Goal: Task Accomplishment & Management: Use online tool/utility

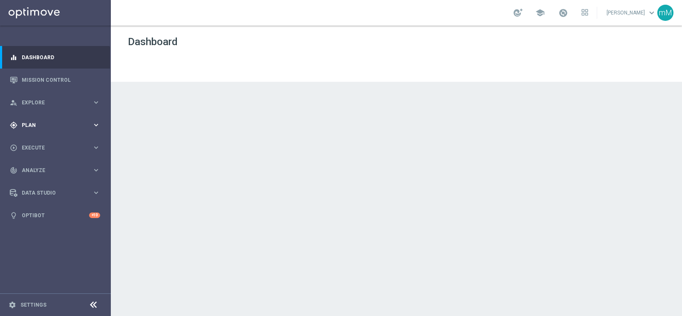
click at [38, 124] on span "Plan" at bounding box center [57, 125] width 70 height 5
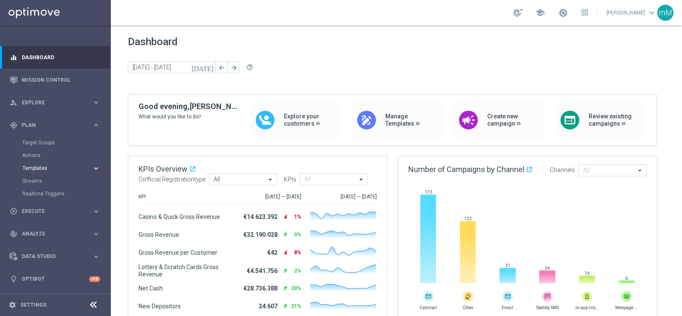
click at [37, 167] on span "Templates" at bounding box center [53, 168] width 61 height 5
click at [40, 181] on link "Optimail" at bounding box center [57, 181] width 62 height 7
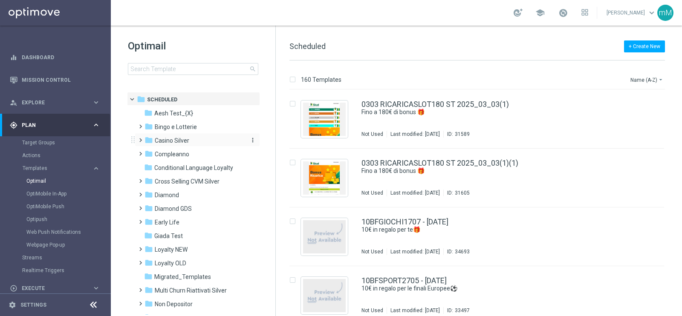
click at [171, 139] on span "Casino Silver" at bounding box center [172, 141] width 35 height 8
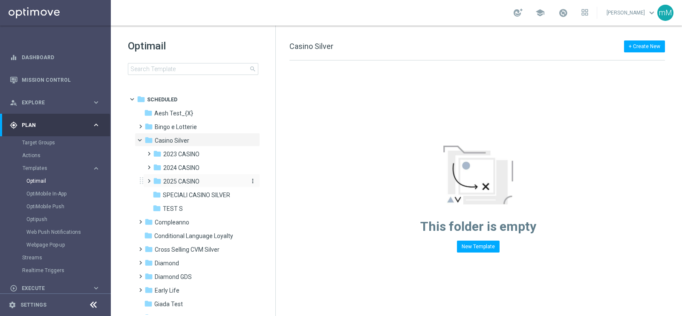
click at [187, 181] on span "2025 CASINO" at bounding box center [181, 182] width 36 height 8
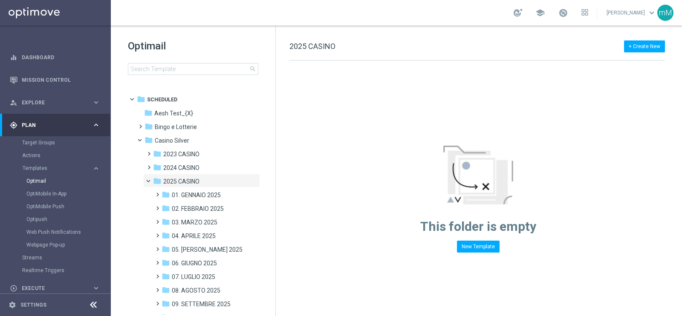
drag, startPoint x: 196, startPoint y: 305, endPoint x: 267, endPoint y: 6, distance: 308.3
click at [197, 305] on span "09. SETTEMBRE 2025" at bounding box center [201, 304] width 59 height 8
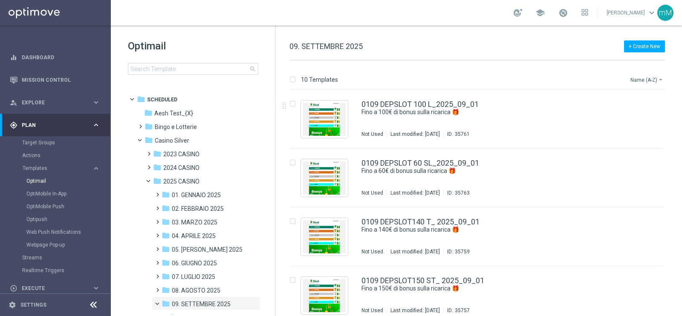
click at [654, 78] on button "Name (A-Z) arrow_drop_down" at bounding box center [646, 80] width 35 height 10
click at [633, 121] on div "Date Modified (Newest)" at bounding box center [630, 118] width 68 height 12
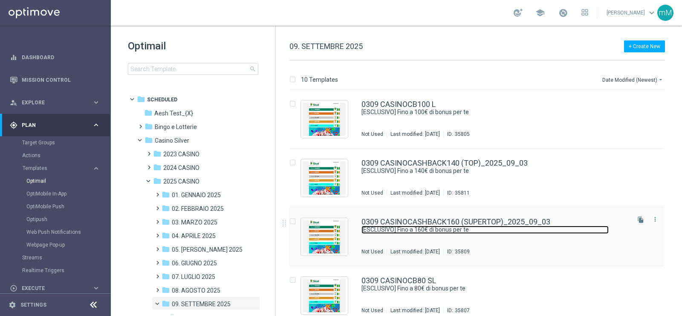
click at [427, 228] on link "[ESCLUSIVO] Fino a 160€ di bonus per te" at bounding box center [484, 230] width 247 height 8
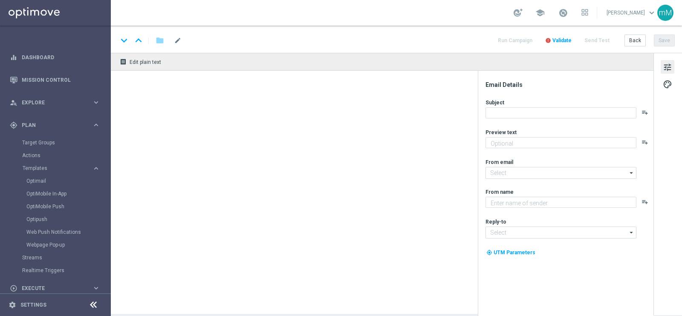
type textarea "Scopri la promozione che ti abbiamo riservato"
type textarea "Sisal"
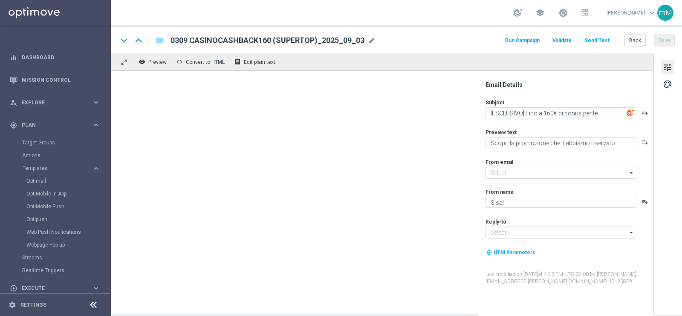
type input "[EMAIL_ADDRESS][DOMAIN_NAME]"
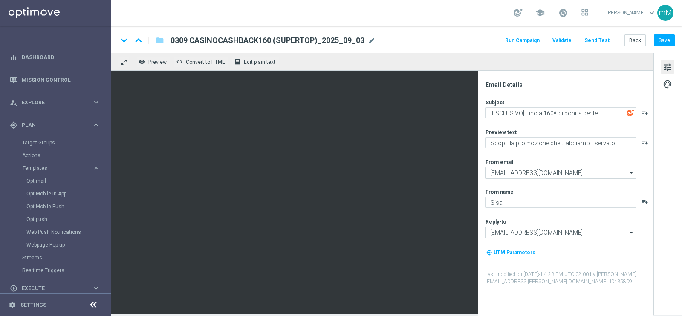
click at [516, 40] on button "Run Campaign" at bounding box center [522, 41] width 37 height 12
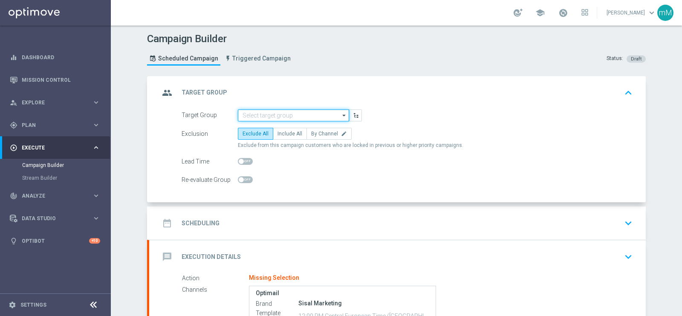
click at [251, 118] on input at bounding box center [293, 115] width 111 height 12
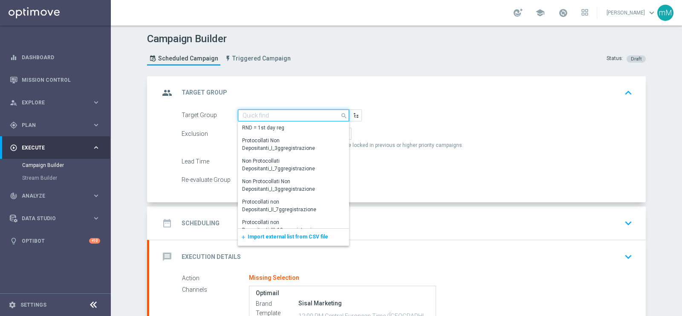
paste input "SUPER TOP Active Casinò Silver MARG POS"
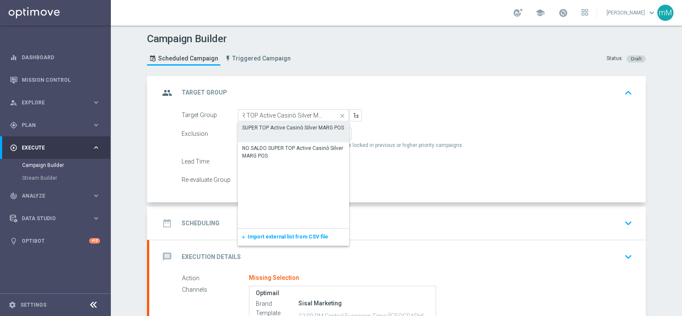
click at [265, 129] on div "SUPER TOP Active Casinò Silver MARG POS" at bounding box center [293, 128] width 102 height 8
type input "SUPER TOP Active Casinò Silver MARG POS"
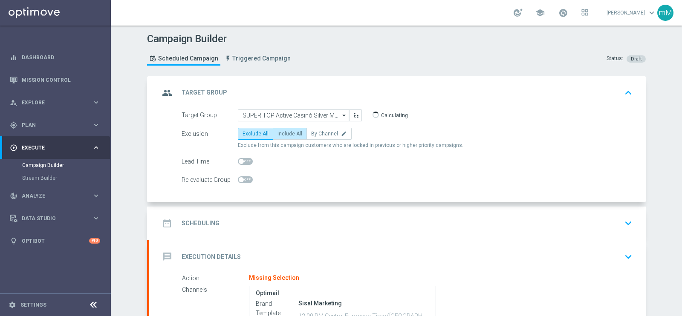
click at [287, 131] on span "Include All" at bounding box center [289, 134] width 25 height 6
click at [283, 133] on input "Include All" at bounding box center [280, 136] width 6 height 6
radio input "true"
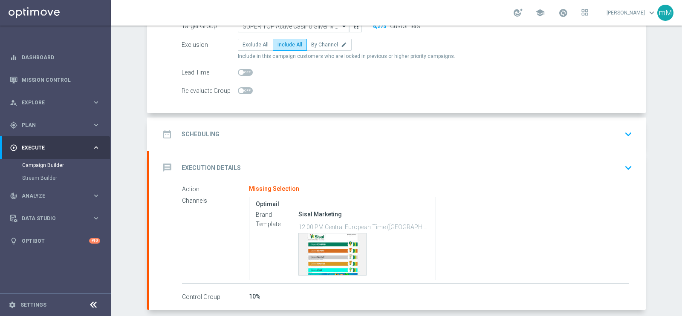
scroll to position [93, 0]
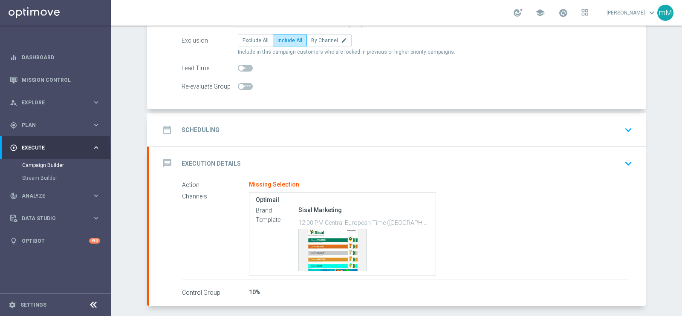
click at [307, 115] on div "date_range Scheduling keyboard_arrow_down" at bounding box center [397, 129] width 496 height 33
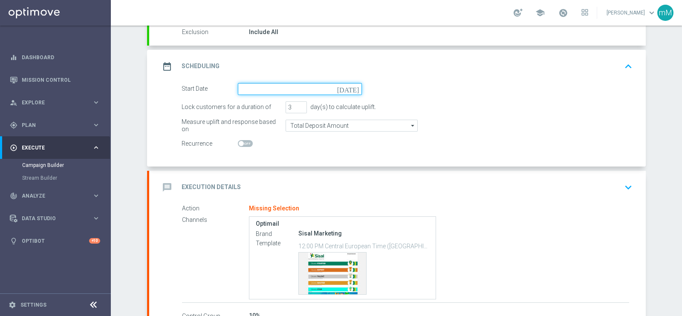
click at [293, 90] on input at bounding box center [300, 89] width 124 height 12
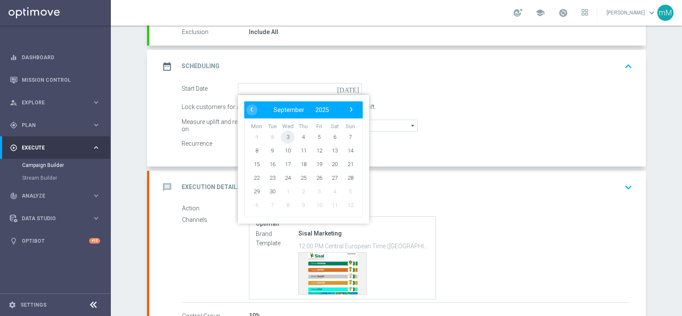
click at [281, 137] on span "3" at bounding box center [288, 137] width 14 height 14
type input "[DATE]"
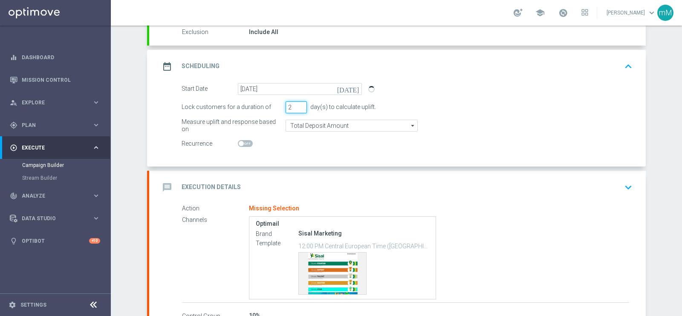
click at [296, 107] on input "2" at bounding box center [295, 107] width 21 height 12
click at [296, 107] on input "1" at bounding box center [295, 107] width 21 height 12
click at [299, 103] on input "2" at bounding box center [295, 107] width 21 height 12
click at [299, 103] on input "3" at bounding box center [295, 107] width 21 height 12
click at [299, 103] on input "4" at bounding box center [295, 107] width 21 height 12
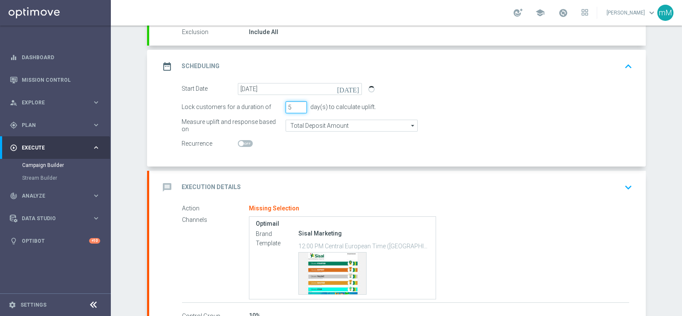
click at [299, 103] on input "5" at bounding box center [295, 107] width 21 height 12
type input "6"
click at [299, 103] on input "6" at bounding box center [295, 107] width 21 height 12
click at [303, 121] on input "Total Deposit Amount" at bounding box center [351, 126] width 132 height 12
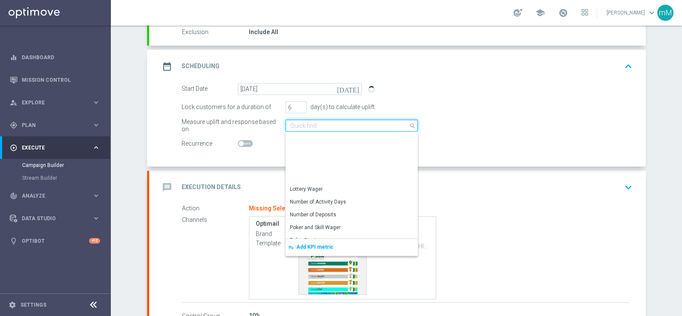
scroll to position [195, 0]
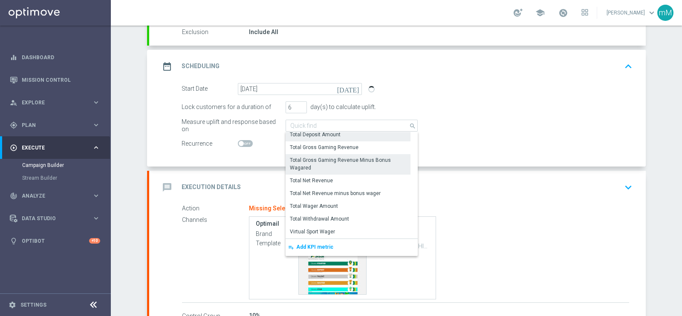
click at [341, 160] on div "Total Gross Gaming Revenue Minus Bonus Wagared" at bounding box center [348, 163] width 116 height 15
type input "Total Gross Gaming Revenue Minus Bonus Wagared"
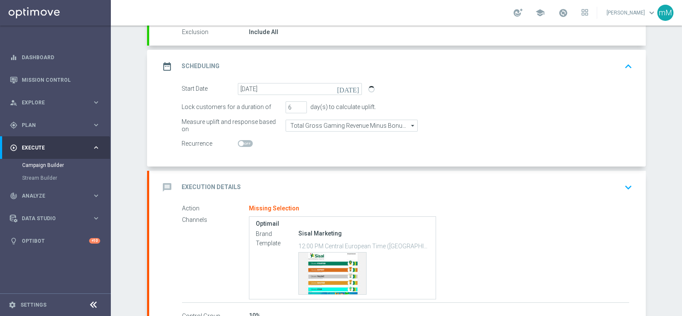
click at [300, 190] on div "message Execution Details keyboard_arrow_down" at bounding box center [397, 187] width 476 height 16
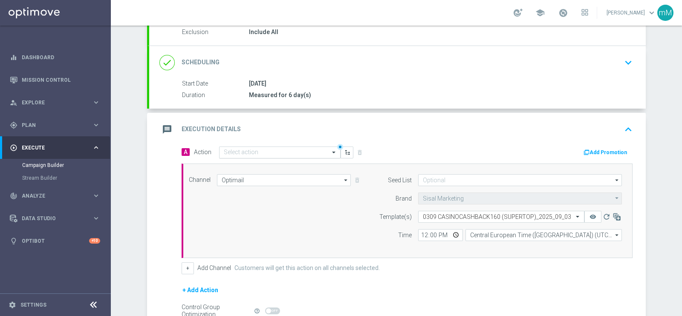
click at [247, 147] on div "Select action" at bounding box center [279, 153] width 121 height 12
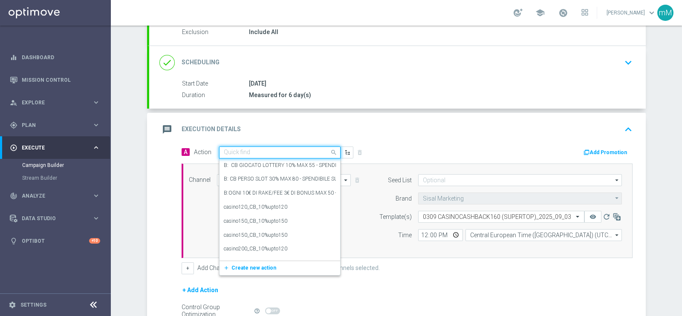
paste input "casino150_CB_10%upto160"
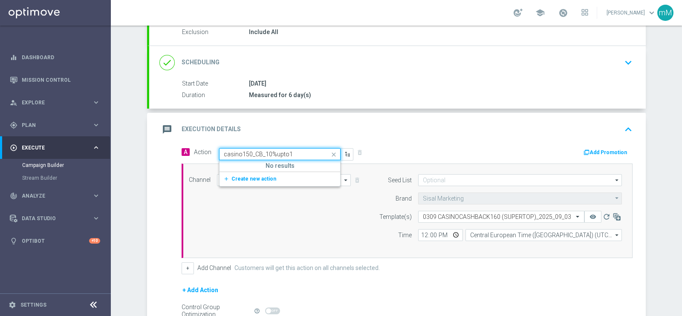
type input "casino150_CB_10%upto"
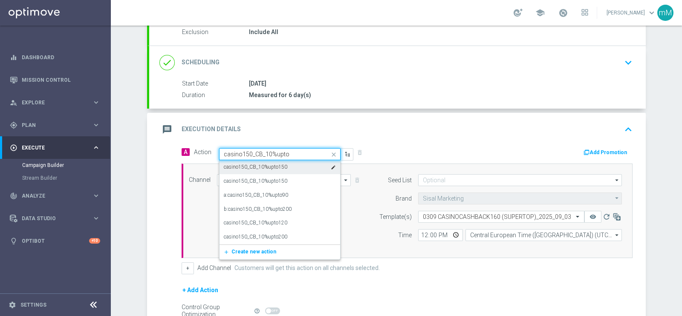
click at [266, 167] on label "casino150_CB_10%upto150" at bounding box center [255, 167] width 63 height 7
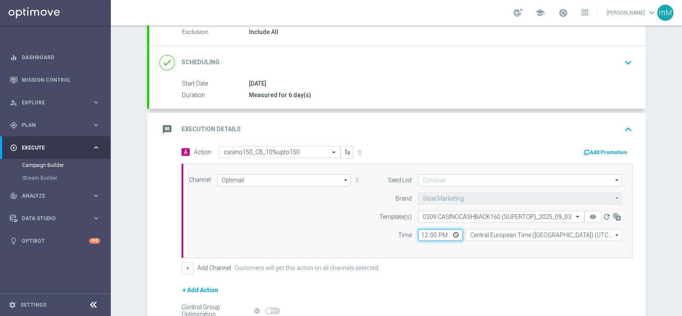
click at [418, 235] on input "12:00" at bounding box center [440, 235] width 45 height 12
type input "18:30"
click at [184, 269] on button "+" at bounding box center [188, 268] width 12 height 12
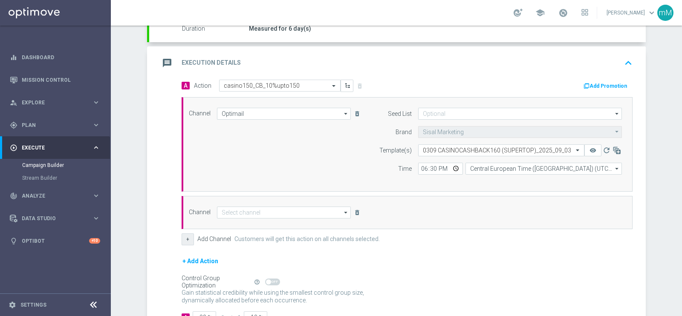
scroll to position [160, 0]
click at [254, 216] on input at bounding box center [284, 212] width 134 height 12
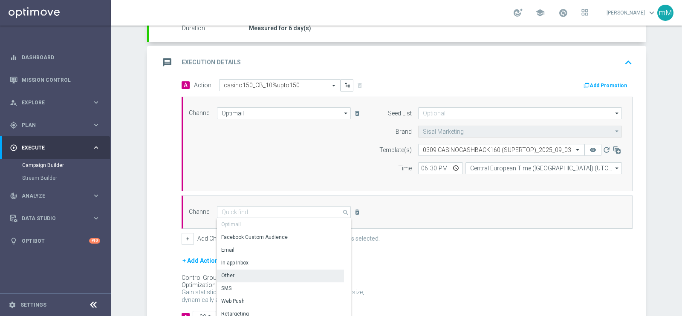
click at [254, 275] on div "Other" at bounding box center [280, 276] width 127 height 12
type input "Other"
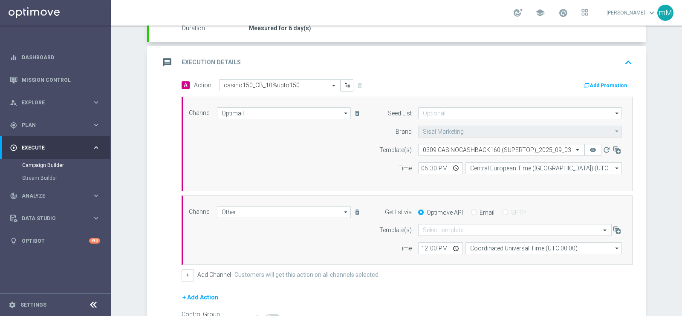
click at [483, 212] on label "Email" at bounding box center [486, 213] width 15 height 8
click at [476, 212] on input "Email" at bounding box center [474, 213] width 6 height 6
radio input "true"
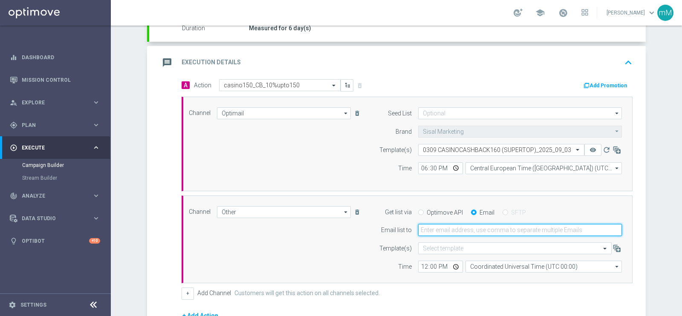
click at [471, 229] on input "email" at bounding box center [520, 230] width 204 height 12
type input "[EMAIL_ADDRESS][PERSON_NAME][DOMAIN_NAME]"
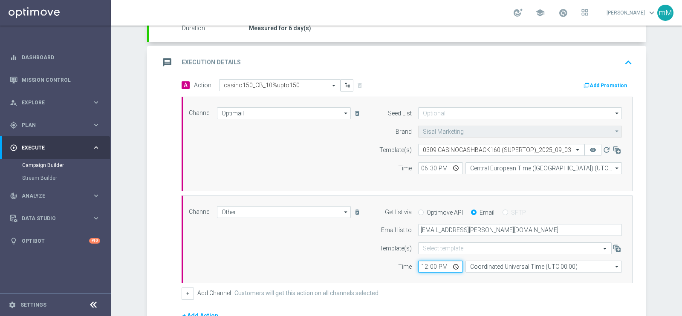
click at [418, 267] on input "12:00" at bounding box center [440, 267] width 45 height 12
type input "18:39"
type input "18:20"
type input "18:30"
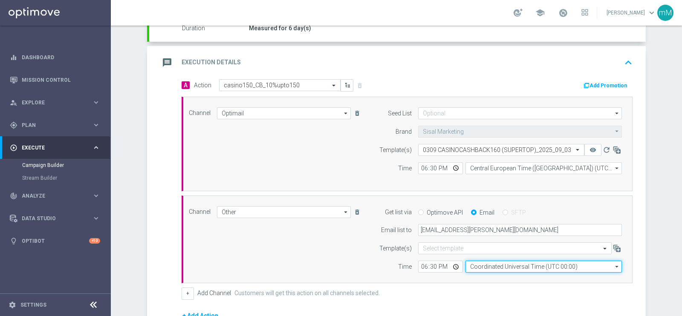
click at [478, 268] on input "Coordinated Universal Time (UTC 00:00)" at bounding box center [543, 267] width 156 height 12
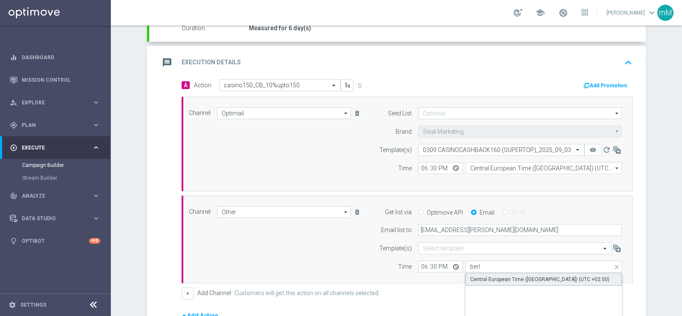
click at [481, 279] on div "Central European Time ([GEOGRAPHIC_DATA]) (UTC +02:00)" at bounding box center [539, 280] width 139 height 8
type input "Central European Time ([GEOGRAPHIC_DATA]) (UTC +02:00)"
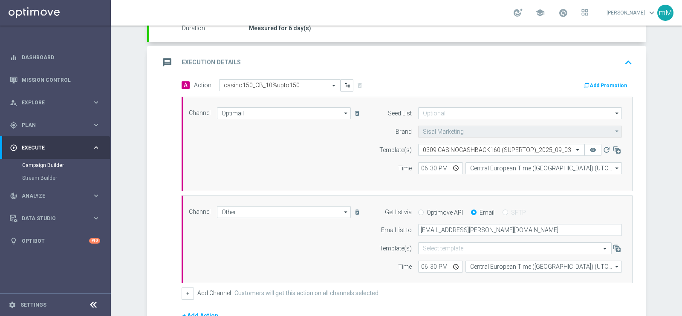
scroll to position [277, 0]
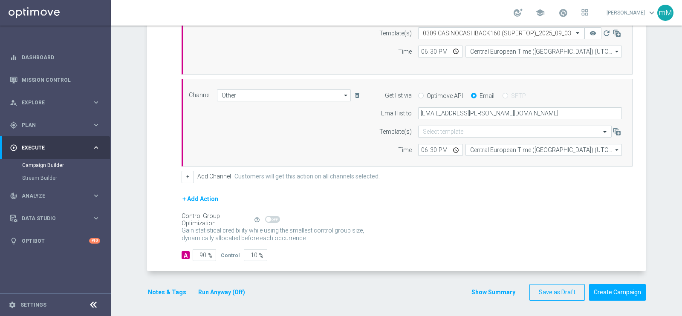
click at [207, 289] on button "Run Anyway (Off)" at bounding box center [221, 292] width 49 height 11
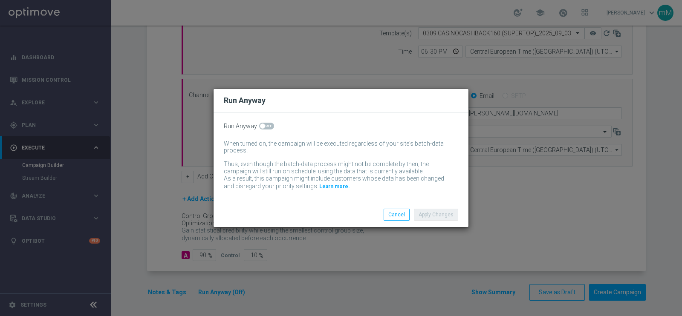
click at [266, 123] on span at bounding box center [266, 126] width 15 height 7
click at [266, 123] on input "checkbox" at bounding box center [266, 126] width 15 height 7
checkbox input "true"
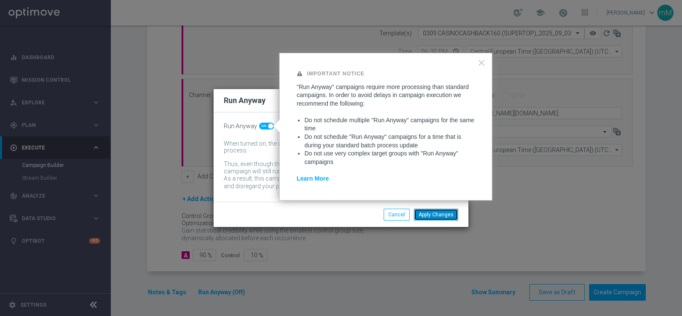
click at [439, 213] on button "Apply Changes" at bounding box center [436, 215] width 44 height 12
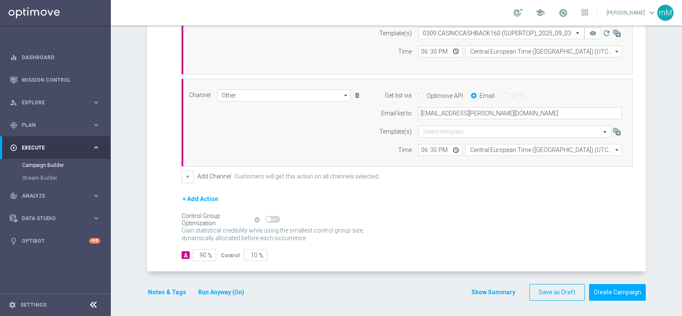
click at [169, 293] on button "Notes & Tags" at bounding box center [167, 292] width 40 height 11
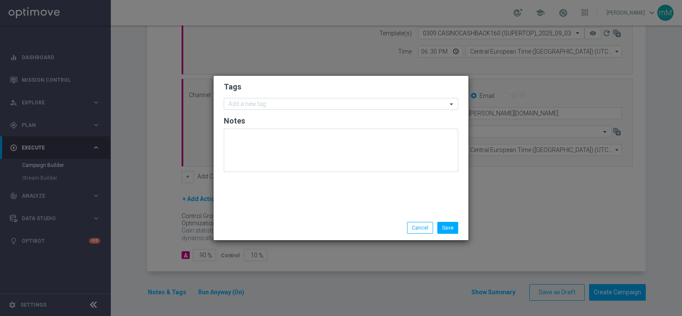
click at [305, 110] on form "Tags Add a new tag Notes" at bounding box center [341, 129] width 234 height 99
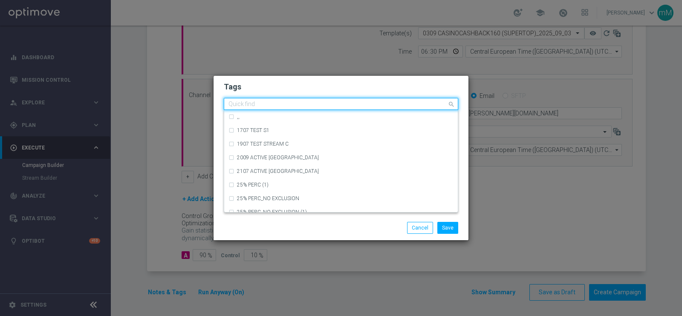
click at [305, 108] on div at bounding box center [337, 105] width 220 height 9
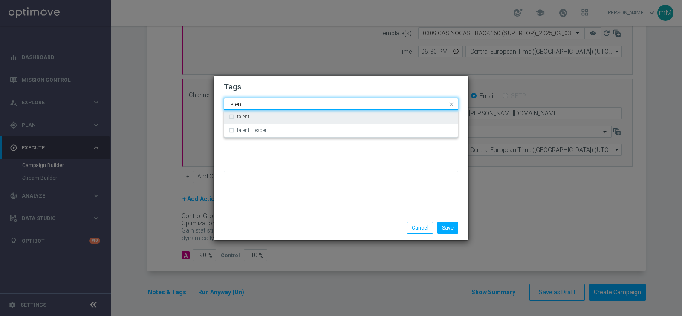
click at [295, 122] on div "talent" at bounding box center [340, 117] width 225 height 14
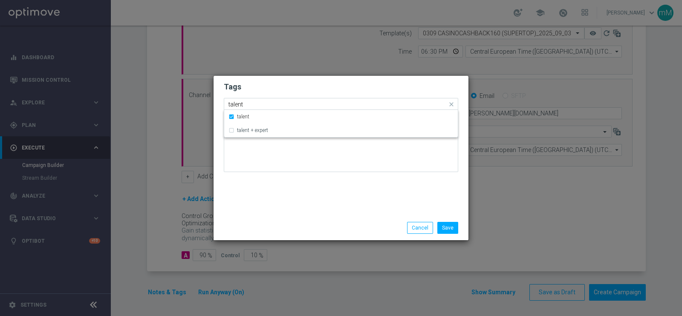
click at [287, 102] on input "talent" at bounding box center [337, 104] width 219 height 7
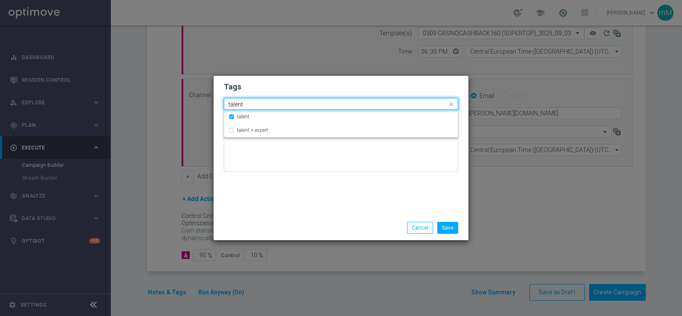
click at [287, 102] on input "talent" at bounding box center [337, 104] width 219 height 7
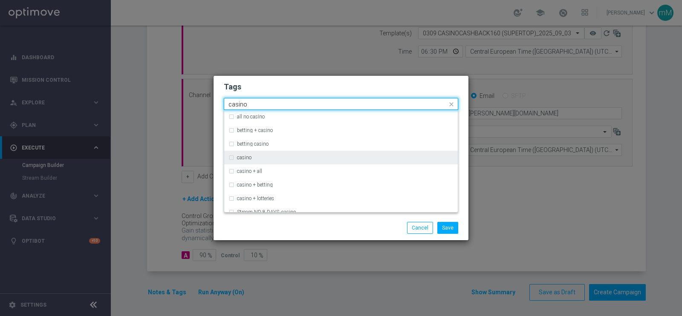
click at [263, 155] on div "casino" at bounding box center [345, 157] width 216 height 5
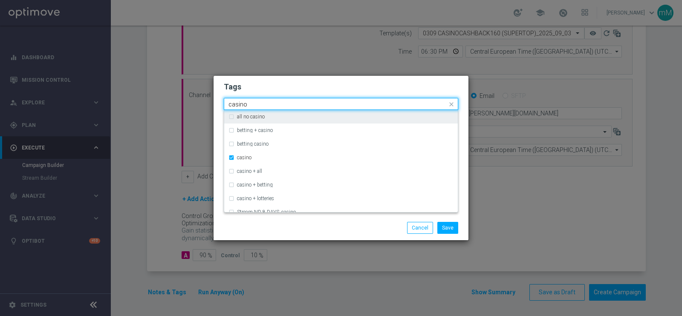
click at [250, 102] on input "casino" at bounding box center [337, 104] width 219 height 7
click at [259, 108] on div "cb" at bounding box center [337, 105] width 220 height 9
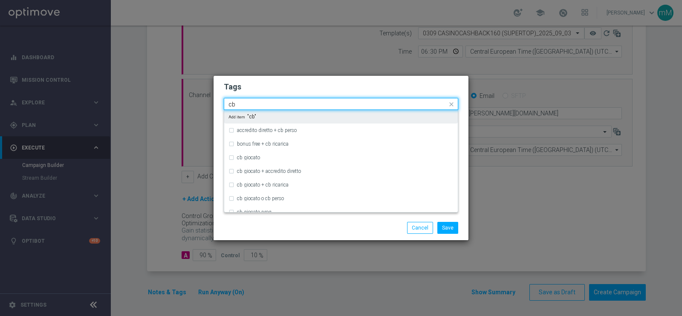
click at [259, 108] on div "cb" at bounding box center [337, 105] width 220 height 9
click at [260, 103] on input "cb" at bounding box center [337, 104] width 219 height 7
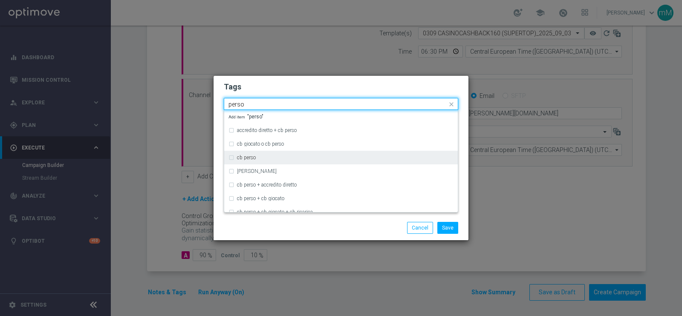
click at [261, 155] on div "cb perso" at bounding box center [345, 157] width 216 height 5
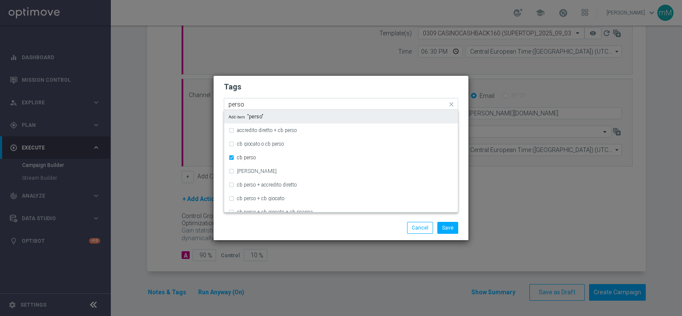
click at [248, 105] on input "perso" at bounding box center [337, 104] width 219 height 7
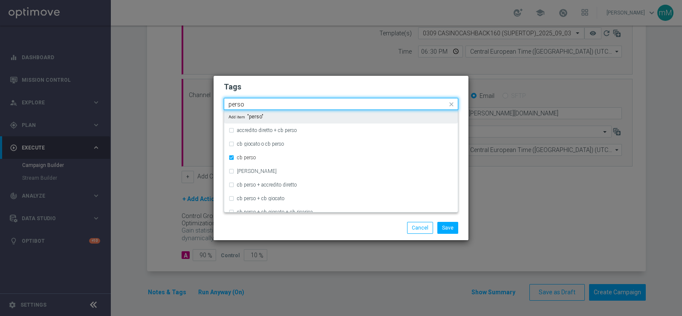
click at [248, 105] on input "perso" at bounding box center [337, 104] width 219 height 7
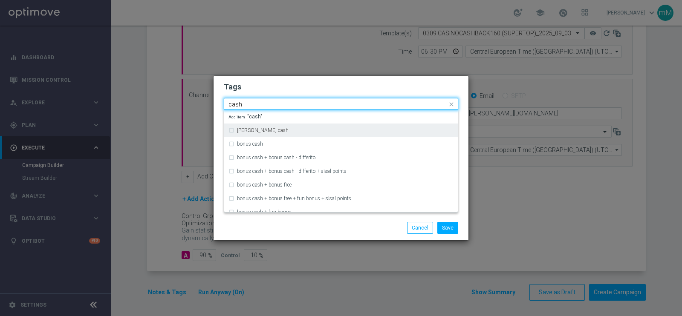
click at [247, 131] on label "[PERSON_NAME] cash" at bounding box center [263, 130] width 52 height 5
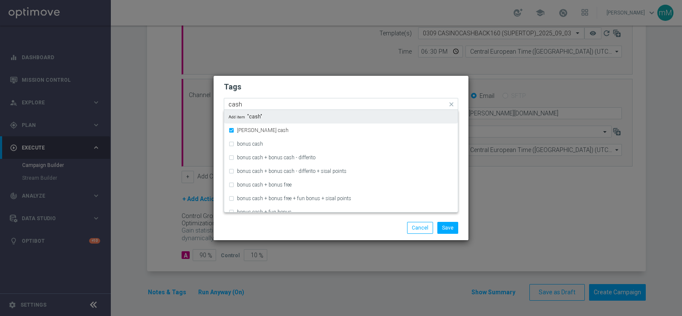
click at [266, 103] on input "cash" at bounding box center [337, 104] width 219 height 7
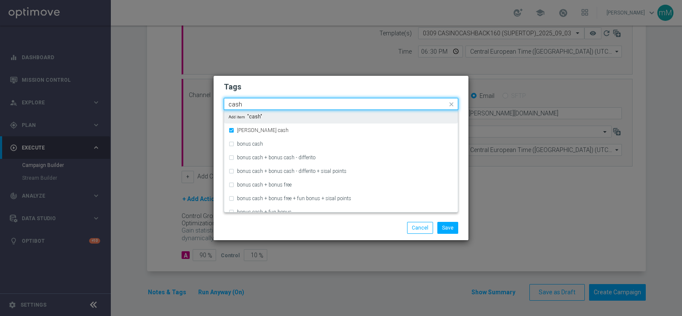
click at [266, 103] on input "cash" at bounding box center [337, 104] width 219 height 7
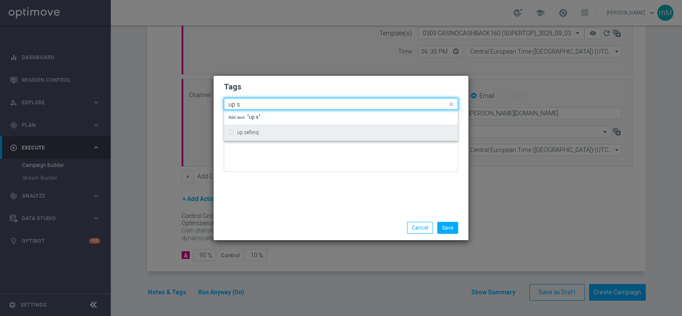
click at [257, 129] on div "up selling" at bounding box center [340, 133] width 225 height 14
type input "up s"
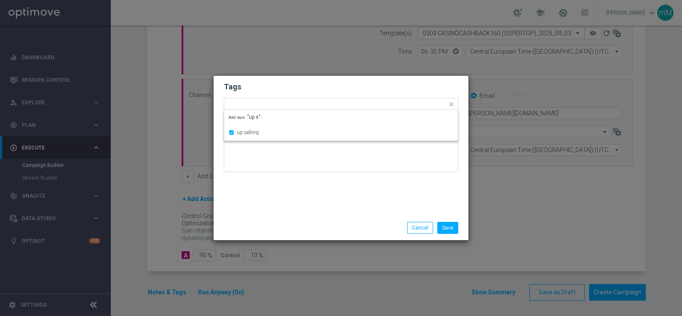
click at [294, 205] on div "Tags Quick find × talent × casino × [PERSON_NAME] × [PERSON_NAME] cash × up sel…" at bounding box center [340, 146] width 255 height 140
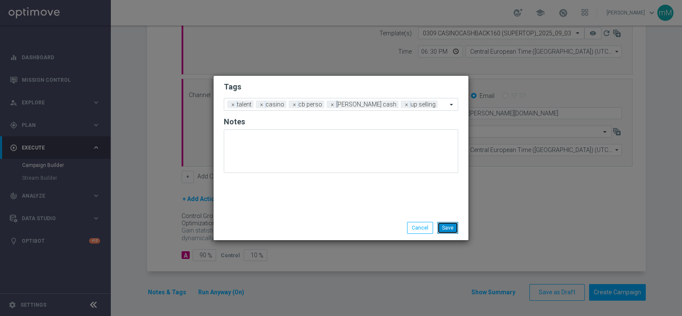
click at [441, 224] on button "Save" at bounding box center [447, 228] width 21 height 12
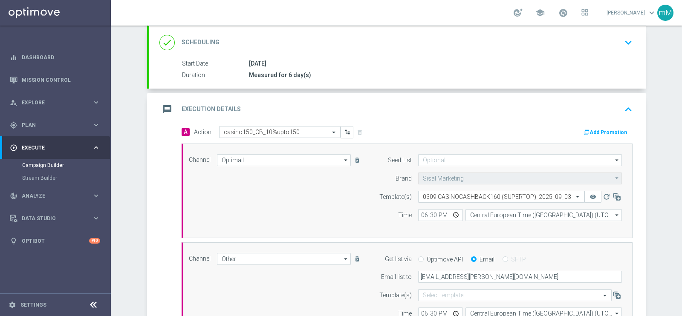
scroll to position [112, 0]
click at [596, 130] on button "Add Promotion" at bounding box center [605, 134] width 47 height 9
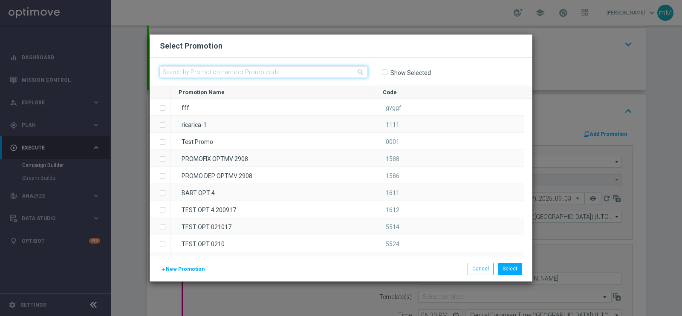
click at [320, 67] on input "text" at bounding box center [264, 72] width 208 height 12
paste input "333960"
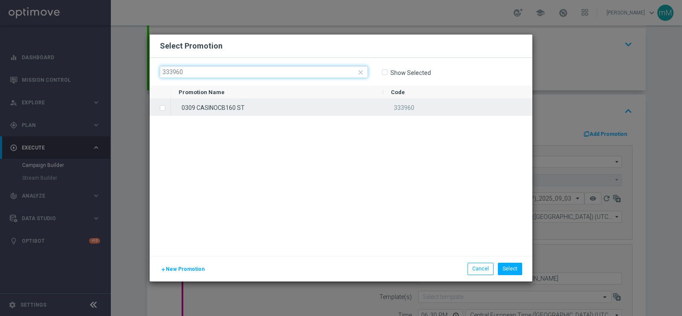
type input "333960"
click at [291, 109] on div "0309 CASINOCB160 ST" at bounding box center [277, 107] width 212 height 17
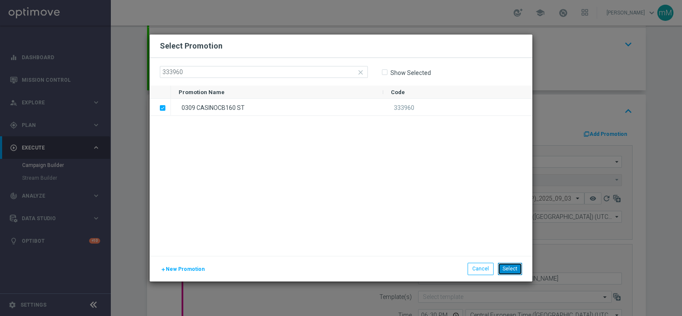
click at [511, 268] on button "Select" at bounding box center [510, 269] width 24 height 12
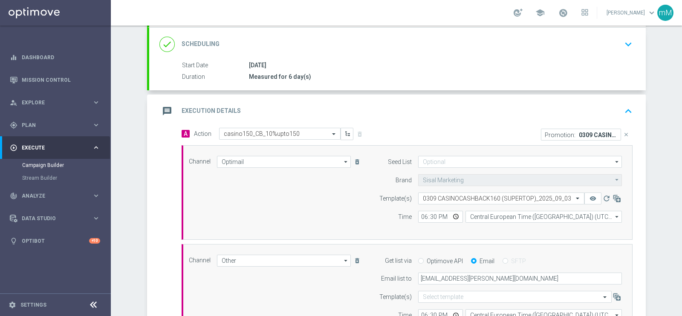
scroll to position [277, 0]
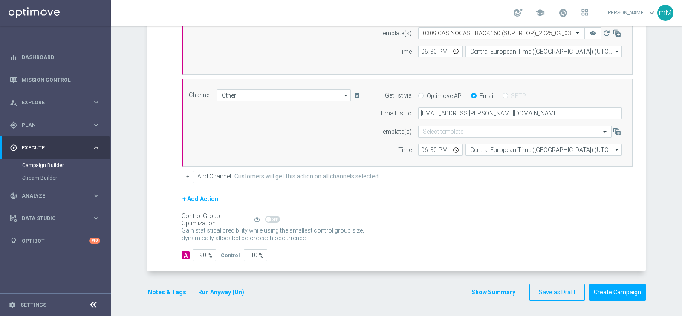
click at [481, 288] on button "Show Summary" at bounding box center [493, 293] width 45 height 10
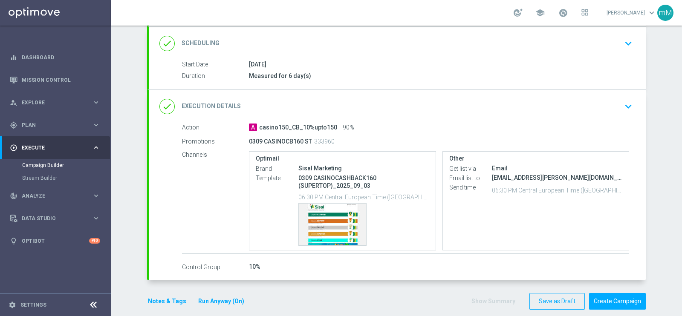
scroll to position [121, 0]
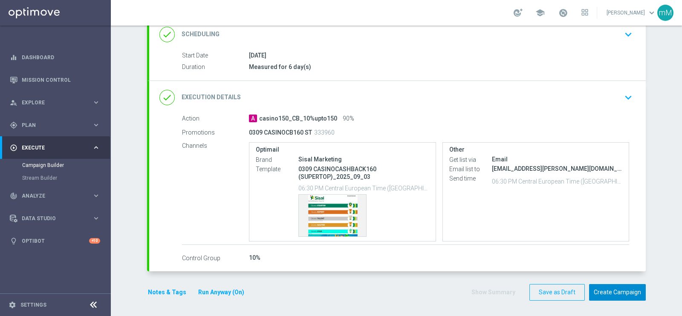
click at [631, 287] on button "Create Campaign" at bounding box center [617, 292] width 57 height 17
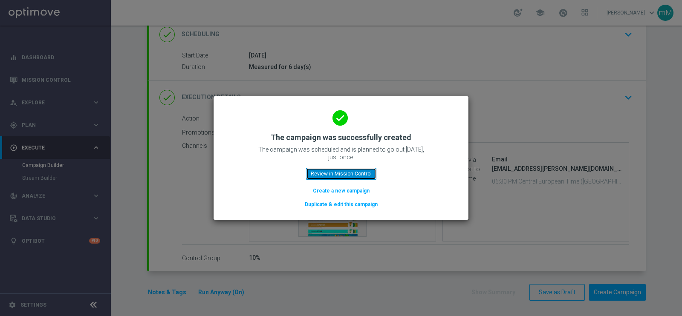
click at [357, 169] on button "Review in Mission Control" at bounding box center [341, 174] width 70 height 12
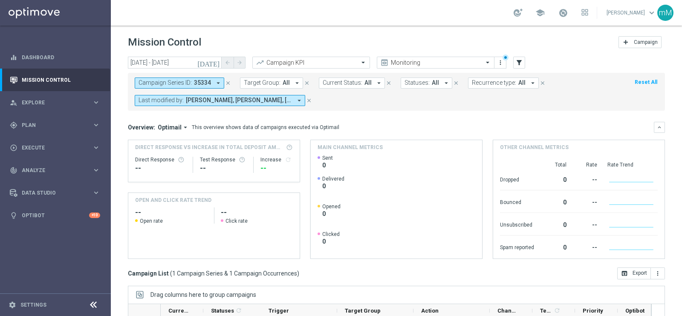
scroll to position [127, 0]
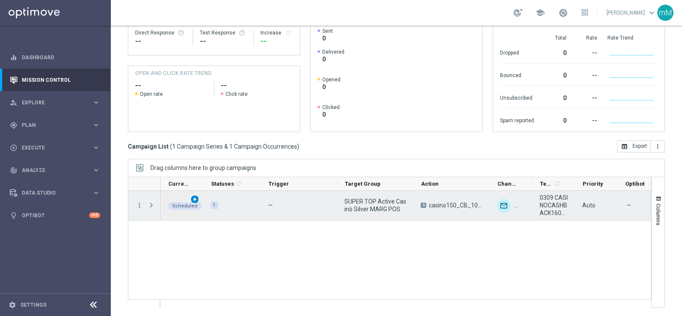
click at [196, 197] on span "play_arrow" at bounding box center [195, 199] width 6 height 6
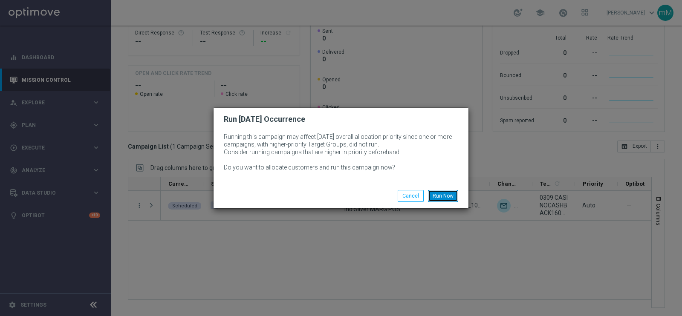
click at [439, 193] on button "Run Now" at bounding box center [443, 196] width 30 height 12
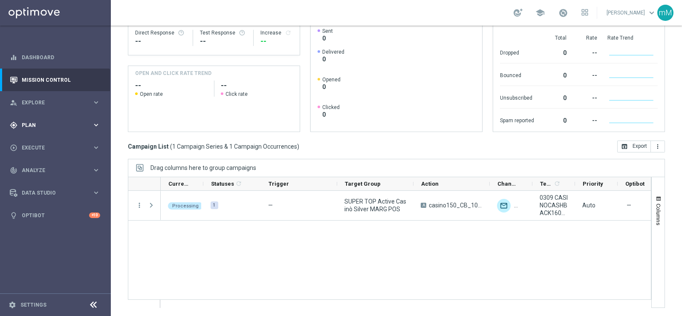
click at [64, 123] on span "Plan" at bounding box center [57, 125] width 70 height 5
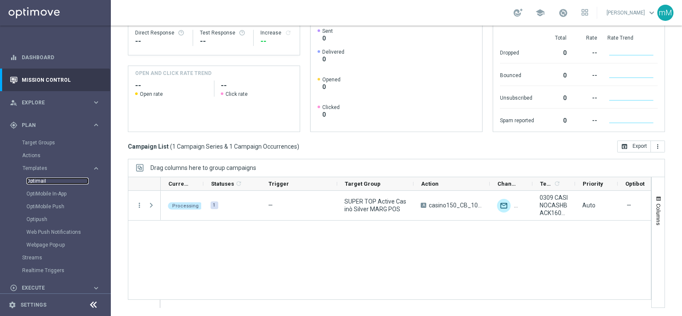
click at [40, 178] on link "Optimail" at bounding box center [57, 181] width 62 height 7
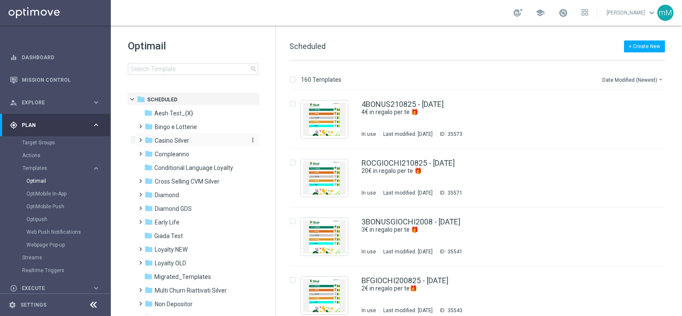
click at [195, 139] on div "folder Casino Silver" at bounding box center [193, 141] width 98 height 10
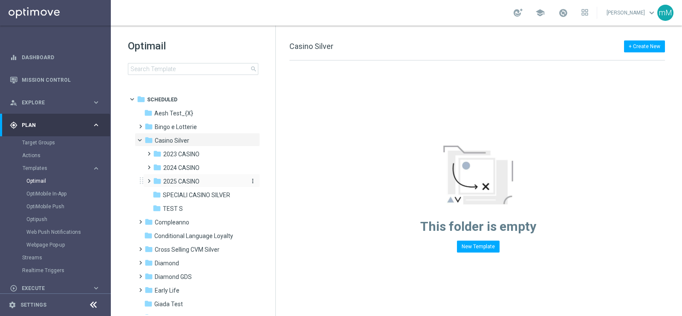
click at [194, 182] on span "2025 CASINO" at bounding box center [181, 182] width 36 height 8
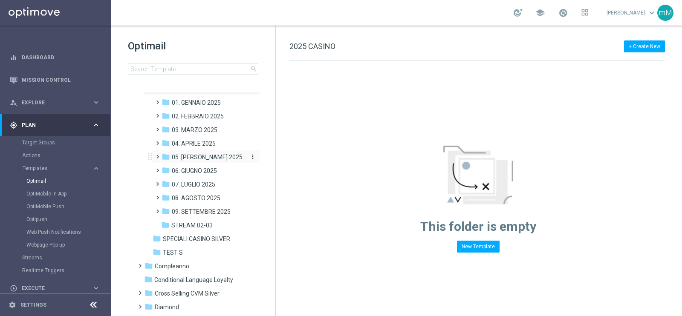
scroll to position [93, 0]
click at [219, 212] on span "09. SETTEMBRE 2025" at bounding box center [201, 211] width 59 height 8
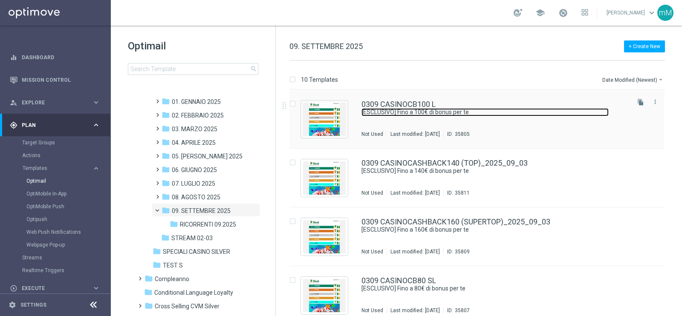
click at [427, 109] on link "[ESCLUSIVO] Fino a 100€ di bonus per te" at bounding box center [484, 112] width 247 height 8
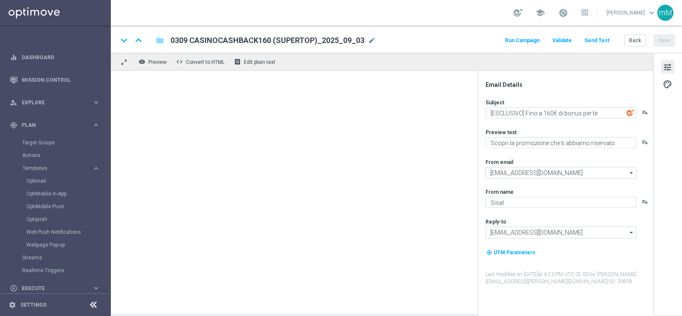
type textarea "[ESCLUSIVO] Fino a 100€ di bonus per te"
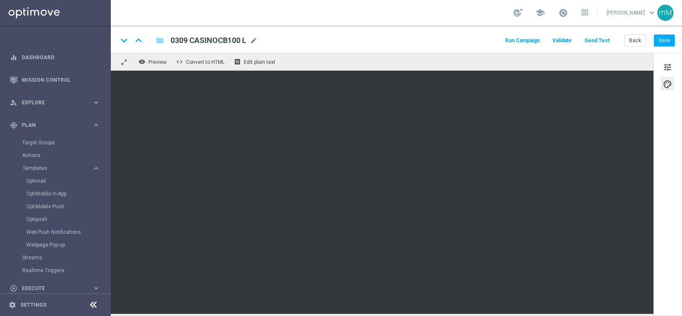
click at [520, 40] on button "Run Campaign" at bounding box center [522, 41] width 37 height 12
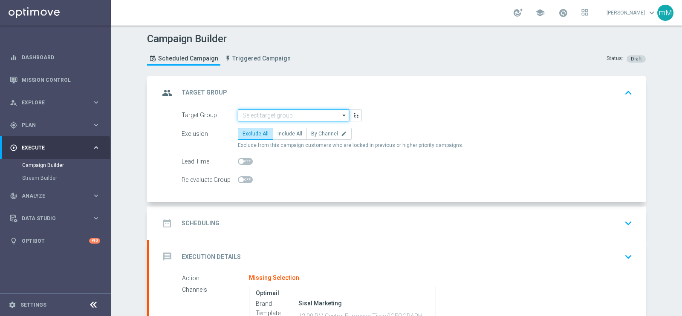
click at [271, 118] on input at bounding box center [293, 115] width 111 height 12
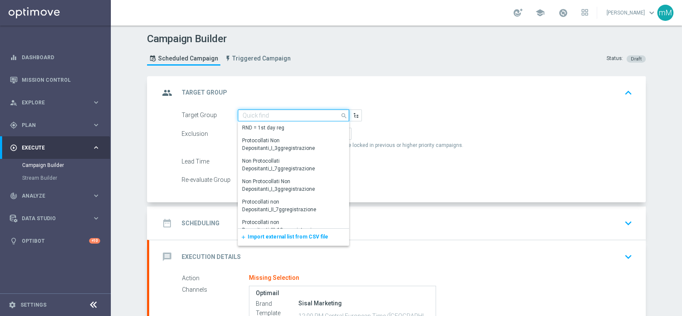
paste input "LOW Active Casinò Silver MARG POS"
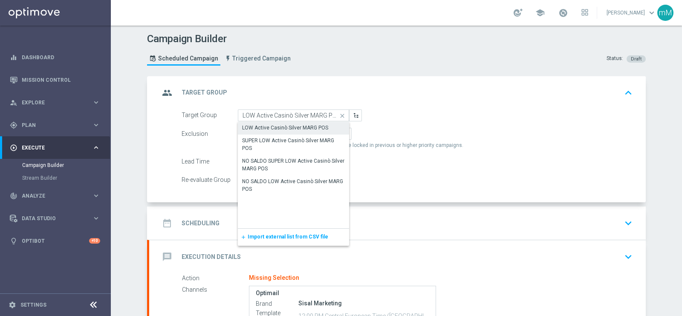
click at [277, 127] on div "LOW Active Casinò Silver MARG POS" at bounding box center [285, 128] width 86 height 8
type input "LOW Active Casinò Silver MARG POS"
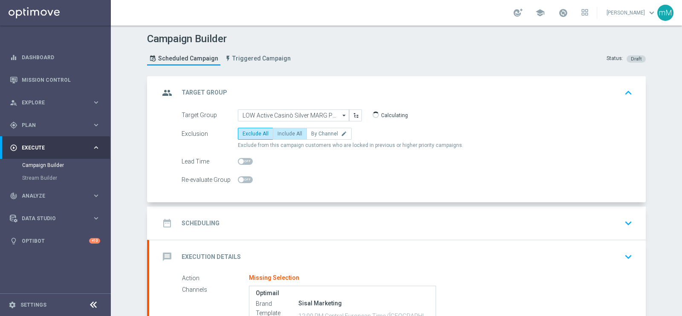
click at [285, 136] on label "Include All" at bounding box center [290, 134] width 34 height 12
click at [283, 136] on input "Include All" at bounding box center [280, 136] width 6 height 6
radio input "true"
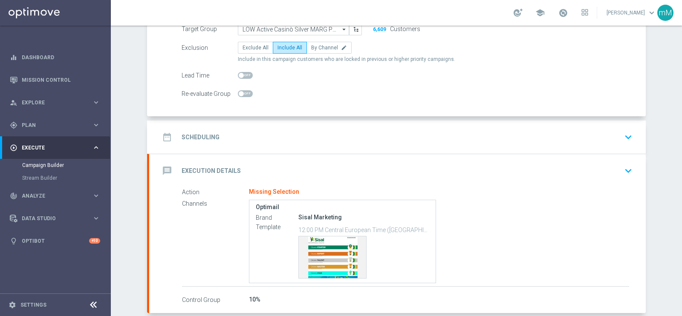
scroll to position [87, 0]
click at [296, 136] on div "date_range Scheduling keyboard_arrow_down" at bounding box center [397, 136] width 476 height 16
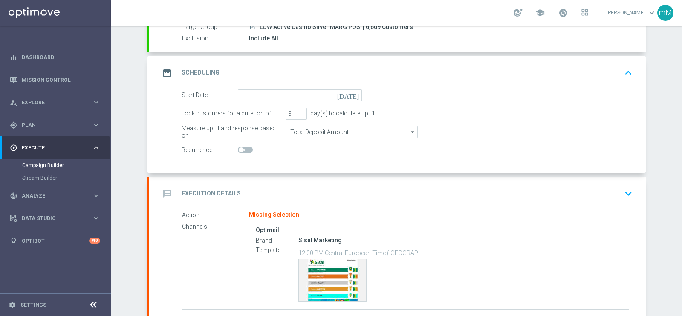
click at [286, 101] on form "Start Date [DATE] Lock customers for a duration of 3 day(s) to calculate uplift…" at bounding box center [407, 122] width 451 height 67
click at [283, 99] on input at bounding box center [300, 95] width 124 height 12
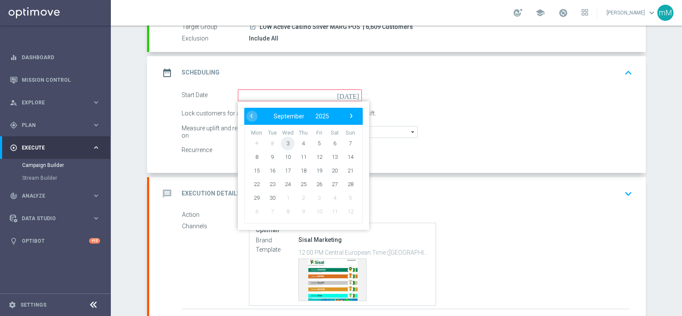
click at [286, 142] on span "3" at bounding box center [288, 143] width 14 height 14
type input "[DATE]"
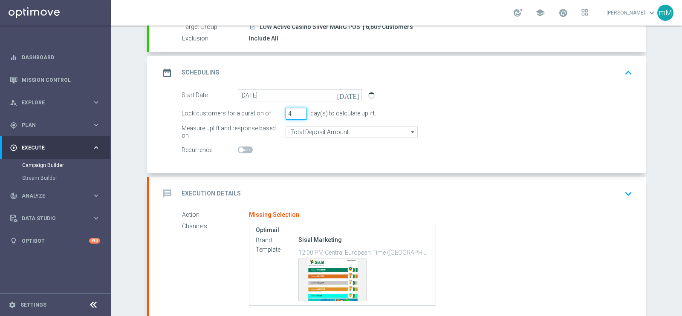
click at [297, 109] on input "4" at bounding box center [295, 114] width 21 height 12
click at [297, 109] on input "5" at bounding box center [295, 114] width 21 height 12
type input "6"
click at [297, 109] on input "6" at bounding box center [295, 114] width 21 height 12
click at [299, 131] on input "Total Deposit Amount" at bounding box center [351, 132] width 132 height 12
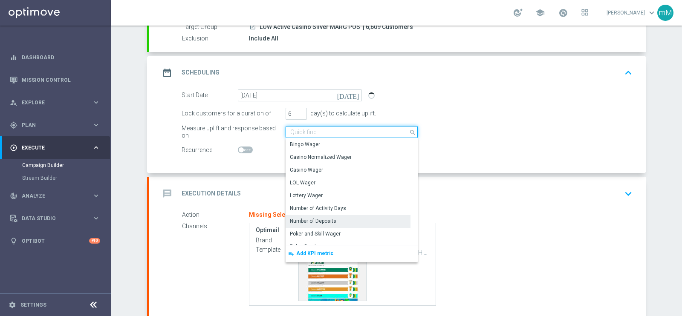
scroll to position [195, 0]
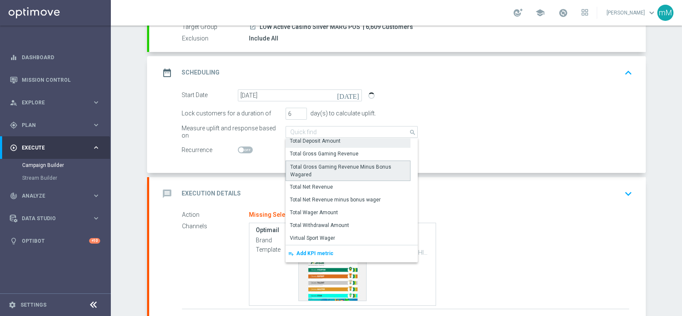
click at [345, 163] on div "Total Gross Gaming Revenue Minus Bonus Wagared" at bounding box center [347, 170] width 115 height 15
type input "Total Gross Gaming Revenue Minus Bonus Wagared"
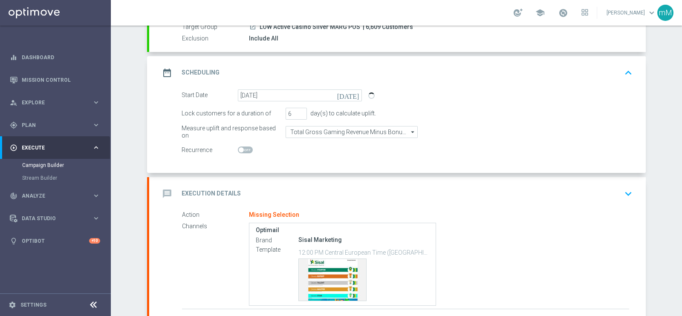
click at [313, 190] on div "message Execution Details keyboard_arrow_down" at bounding box center [397, 194] width 476 height 16
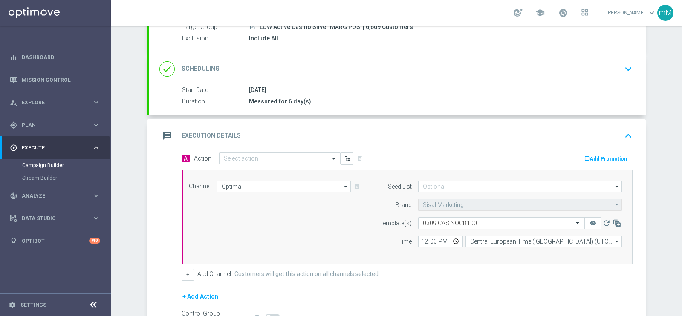
scroll to position [152, 0]
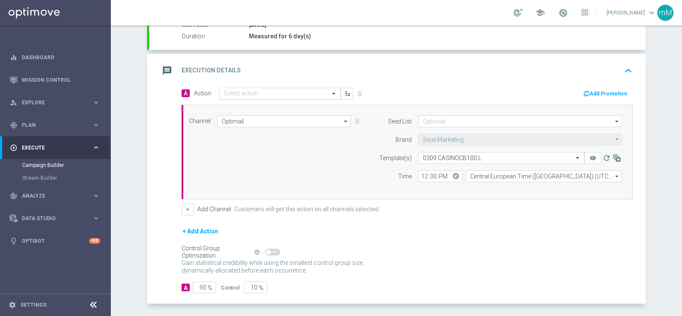
click at [271, 95] on input "text" at bounding box center [271, 93] width 95 height 7
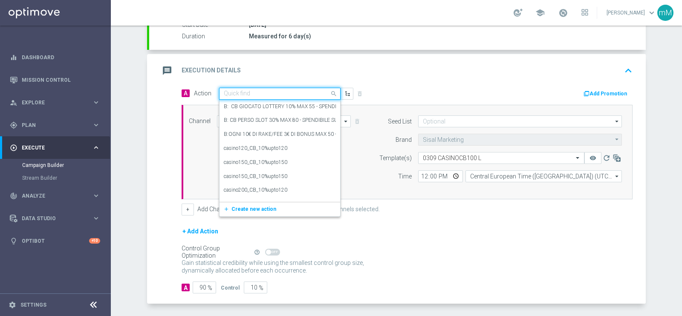
paste input "casino20_CB_20%upto100"
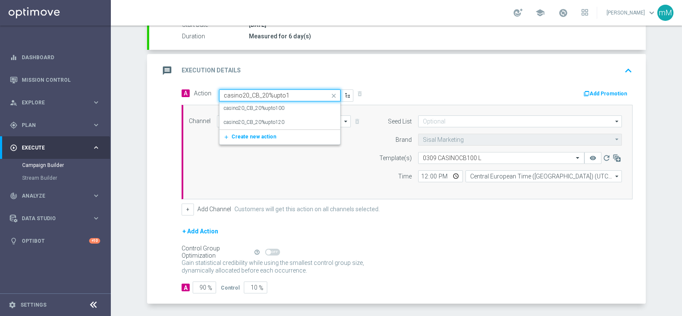
type input "casino20_CB_20%upto"
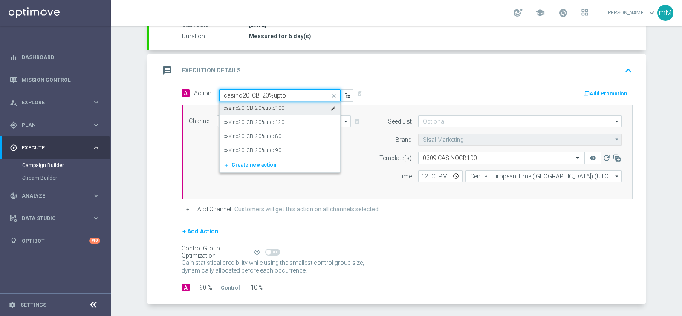
click at [275, 107] on label "casino20_CB_20%upto100" at bounding box center [254, 108] width 61 height 7
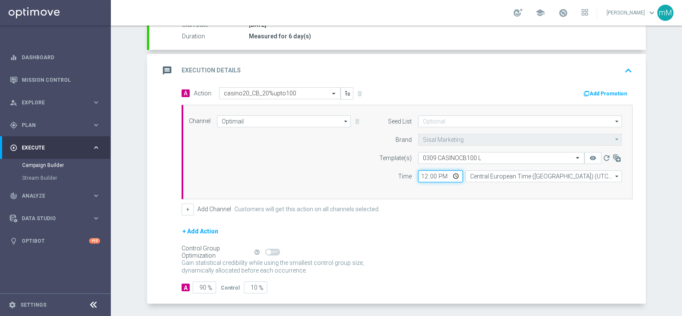
click at [421, 172] on input "12:00" at bounding box center [440, 176] width 45 height 12
type input "18:30"
click at [182, 208] on button "+" at bounding box center [188, 210] width 12 height 12
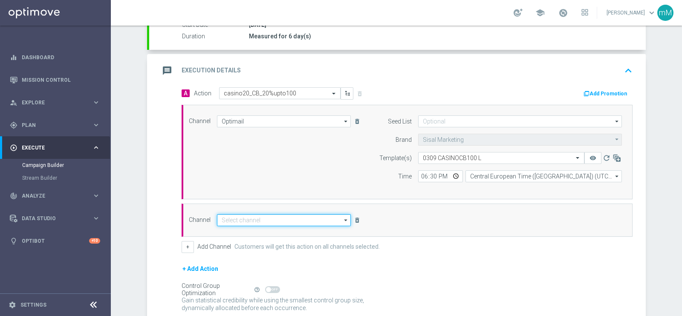
click at [290, 219] on input at bounding box center [284, 220] width 134 height 12
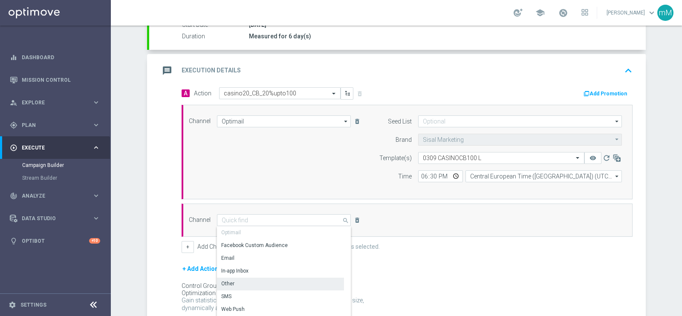
click at [266, 282] on div "Other" at bounding box center [280, 284] width 127 height 12
type input "Other"
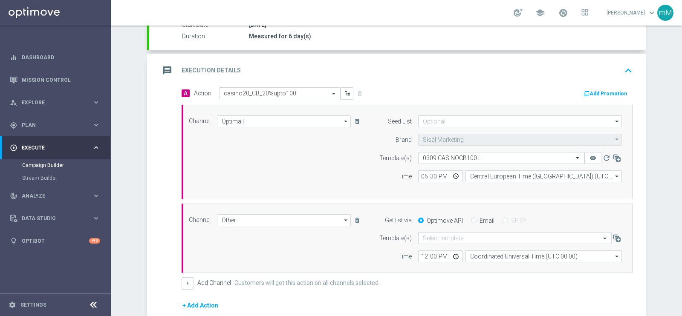
click at [471, 219] on input "Email" at bounding box center [474, 222] width 6 height 6
radio input "true"
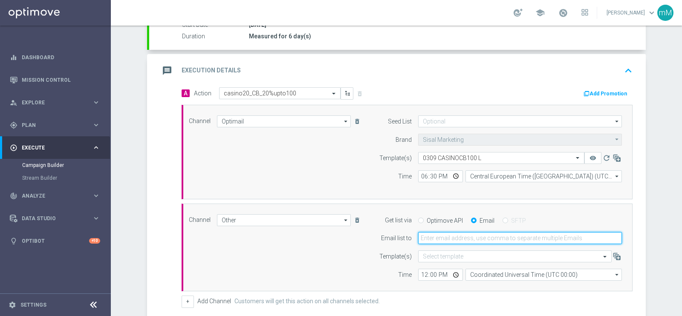
click at [463, 233] on input "email" at bounding box center [520, 238] width 204 height 12
type input "[EMAIL_ADDRESS][PERSON_NAME][DOMAIN_NAME]"
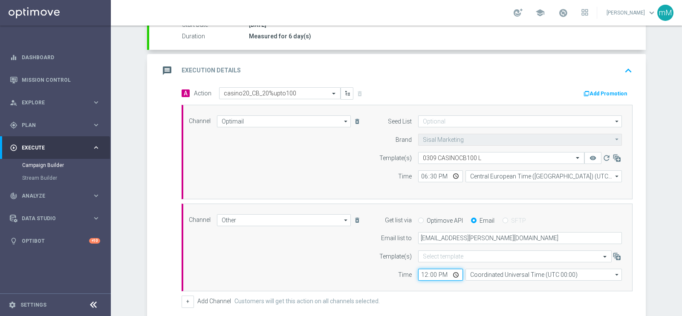
click at [418, 274] on input "12:00" at bounding box center [440, 275] width 45 height 12
type input "18:30"
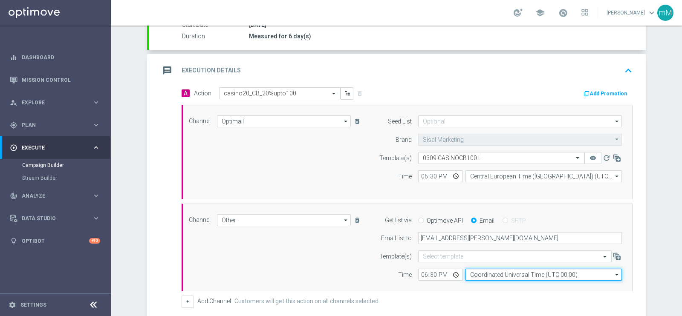
click at [473, 272] on input "Coordinated Universal Time (UTC 00:00)" at bounding box center [543, 275] width 156 height 12
click at [473, 272] on input at bounding box center [543, 275] width 156 height 12
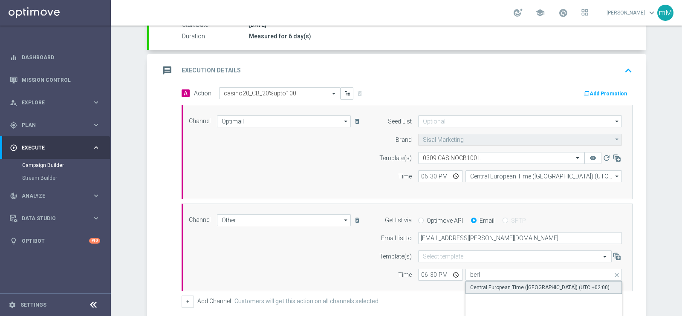
click at [478, 285] on div "Central European Time ([GEOGRAPHIC_DATA]) (UTC +02:00)" at bounding box center [539, 288] width 139 height 8
type input "Central European Time ([GEOGRAPHIC_DATA]) (UTC +02:00)"
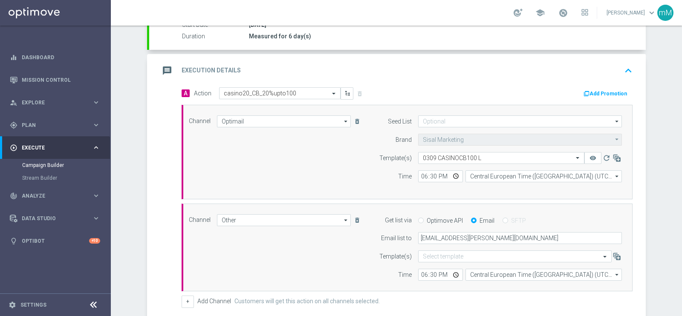
scroll to position [277, 0]
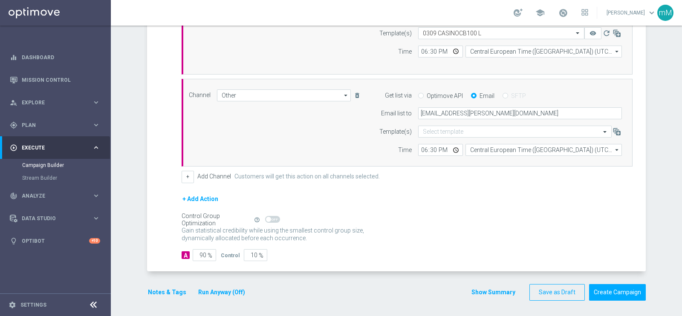
click at [203, 289] on button "Run Anyway (Off)" at bounding box center [221, 292] width 49 height 11
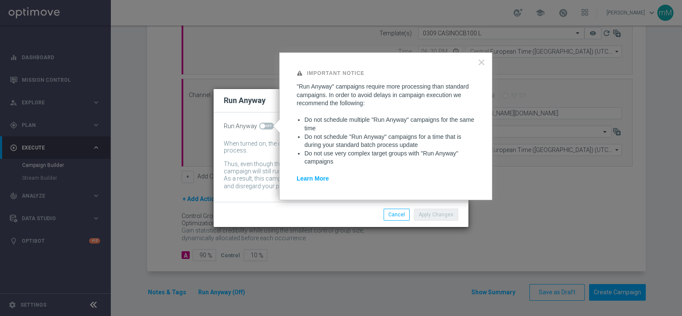
click at [268, 125] on span at bounding box center [266, 126] width 15 height 7
click at [268, 125] on input "checkbox" at bounding box center [266, 126] width 15 height 7
checkbox input "true"
click at [423, 212] on button "Apply Changes" at bounding box center [436, 215] width 44 height 12
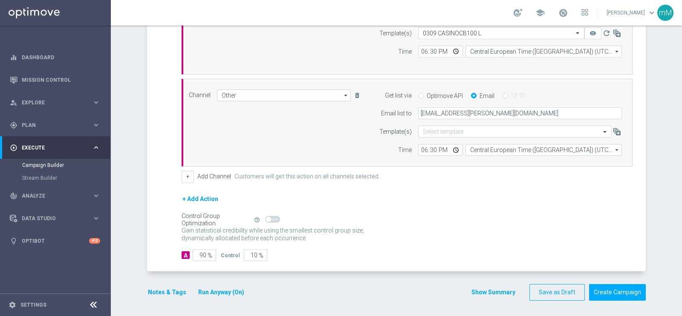
click at [161, 297] on div "Notes & Tags Run Anyway (On)" at bounding box center [201, 292] width 108 height 17
click at [163, 291] on button "Notes & Tags" at bounding box center [167, 292] width 40 height 11
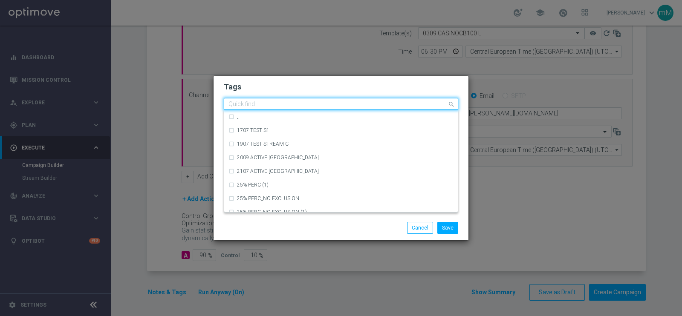
click at [293, 104] on input "text" at bounding box center [337, 104] width 219 height 7
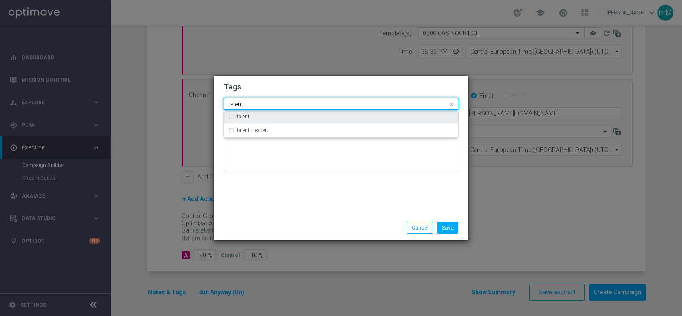
click at [284, 118] on div "talent" at bounding box center [345, 116] width 216 height 5
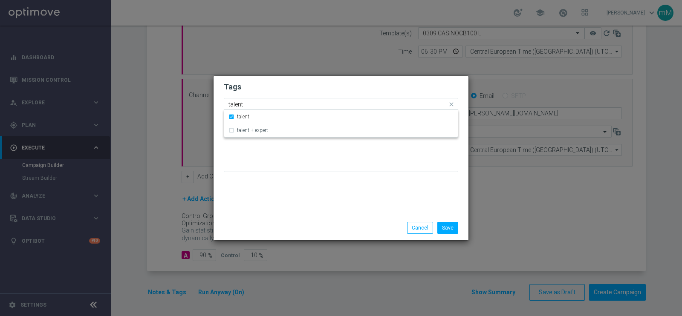
click at [275, 103] on input "talent" at bounding box center [337, 104] width 219 height 7
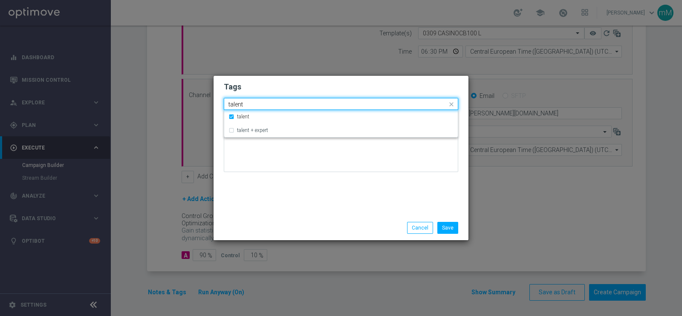
click at [275, 103] on input "talent" at bounding box center [337, 104] width 219 height 7
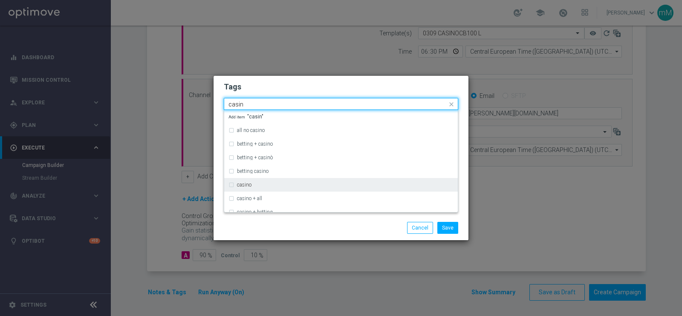
click at [256, 185] on div "casino" at bounding box center [345, 184] width 216 height 5
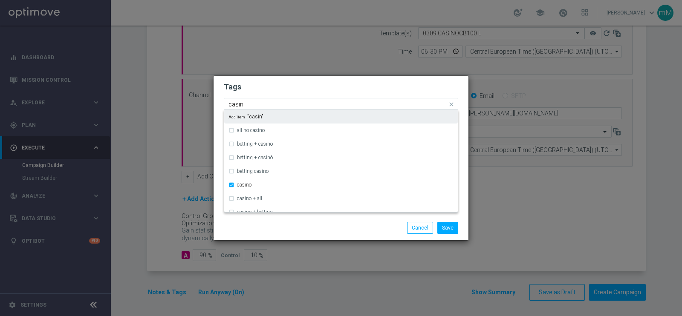
click at [248, 104] on input "casin" at bounding box center [337, 104] width 219 height 7
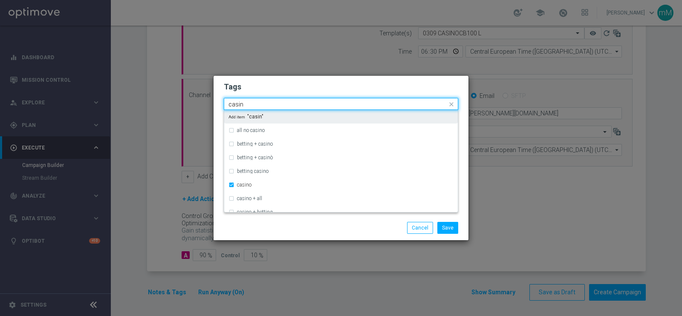
click at [248, 104] on input "casin" at bounding box center [337, 104] width 219 height 7
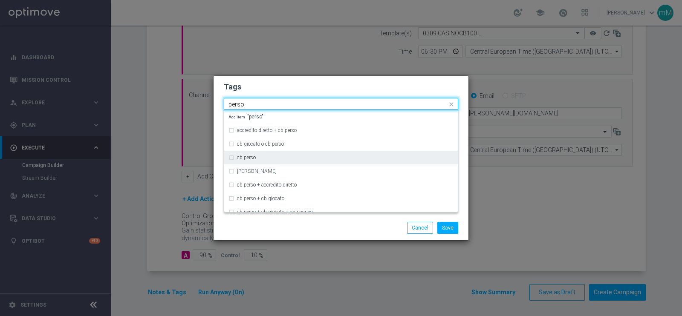
click at [257, 158] on div "cb perso" at bounding box center [345, 157] width 216 height 5
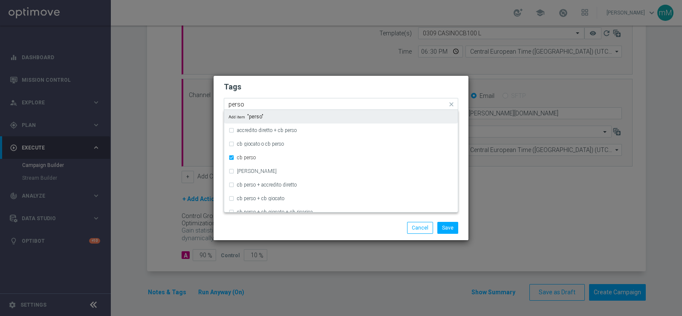
click at [245, 104] on input "perso" at bounding box center [337, 104] width 219 height 7
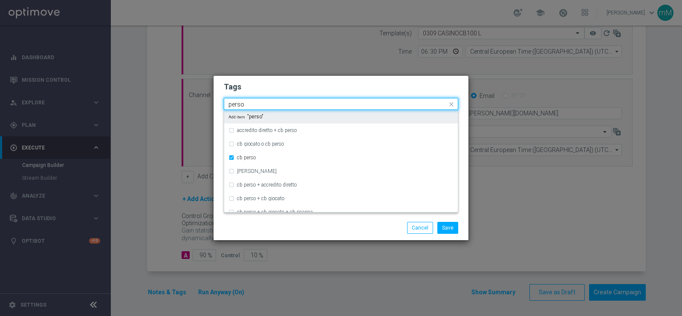
click at [245, 104] on input "perso" at bounding box center [337, 104] width 219 height 7
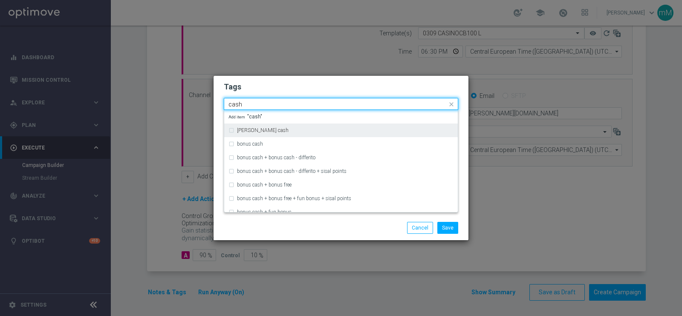
click at [247, 135] on div "[PERSON_NAME] cash" at bounding box center [340, 131] width 225 height 14
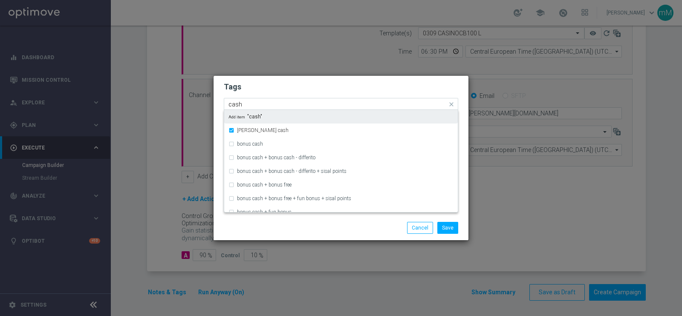
click at [262, 104] on input "cash" at bounding box center [337, 104] width 219 height 7
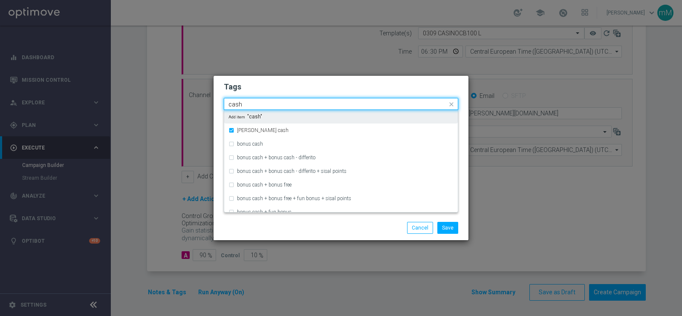
click at [262, 104] on input "cash" at bounding box center [337, 104] width 219 height 7
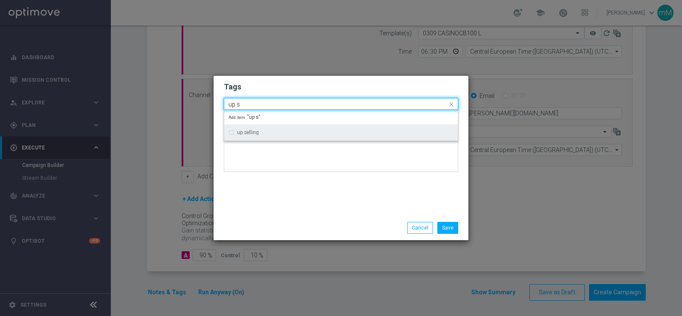
click at [256, 134] on label "up selling" at bounding box center [248, 132] width 22 height 5
type input "up s"
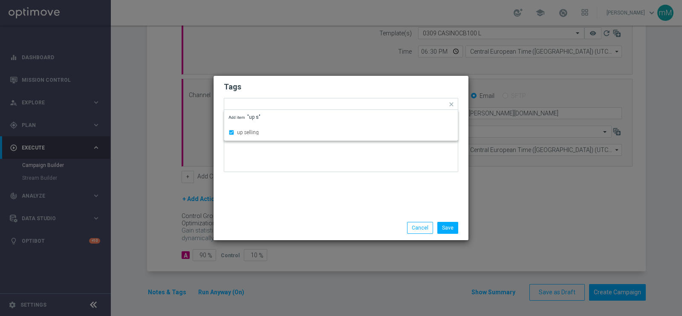
click at [285, 195] on div "Tags Quick find × talent × casino × [PERSON_NAME] × [PERSON_NAME] cash × up sel…" at bounding box center [340, 146] width 255 height 140
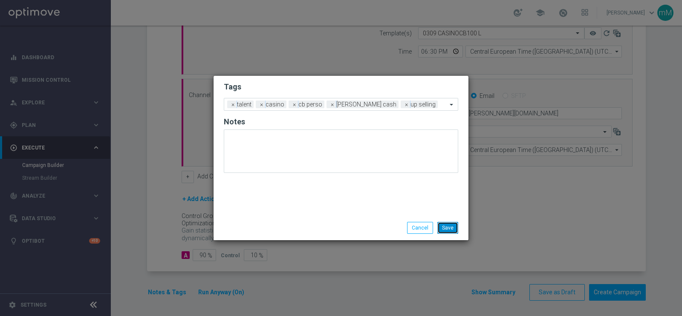
click at [444, 225] on button "Save" at bounding box center [447, 228] width 21 height 12
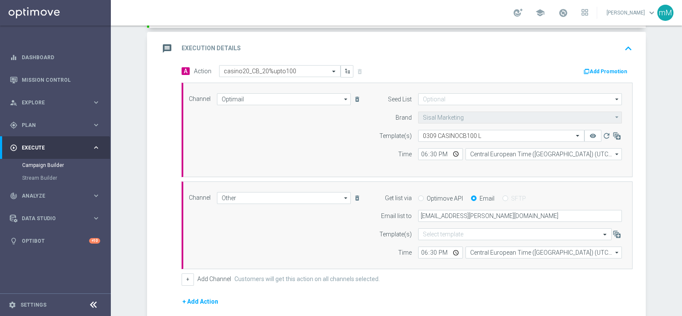
scroll to position [173, 0]
click at [607, 71] on button "Add Promotion" at bounding box center [605, 72] width 47 height 9
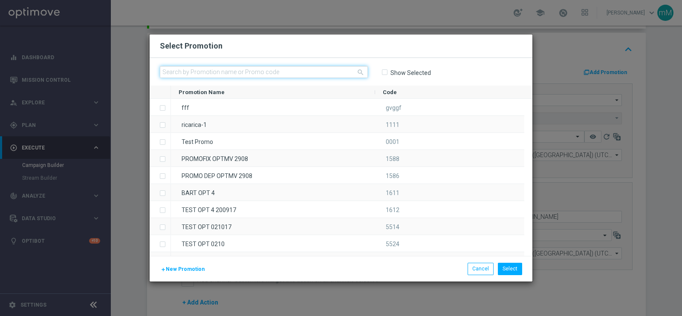
click at [259, 73] on input "text" at bounding box center [264, 72] width 208 height 12
paste input "333959"
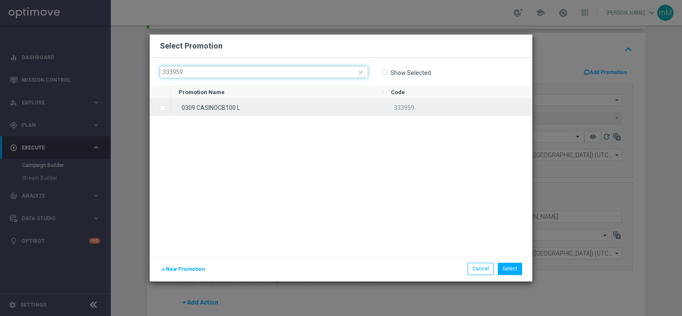
type input "333959"
click at [230, 108] on div "0309 CASINOCB100 L" at bounding box center [277, 107] width 212 height 17
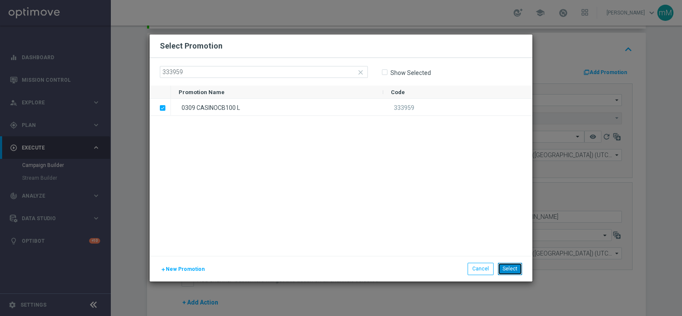
click at [507, 263] on button "Select" at bounding box center [510, 269] width 24 height 12
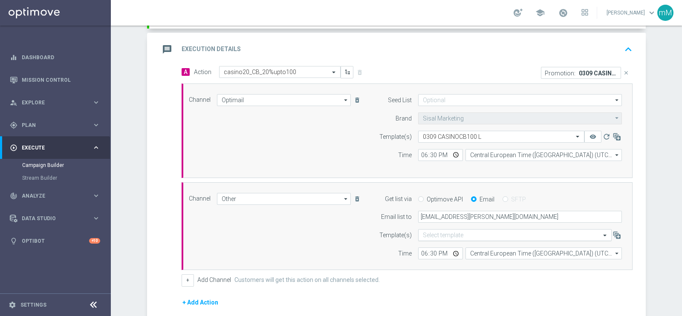
scroll to position [277, 0]
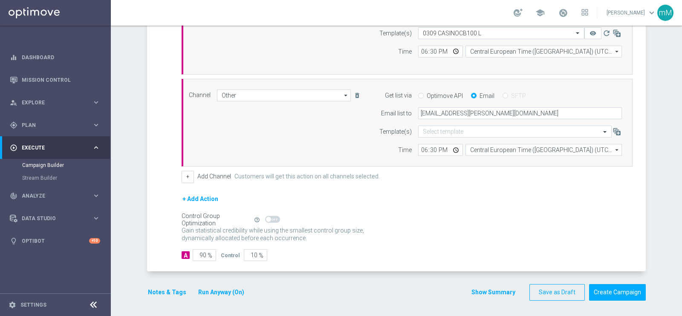
click at [487, 293] on button "Show Summary" at bounding box center [493, 293] width 45 height 10
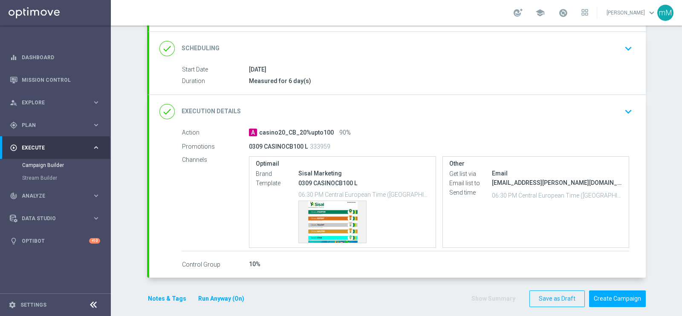
scroll to position [114, 0]
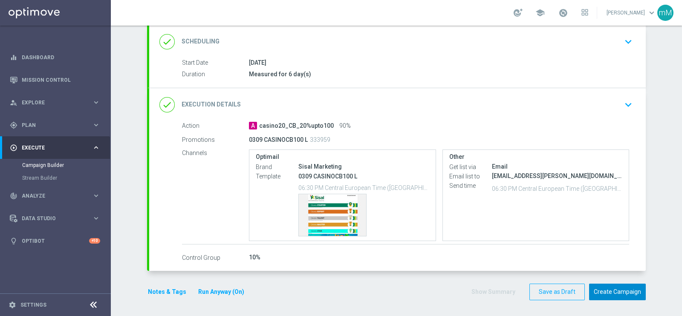
click at [605, 286] on button "Create Campaign" at bounding box center [617, 292] width 57 height 17
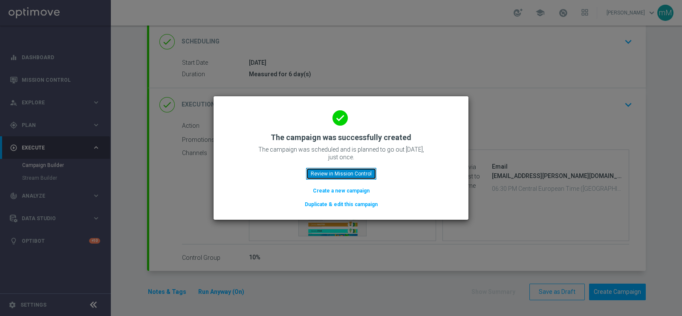
click at [348, 174] on button "Review in Mission Control" at bounding box center [341, 174] width 70 height 12
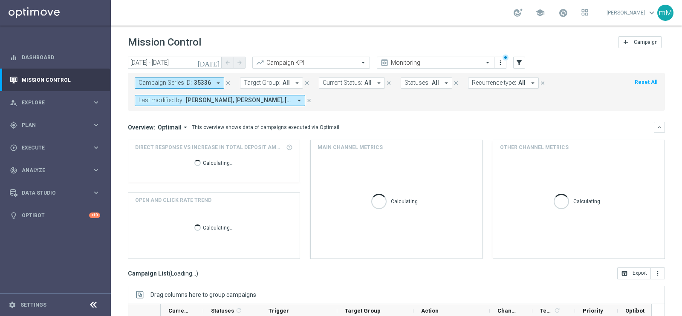
scroll to position [103, 0]
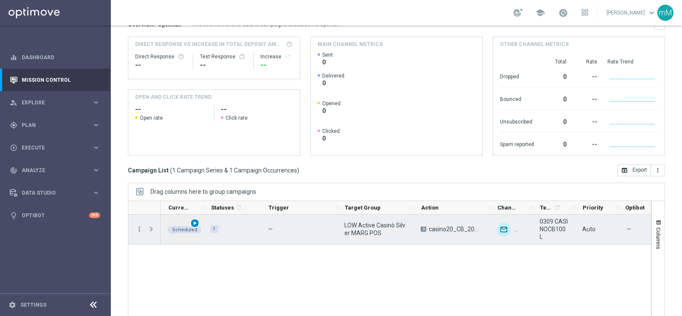
click at [194, 222] on span "play_arrow" at bounding box center [195, 223] width 6 height 6
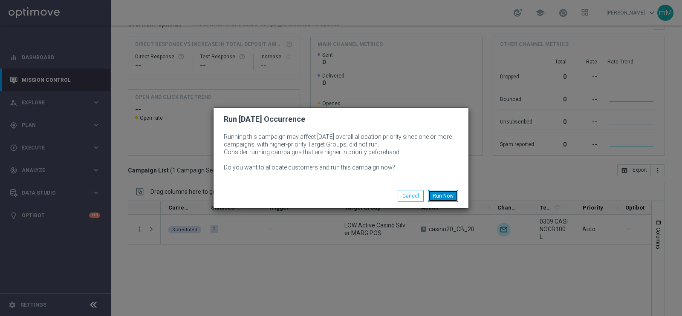
click at [443, 194] on button "Run Now" at bounding box center [443, 196] width 30 height 12
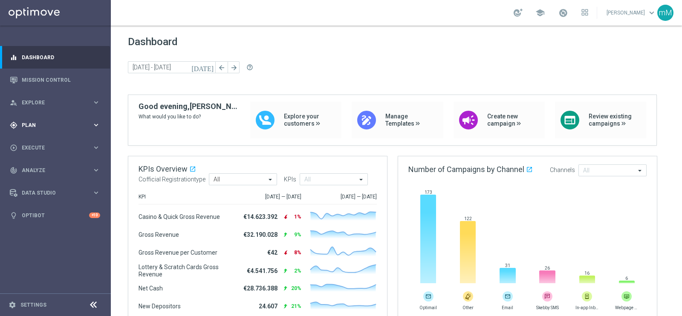
click at [55, 122] on div "gps_fixed Plan" at bounding box center [51, 125] width 82 height 8
click at [38, 171] on button "Templates keyboard_arrow_right" at bounding box center [61, 168] width 78 height 7
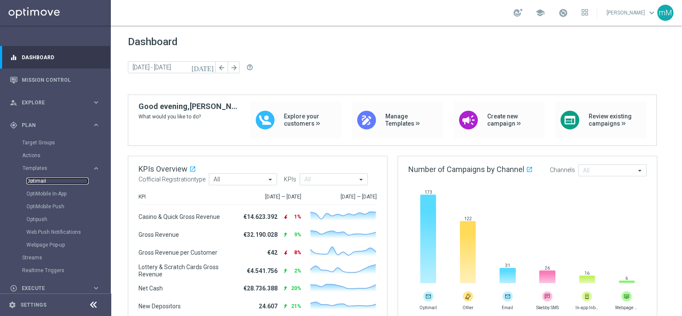
click at [45, 182] on link "Optimail" at bounding box center [57, 181] width 62 height 7
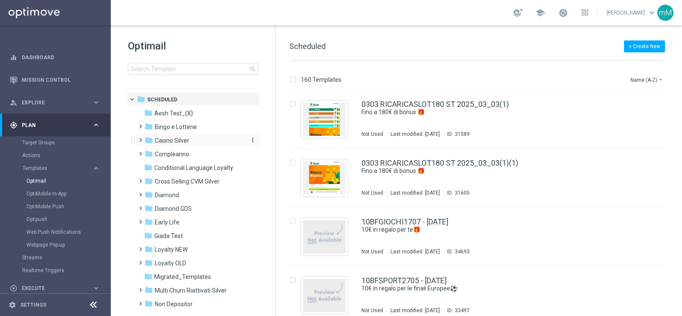
click at [179, 138] on span "Casino Silver" at bounding box center [172, 141] width 35 height 8
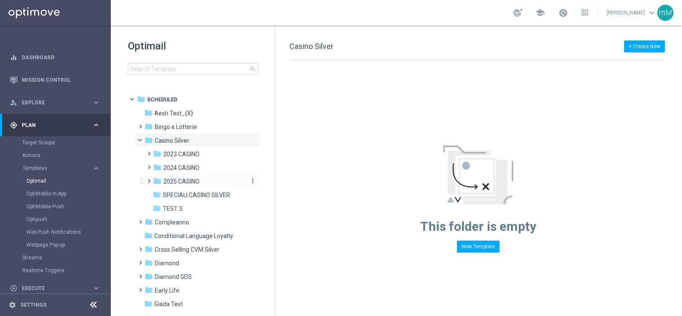
click at [193, 179] on span "2025 CASINO" at bounding box center [181, 182] width 36 height 8
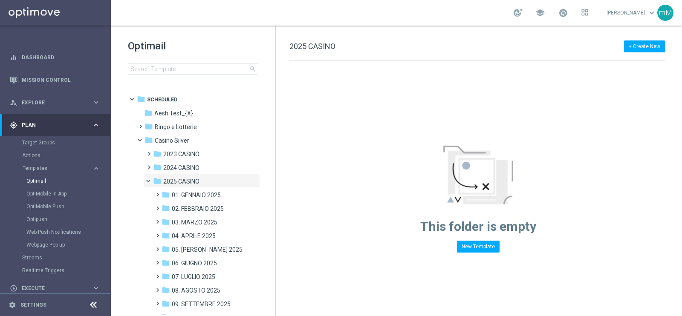
click at [213, 252] on span "09. SETTEMBRE 2025" at bounding box center [201, 304] width 59 height 8
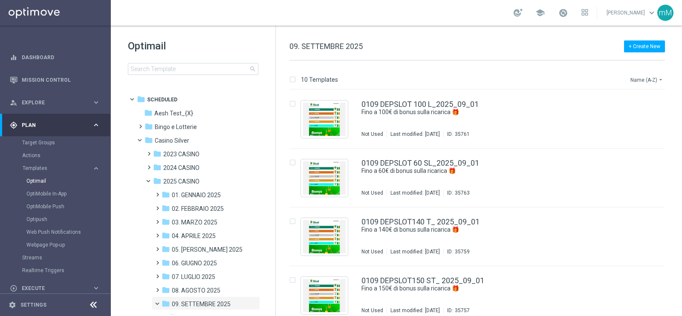
click at [545, 82] on button "Name (A-Z) arrow_drop_down" at bounding box center [646, 80] width 35 height 10
click at [545, 118] on span "Date Modified (Newest)" at bounding box center [631, 118] width 57 height 6
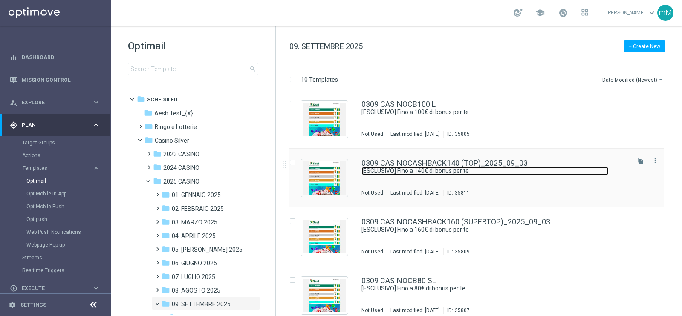
click at [464, 171] on link "[ESCLUSIVO] Fino a 140€ di bonus per te" at bounding box center [484, 171] width 247 height 8
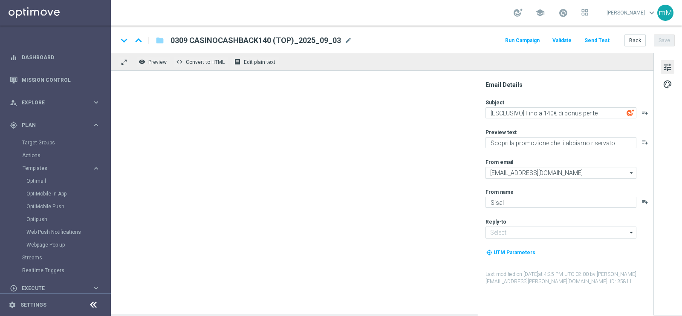
type input "[EMAIL_ADDRESS][DOMAIN_NAME]"
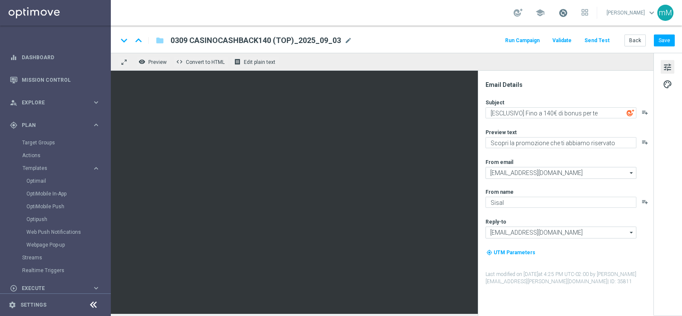
click at [545, 13] on span at bounding box center [562, 12] width 9 height 9
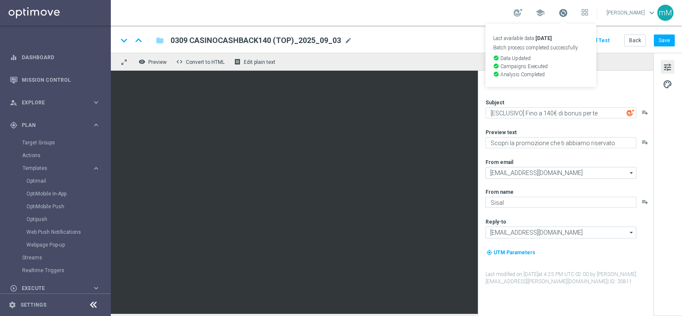
click at [545, 13] on span at bounding box center [562, 12] width 9 height 9
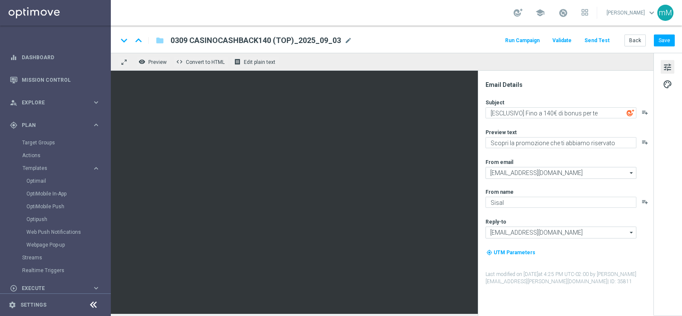
click at [519, 41] on button "Run Campaign" at bounding box center [522, 41] width 37 height 12
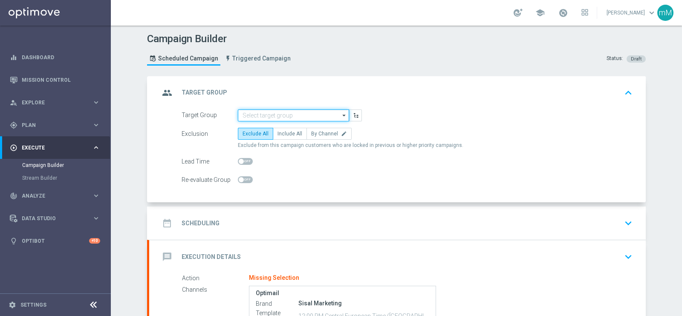
click at [256, 114] on input at bounding box center [293, 115] width 111 height 12
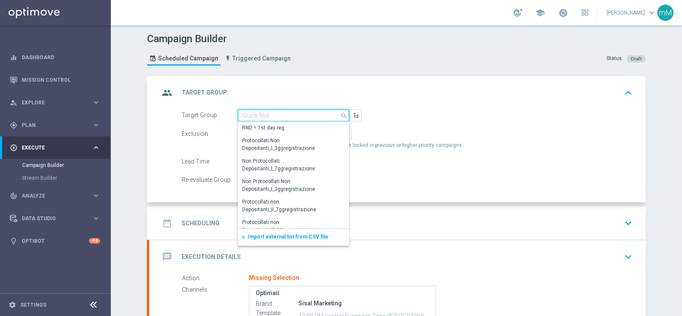
paste input "TOP Active Casinò Silver MARG POS"
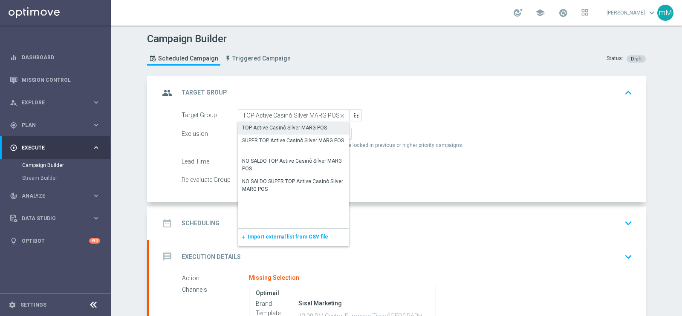
click at [262, 127] on div "TOP Active Casinò Silver MARG POS" at bounding box center [284, 128] width 85 height 8
type input "TOP Active Casinò Silver MARG POS"
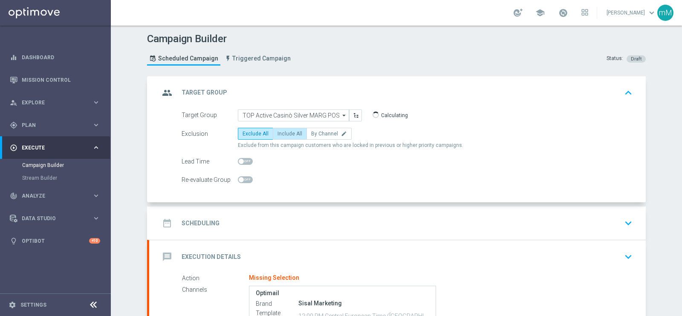
click at [294, 131] on span "Include All" at bounding box center [289, 134] width 25 height 6
click at [283, 133] on input "Include All" at bounding box center [280, 136] width 6 height 6
radio input "true"
click at [278, 207] on div "date_range Scheduling keyboard_arrow_down" at bounding box center [397, 223] width 496 height 33
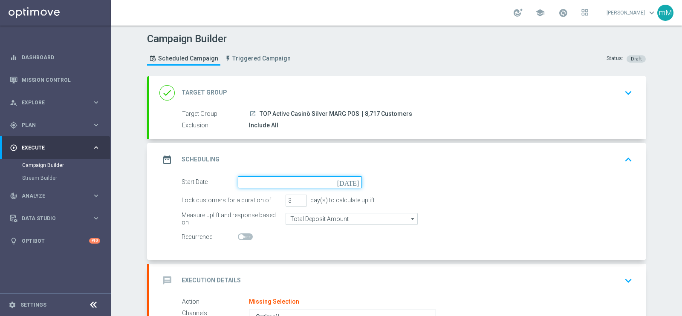
click at [273, 183] on input at bounding box center [300, 182] width 124 height 12
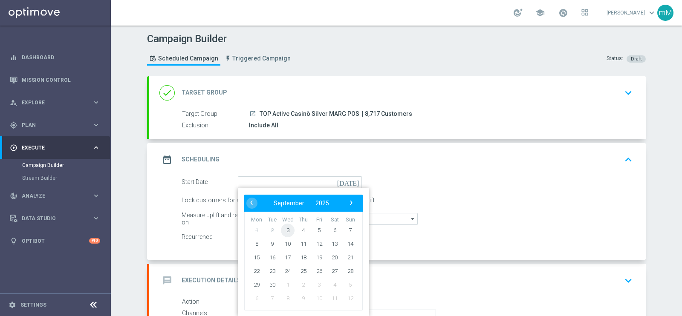
click at [281, 228] on span "3" at bounding box center [288, 230] width 14 height 14
type input "[DATE]"
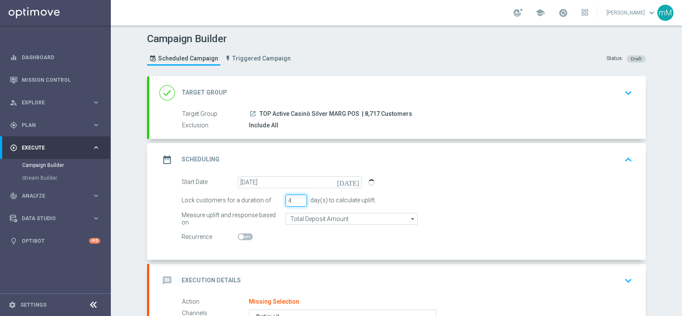
click at [297, 196] on input "4" at bounding box center [295, 201] width 21 height 12
click at [297, 196] on input "5" at bounding box center [295, 201] width 21 height 12
type input "6"
click at [297, 196] on input "6" at bounding box center [295, 201] width 21 height 12
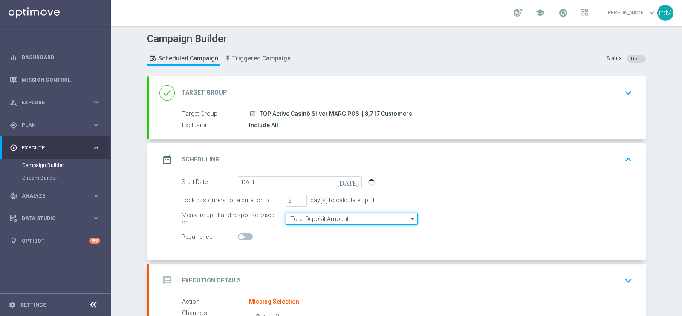
click at [298, 216] on input "Total Deposit Amount" at bounding box center [351, 219] width 132 height 12
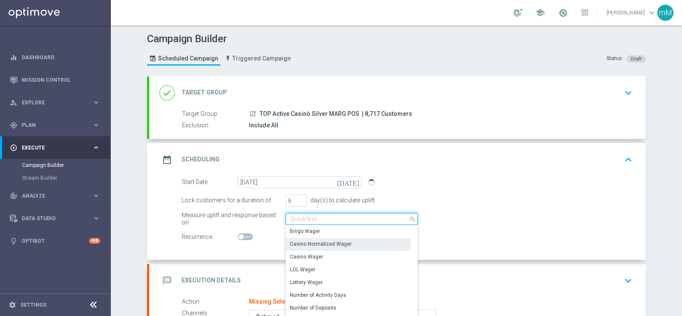
scroll to position [195, 0]
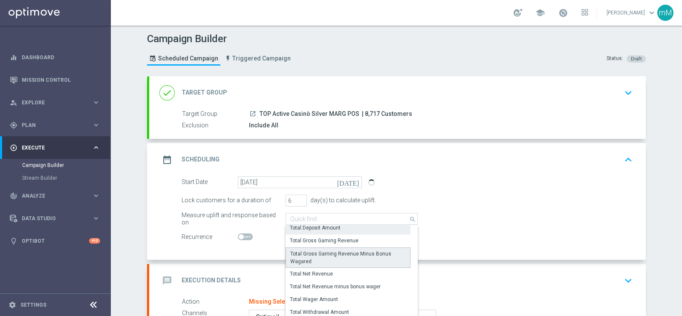
click at [355, 252] on div "Total Gross Gaming Revenue Minus Bonus Wagared" at bounding box center [347, 257] width 115 height 15
type input "Total Gross Gaming Revenue Minus Bonus Wagared"
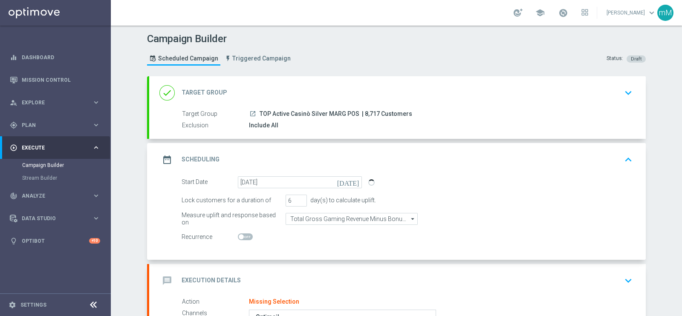
scroll to position [152, 0]
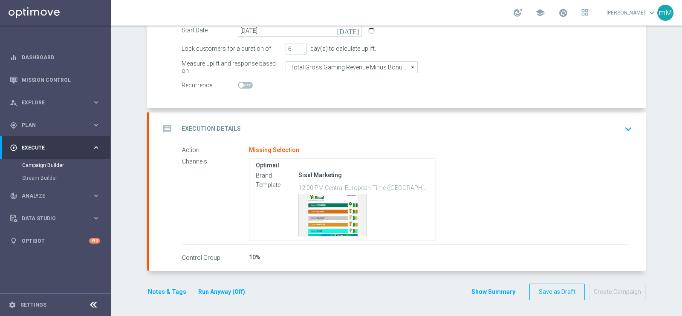
click at [315, 122] on div "message Execution Details keyboard_arrow_down" at bounding box center [397, 129] width 476 height 16
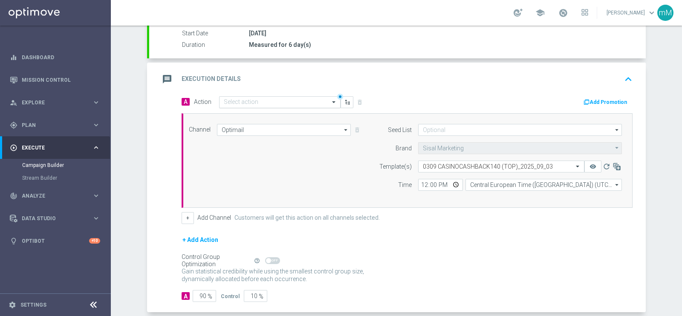
click at [282, 102] on input "text" at bounding box center [271, 102] width 95 height 7
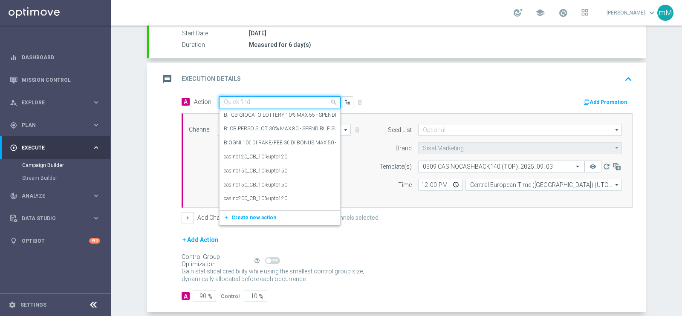
paste input "casino50_CB_20%upto140"
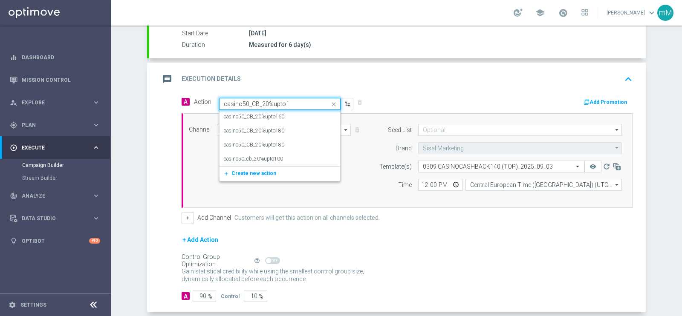
type input "casino50_CB_20%upto"
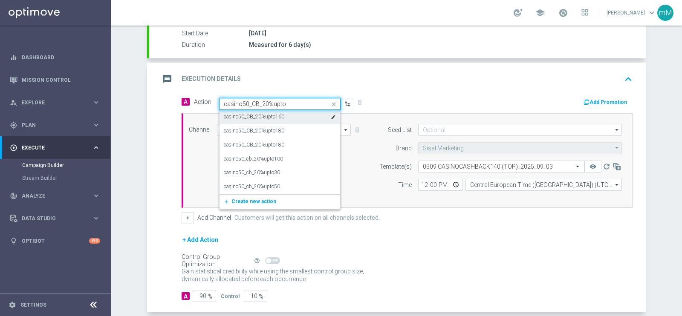
click at [271, 118] on label "casino50_CB_20%upto160" at bounding box center [254, 116] width 61 height 7
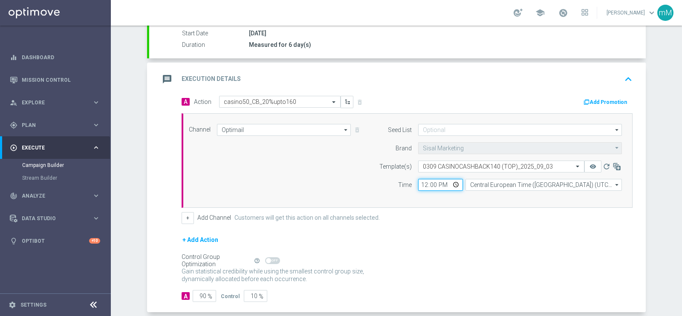
click at [418, 180] on input "12:00" at bounding box center [440, 185] width 45 height 12
type input "18:30"
click at [182, 213] on button "+" at bounding box center [188, 218] width 12 height 12
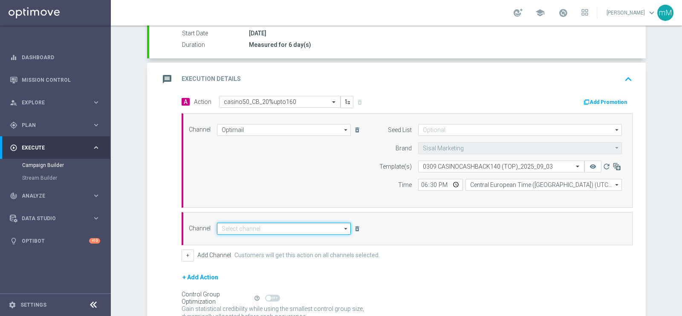
click at [228, 230] on input at bounding box center [284, 229] width 134 height 12
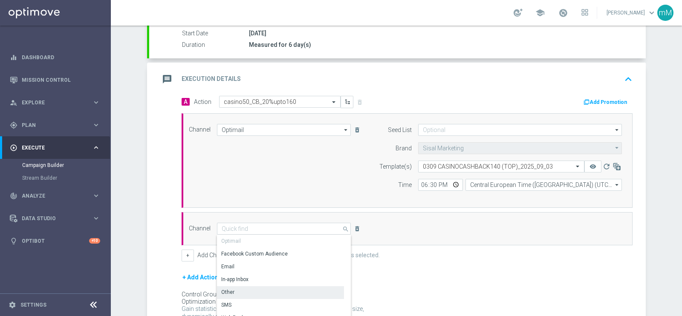
click at [251, 252] on div "Other" at bounding box center [280, 292] width 127 height 12
type input "Other"
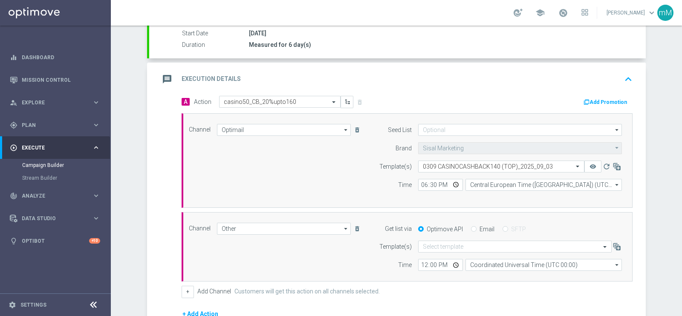
click at [472, 228] on div "Email" at bounding box center [482, 229] width 23 height 8
click at [474, 225] on div "Email" at bounding box center [482, 229] width 23 height 8
click at [471, 227] on input "Email" at bounding box center [474, 230] width 6 height 6
radio input "true"
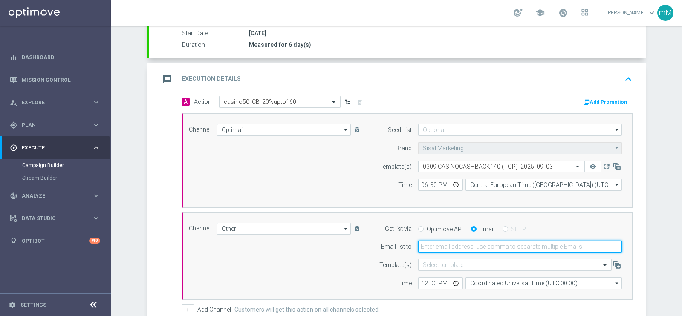
click at [458, 248] on input "email" at bounding box center [520, 247] width 204 height 12
type input "[EMAIL_ADDRESS][PERSON_NAME][DOMAIN_NAME]"
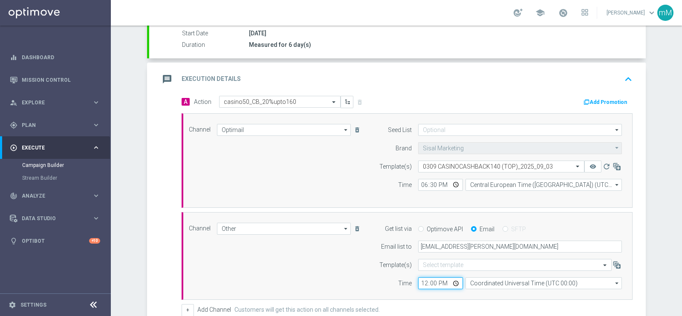
click at [418, 252] on input "12:00" at bounding box center [440, 283] width 45 height 12
type input "18:30"
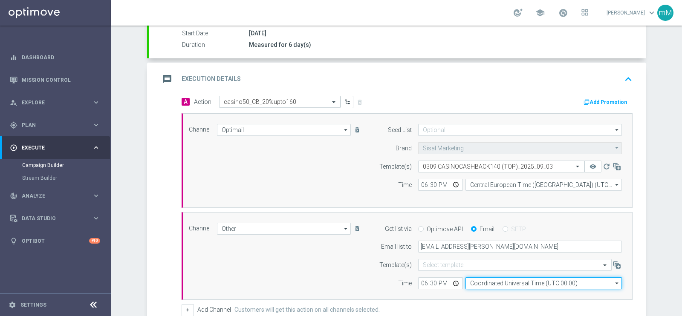
click at [493, 252] on input "Coordinated Universal Time (UTC 00:00)" at bounding box center [543, 283] width 156 height 12
click at [493, 252] on input at bounding box center [543, 283] width 156 height 12
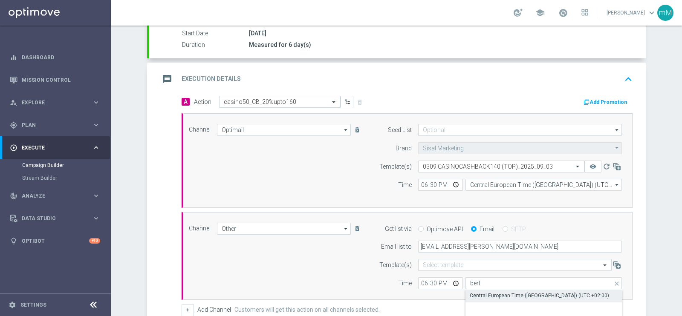
click at [491, 252] on div "Central European Time ([GEOGRAPHIC_DATA]) (UTC +02:00)" at bounding box center [539, 296] width 139 height 8
type input "Central European Time ([GEOGRAPHIC_DATA]) (UTC +02:00)"
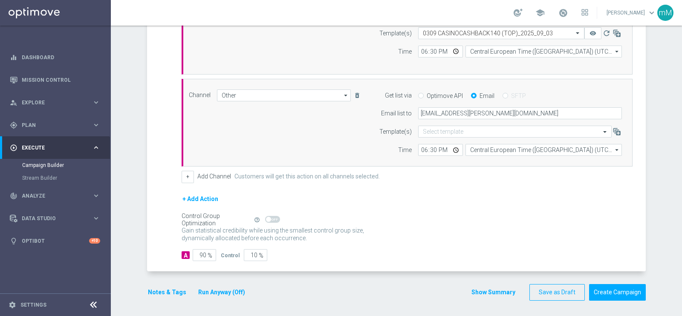
click at [230, 252] on button "Run Anyway (Off)" at bounding box center [221, 292] width 49 height 11
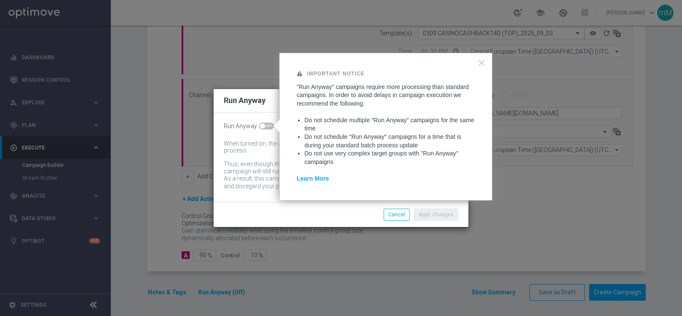
click at [265, 126] on span at bounding box center [266, 126] width 15 height 7
click at [265, 126] on input "checkbox" at bounding box center [266, 126] width 15 height 7
checkbox input "true"
click at [423, 216] on button "Apply Changes" at bounding box center [436, 215] width 44 height 12
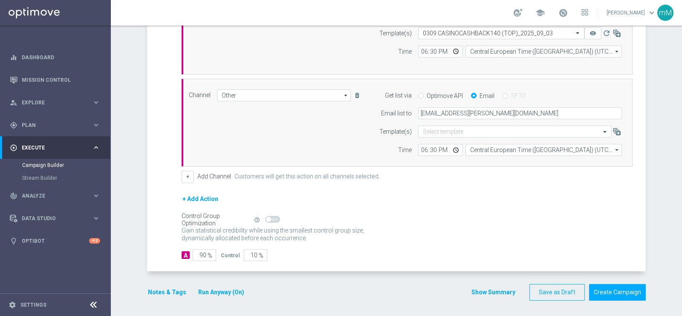
click at [162, 252] on button "Notes & Tags" at bounding box center [167, 292] width 40 height 11
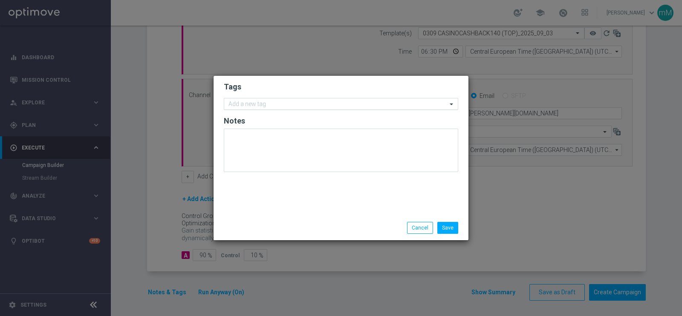
click at [271, 105] on input "text" at bounding box center [337, 104] width 219 height 7
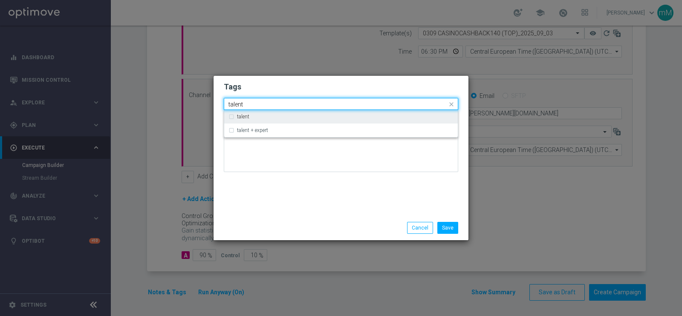
click at [264, 114] on div "talent" at bounding box center [340, 117] width 225 height 14
type input "talent"
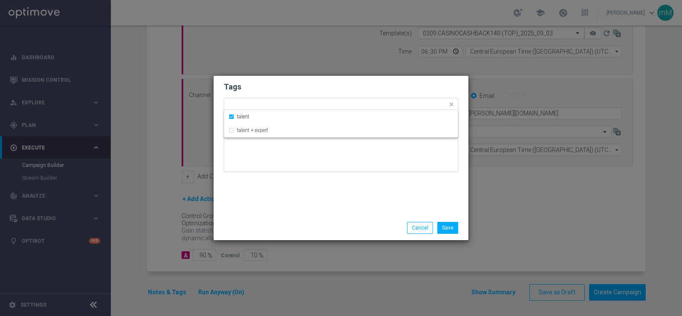
click at [255, 96] on form "Tags Quick find × talent talent talent + expert Notes" at bounding box center [341, 129] width 234 height 99
click at [281, 105] on input "text" at bounding box center [352, 104] width 190 height 7
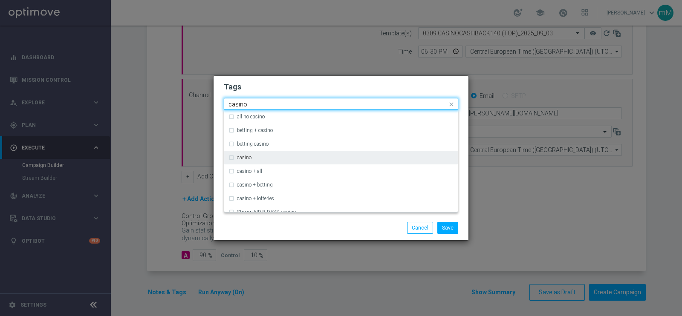
click at [255, 158] on div "casino" at bounding box center [345, 157] width 216 height 5
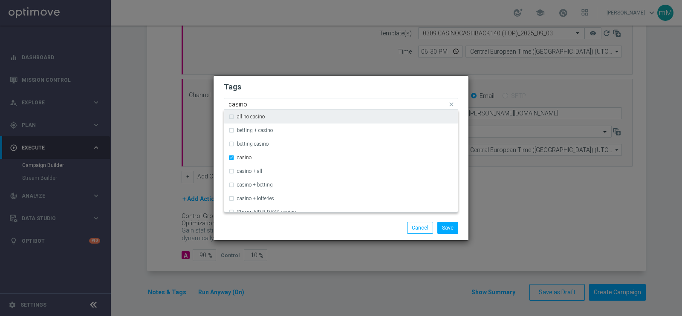
click at [264, 104] on input "casino" at bounding box center [337, 104] width 219 height 7
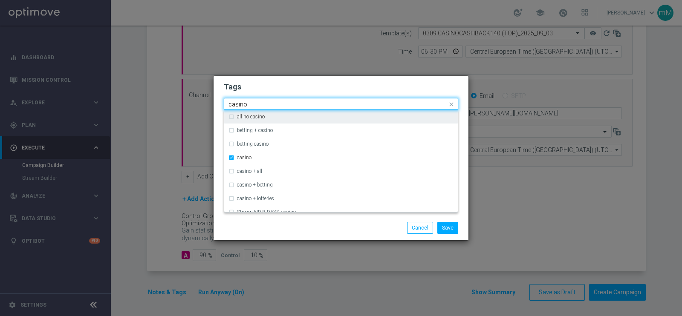
click at [264, 104] on input "casino" at bounding box center [337, 104] width 219 height 7
click at [264, 104] on input "p" at bounding box center [337, 104] width 219 height 7
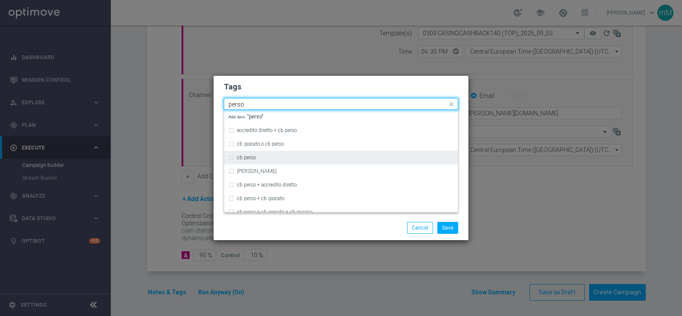
click at [251, 157] on label "cb perso" at bounding box center [246, 157] width 19 height 5
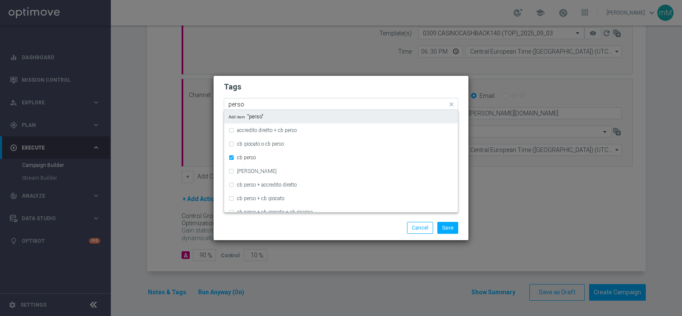
click at [245, 105] on input "perso" at bounding box center [337, 104] width 219 height 7
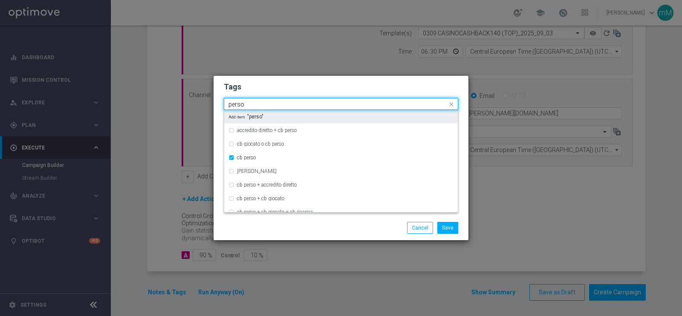
click at [245, 105] on input "perso" at bounding box center [337, 104] width 219 height 7
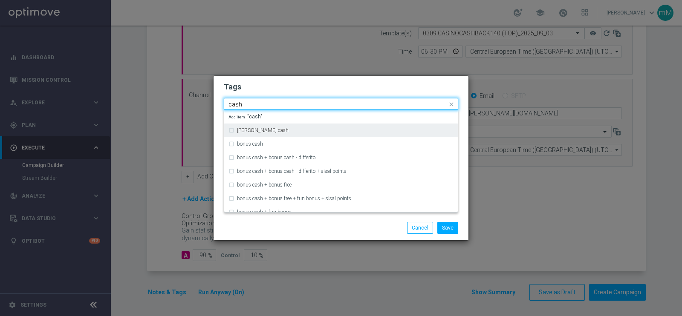
click at [245, 123] on div "Add item "cash"" at bounding box center [340, 117] width 233 height 14
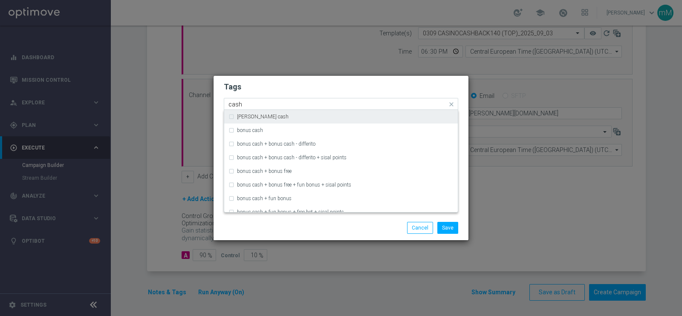
click at [246, 119] on div "[PERSON_NAME] cash" at bounding box center [340, 117] width 225 height 14
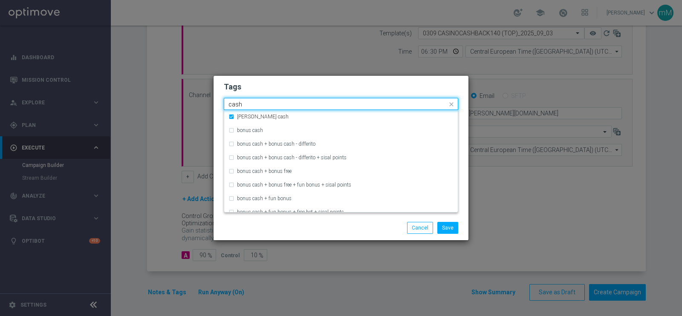
click at [248, 98] on div "Quick find × talent × casino × cb perso × cash × bonsu cash cash" at bounding box center [341, 104] width 234 height 12
click at [247, 108] on div "cash" at bounding box center [337, 105] width 220 height 9
click at [247, 107] on input "cash" at bounding box center [337, 104] width 219 height 7
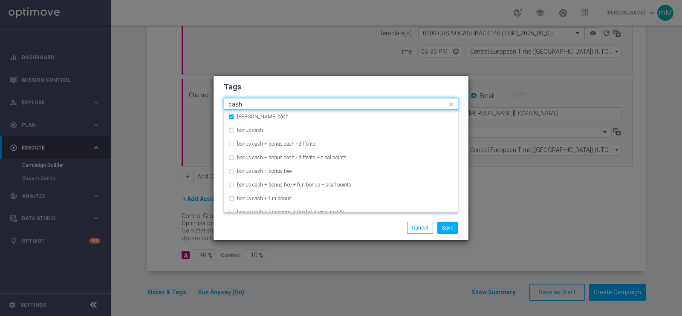
click at [247, 107] on input "cash" at bounding box center [337, 104] width 219 height 7
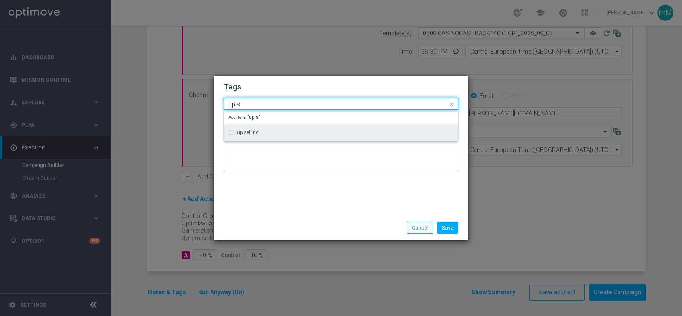
click at [245, 129] on div "up selling" at bounding box center [340, 133] width 225 height 14
type input "up s"
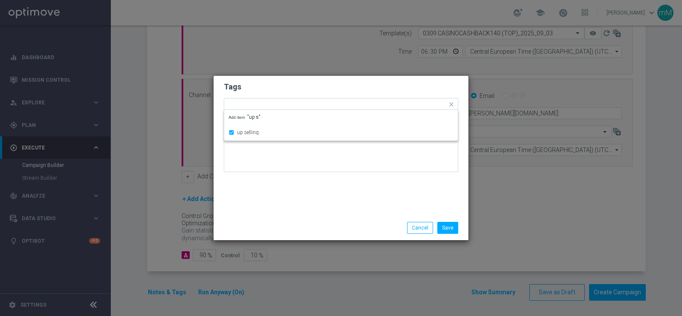
click at [276, 197] on div "Tags Quick find × talent × casino × cb perso × cash × bonsu cash × up selling u…" at bounding box center [340, 146] width 255 height 140
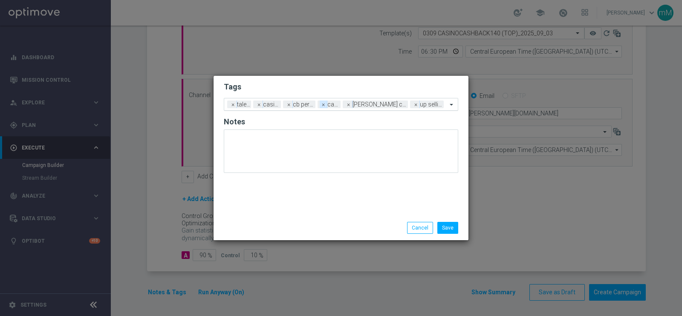
click at [327, 101] on span "×" at bounding box center [324, 105] width 8 height 8
click at [447, 225] on button "Save" at bounding box center [447, 228] width 21 height 12
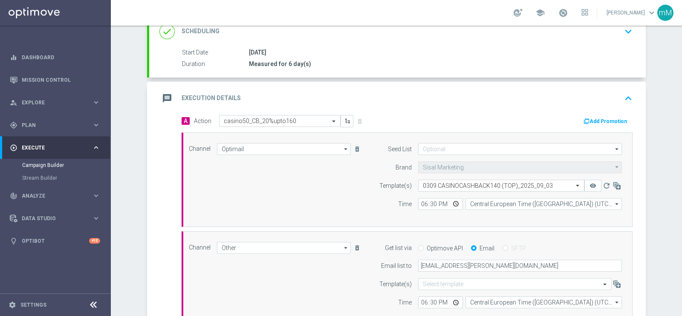
scroll to position [120, 0]
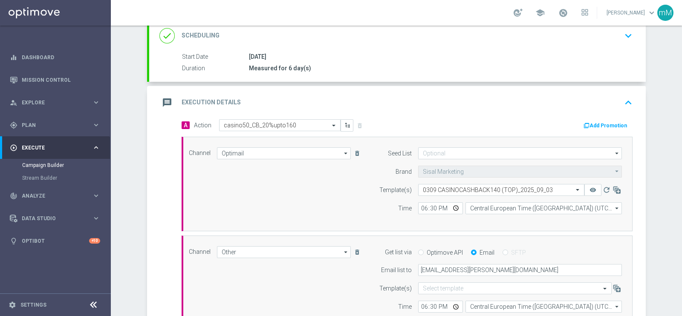
click at [545, 127] on button "Add Promotion" at bounding box center [605, 125] width 47 height 9
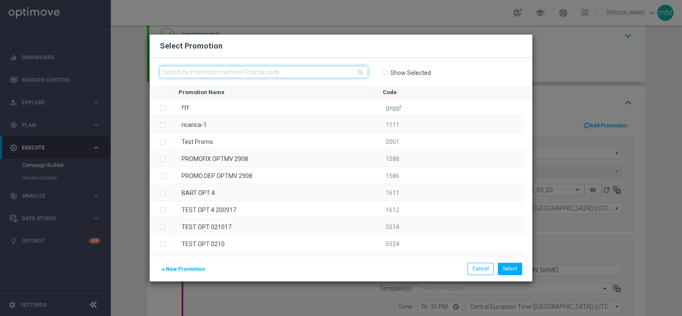
click at [279, 73] on input "text" at bounding box center [264, 72] width 208 height 12
paste input "333962"
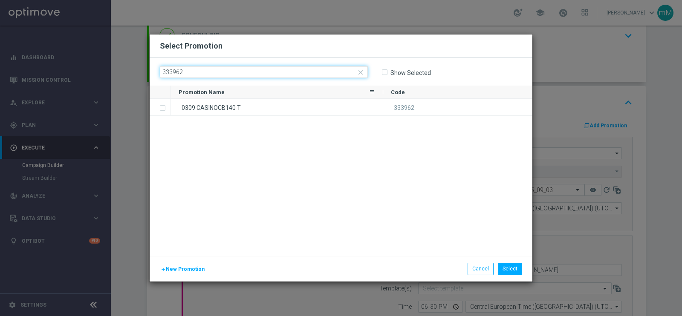
type input "333962"
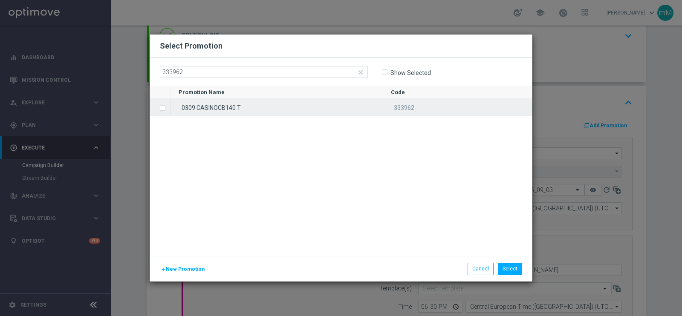
click at [258, 103] on div "0309 CASINOCB140 T" at bounding box center [277, 107] width 212 height 17
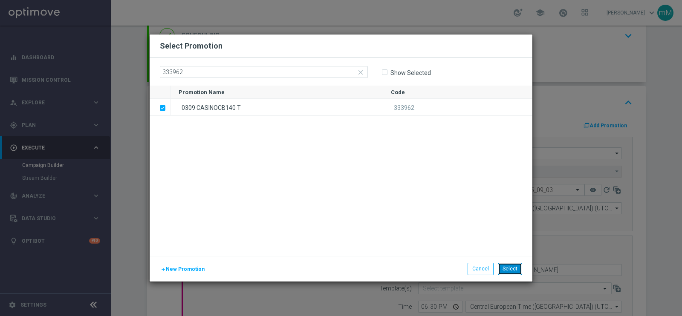
click at [506, 252] on button "Select" at bounding box center [510, 269] width 24 height 12
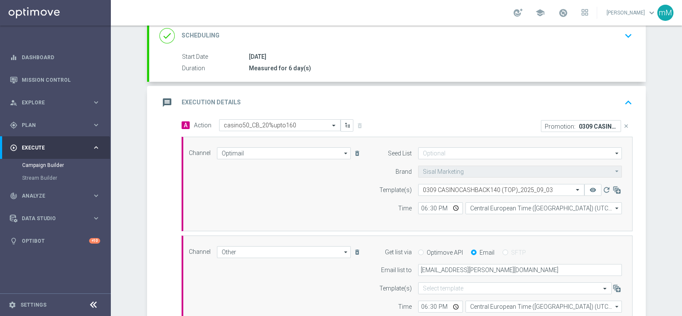
scroll to position [277, 0]
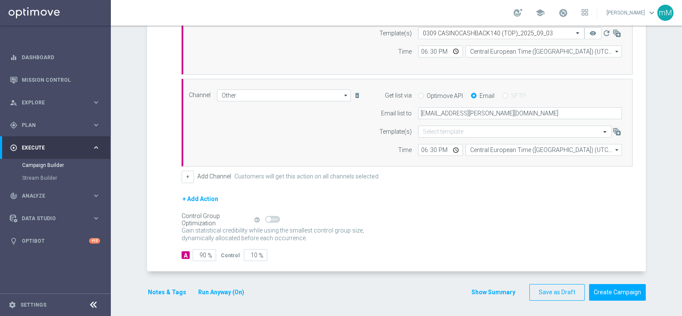
click at [472, 252] on button "Show Summary" at bounding box center [493, 293] width 45 height 10
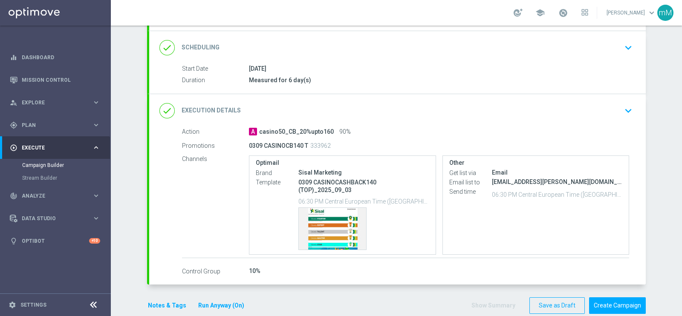
scroll to position [114, 0]
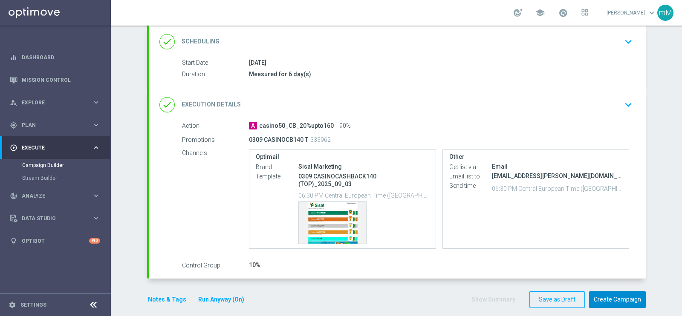
click at [545, 252] on button "Create Campaign" at bounding box center [617, 299] width 57 height 17
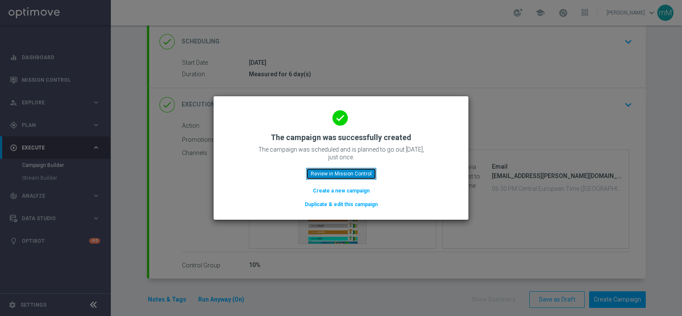
click at [343, 178] on button "Review in Mission Control" at bounding box center [341, 174] width 70 height 12
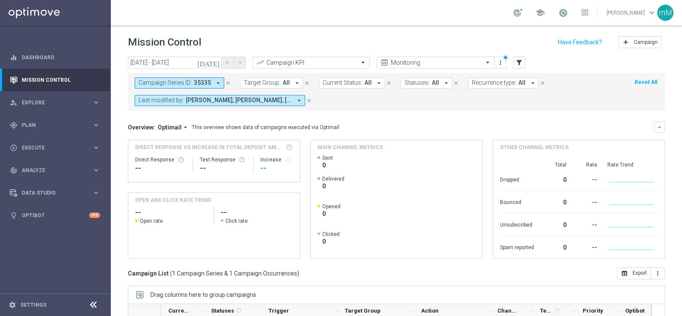
scroll to position [127, 0]
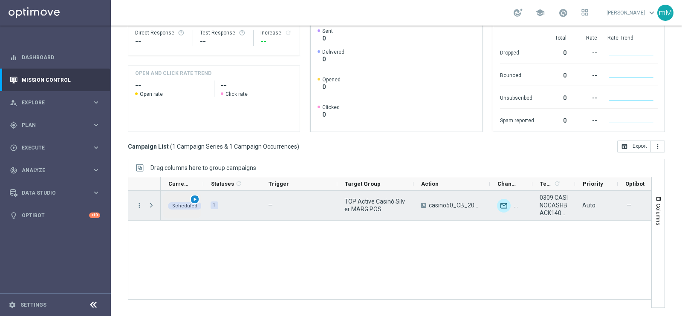
click at [193, 196] on span "play_arrow" at bounding box center [195, 199] width 6 height 6
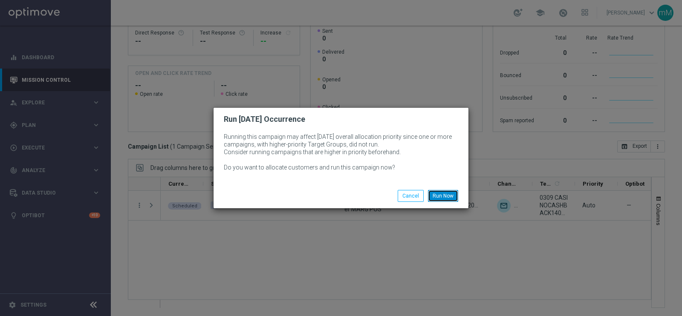
click at [449, 193] on button "Run Now" at bounding box center [443, 196] width 30 height 12
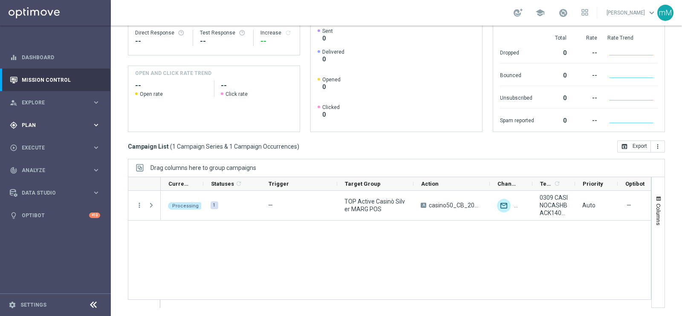
click at [43, 126] on span "Plan" at bounding box center [57, 125] width 70 height 5
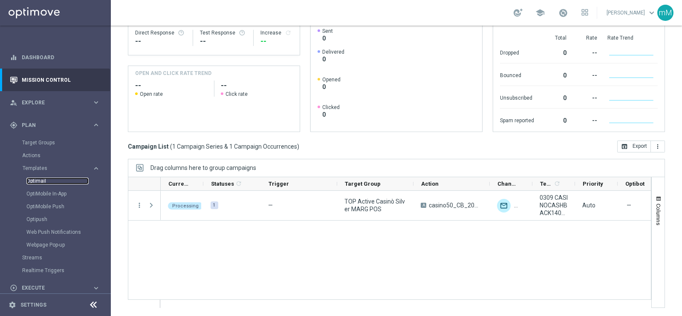
click at [37, 178] on link "Optimail" at bounding box center [57, 181] width 62 height 7
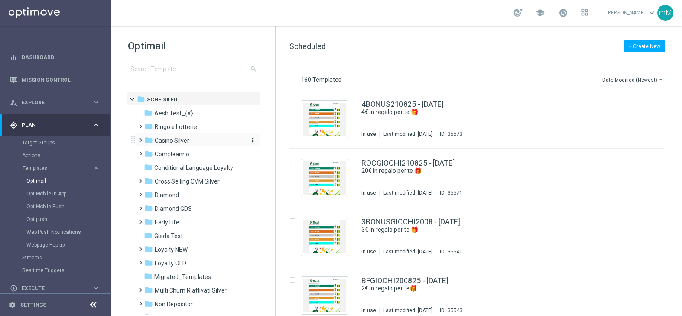
click at [182, 139] on span "Casino Silver" at bounding box center [172, 141] width 35 height 8
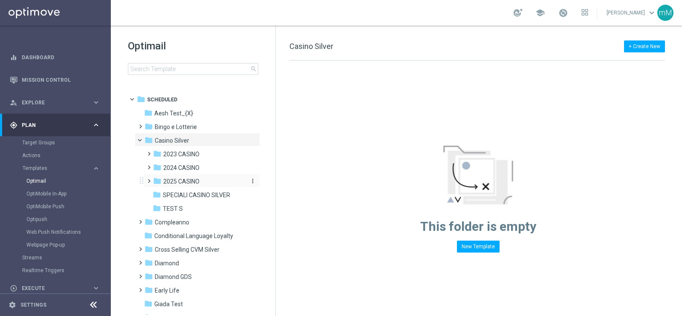
click at [187, 184] on span "2025 CASINO" at bounding box center [181, 182] width 36 height 8
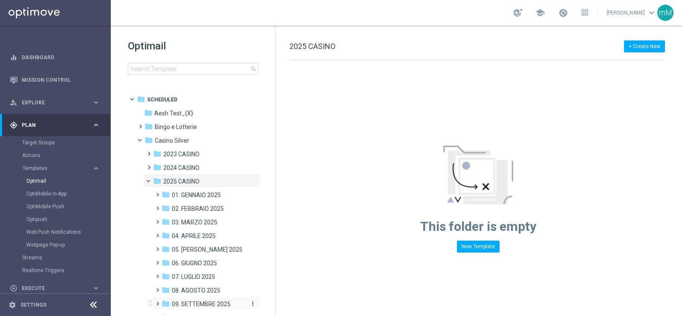
click at [205, 252] on span "09. SETTEMBRE 2025" at bounding box center [201, 304] width 59 height 8
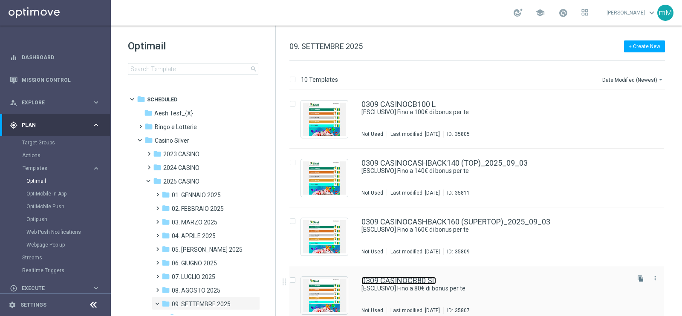
click at [433, 252] on link "0309 CASINOCB80 SL" at bounding box center [398, 281] width 75 height 8
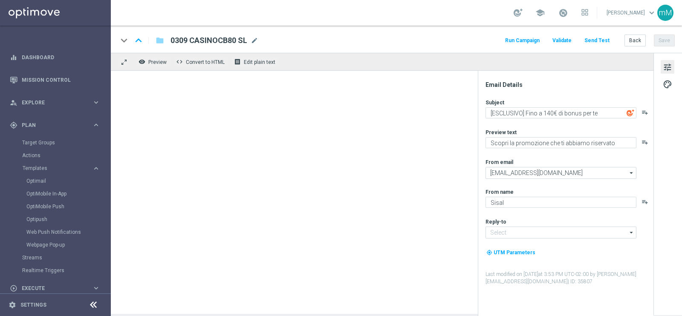
type textarea "[ESCLUSIVO] Fino a 80€ di bonus per te"
type input "[EMAIL_ADDRESS][DOMAIN_NAME]"
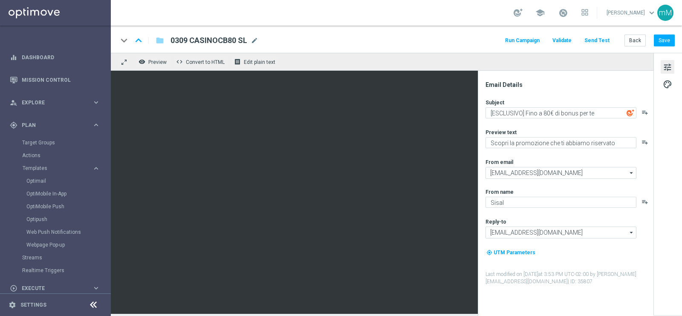
click at [528, 37] on button "Run Campaign" at bounding box center [522, 41] width 37 height 12
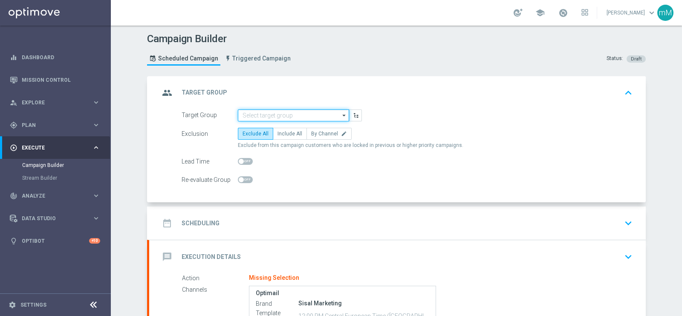
click at [272, 118] on input at bounding box center [293, 115] width 111 height 12
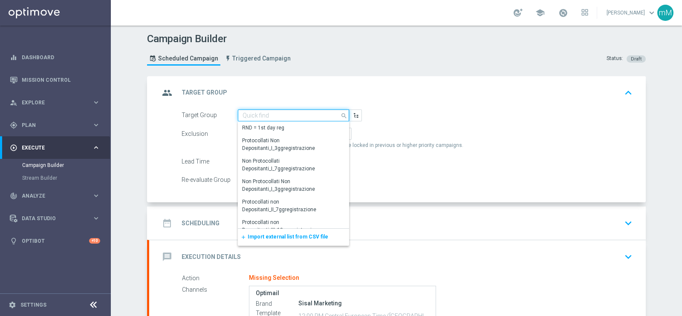
paste input "SUPER LOW Active Casinò Silver MARG POS"
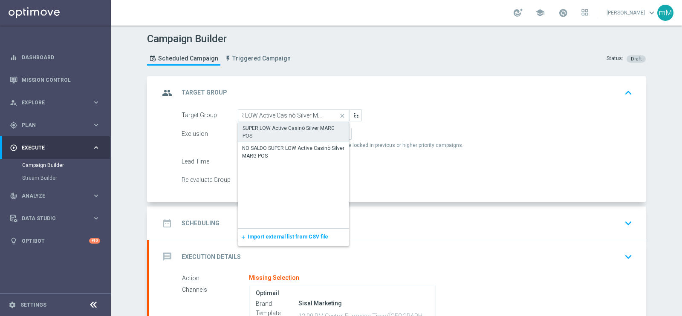
click at [271, 127] on div "SUPER LOW Active Casinò Silver MARG POS" at bounding box center [293, 131] width 102 height 15
type input "SUPER LOW Active Casinò Silver MARG POS"
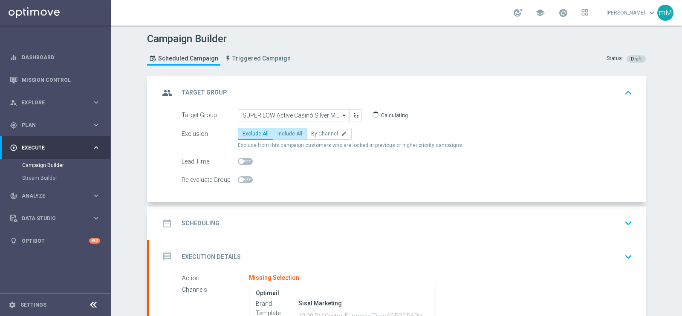
click at [292, 135] on span "Include All" at bounding box center [289, 134] width 25 height 6
click at [283, 135] on input "Include All" at bounding box center [280, 136] width 6 height 6
radio input "true"
click at [271, 210] on div "date_range Scheduling keyboard_arrow_down" at bounding box center [397, 223] width 496 height 33
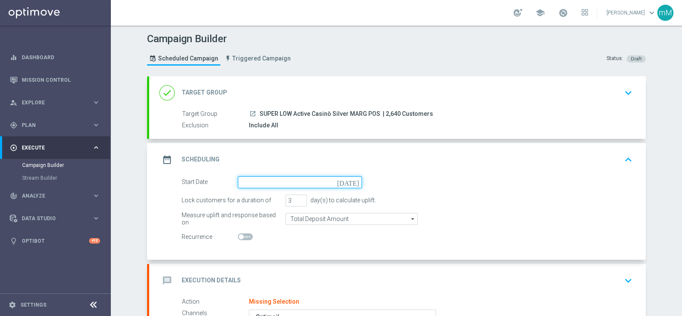
click at [274, 186] on input at bounding box center [300, 182] width 124 height 12
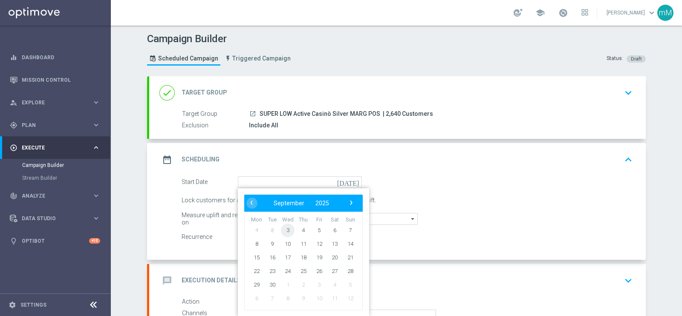
click at [285, 227] on span "3" at bounding box center [288, 230] width 14 height 14
type input "[DATE]"
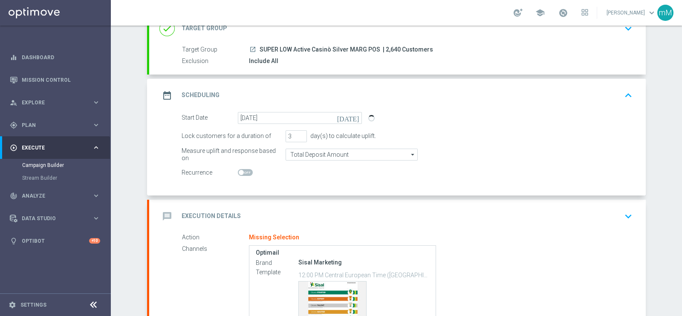
scroll to position [65, 0]
click at [298, 132] on input "4" at bounding box center [295, 136] width 21 height 12
click at [298, 131] on input "5" at bounding box center [295, 136] width 21 height 12
click at [298, 131] on input "7" at bounding box center [295, 136] width 21 height 12
click at [298, 131] on input "8" at bounding box center [295, 136] width 21 height 12
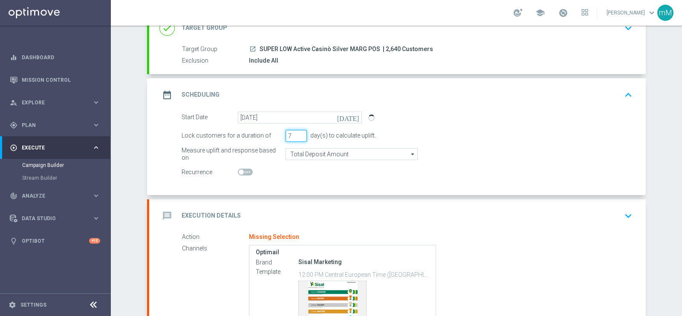
click at [297, 135] on input "7" at bounding box center [295, 136] width 21 height 12
type input "6"
click at [297, 135] on input "6" at bounding box center [295, 136] width 21 height 12
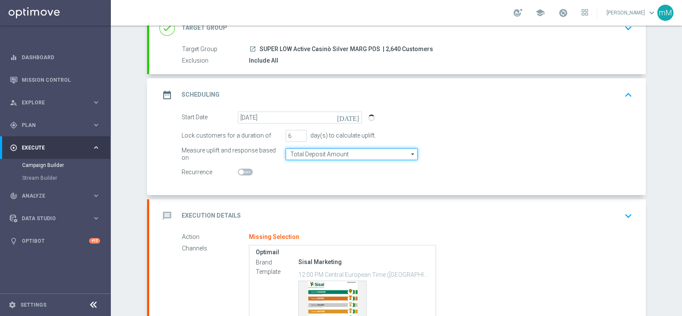
click at [298, 154] on input "Total Deposit Amount" at bounding box center [351, 154] width 132 height 12
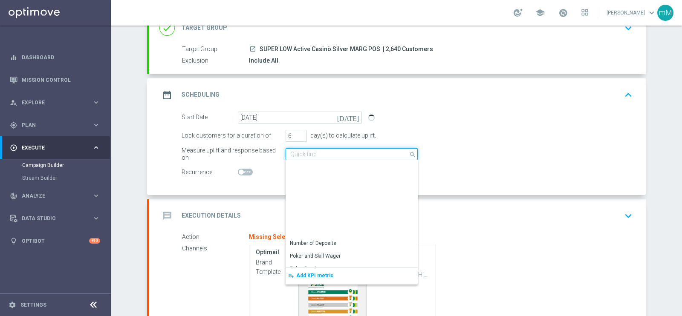
scroll to position [195, 0]
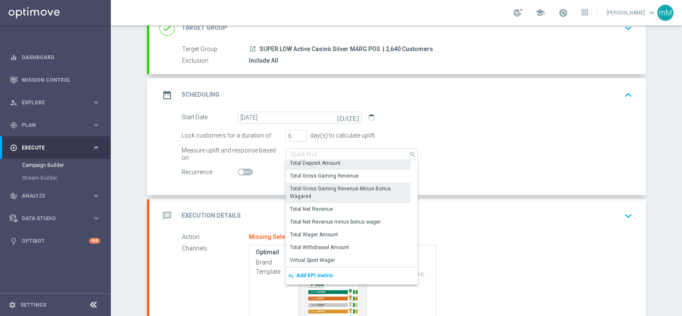
click at [357, 186] on div "Total Gross Gaming Revenue Minus Bonus Wagared" at bounding box center [348, 192] width 116 height 15
type input "Total Gross Gaming Revenue Minus Bonus Wagared"
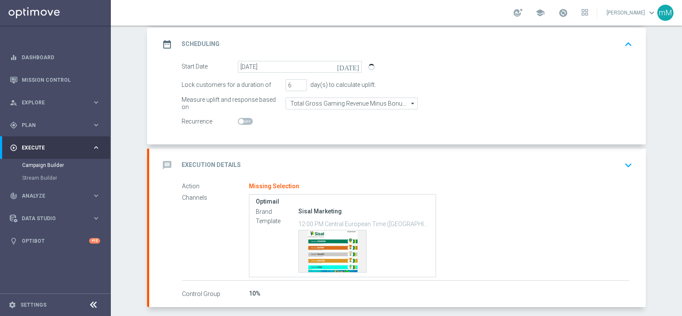
scroll to position [117, 0]
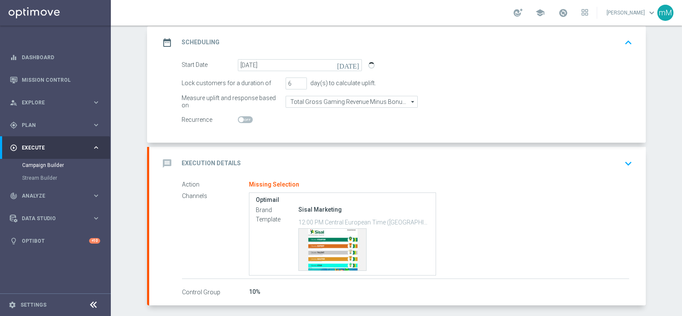
click at [325, 156] on div "message Execution Details keyboard_arrow_down" at bounding box center [397, 164] width 476 height 16
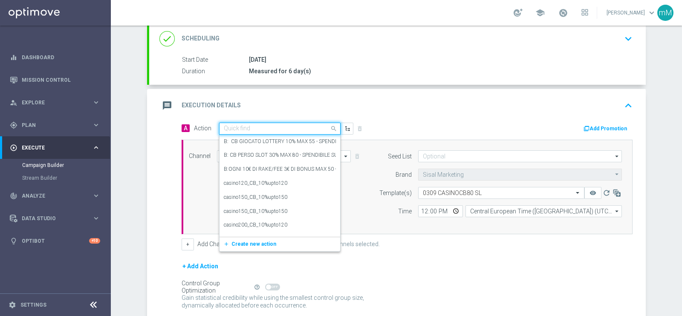
click at [294, 130] on input "text" at bounding box center [271, 128] width 95 height 7
paste input "comparto no entry_20%upto80"
type input "comparto no entry_20%upto80"
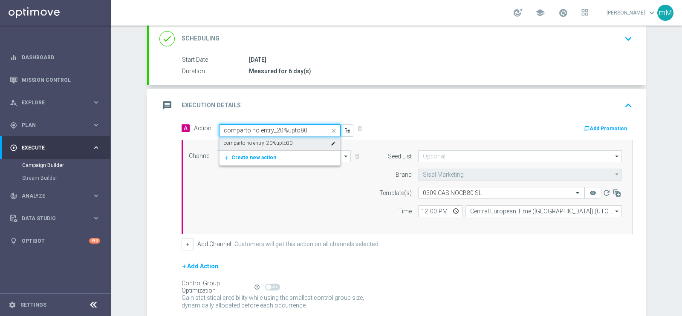
click at [273, 141] on label "comparto no entry_20%upto80" at bounding box center [258, 143] width 69 height 7
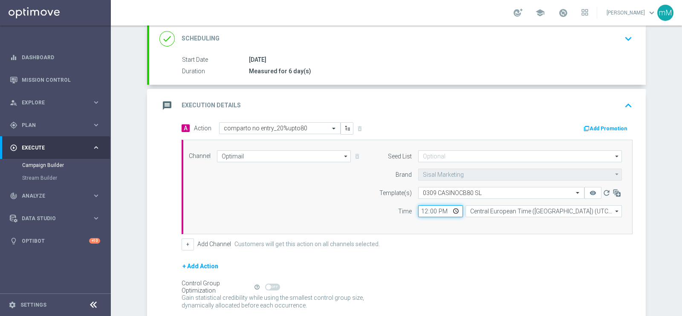
click at [420, 210] on input "12:00" at bounding box center [440, 211] width 45 height 12
type input "18:30"
click at [185, 242] on button "+" at bounding box center [188, 245] width 12 height 12
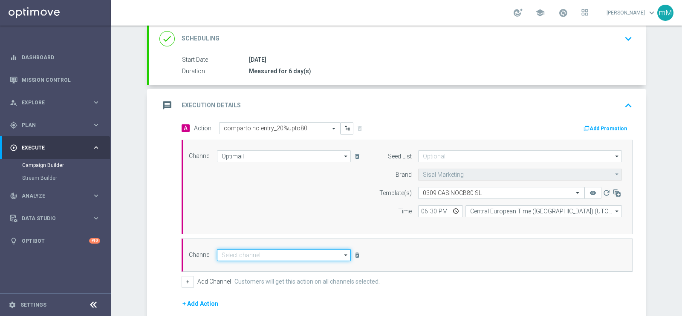
click at [275, 252] on input at bounding box center [284, 255] width 134 height 12
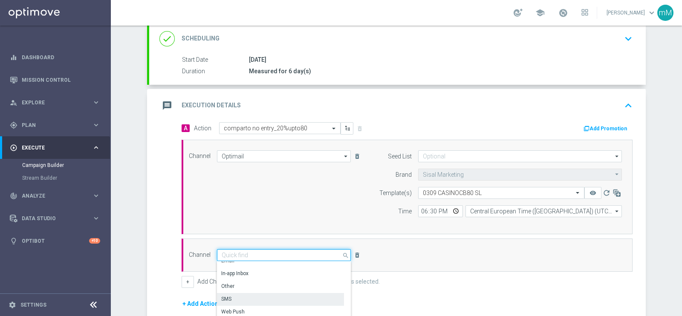
scroll to position [35, 0]
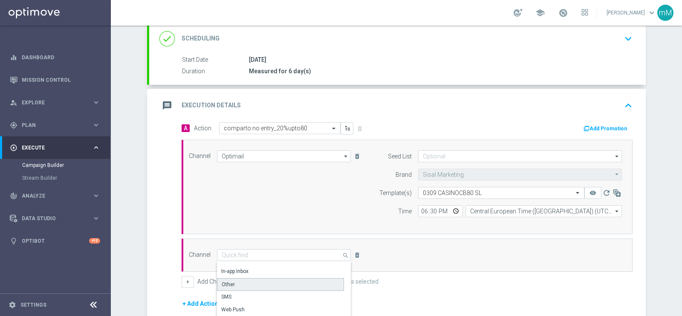
click at [254, 252] on div "Other" at bounding box center [280, 284] width 127 height 13
type input "Other"
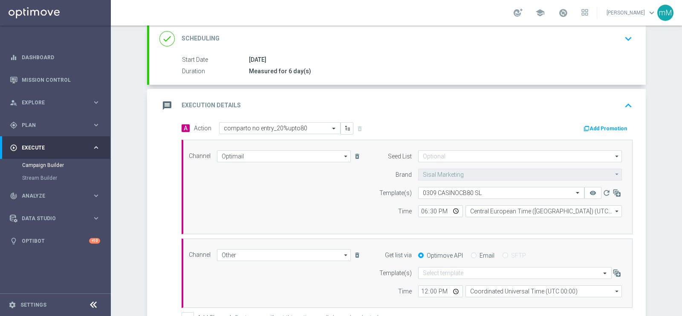
click at [479, 252] on label "Email" at bounding box center [486, 256] width 15 height 8
click at [476, 252] on input "Email" at bounding box center [474, 257] width 6 height 6
radio input "true"
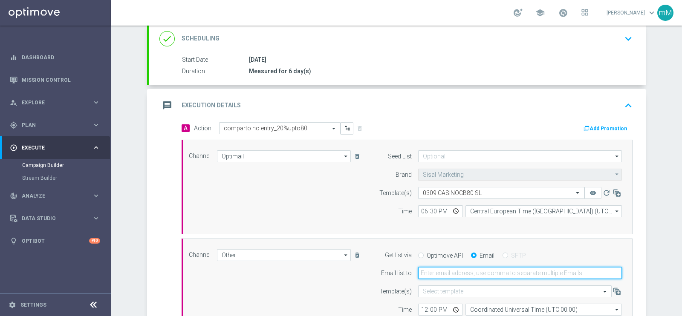
click at [464, 252] on input "email" at bounding box center [520, 273] width 204 height 12
type input "[EMAIL_ADDRESS][PERSON_NAME][DOMAIN_NAME]"
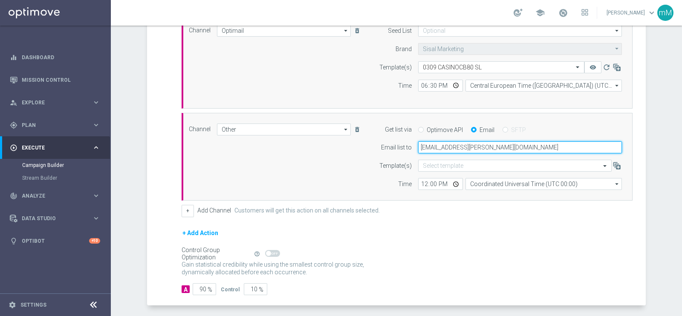
scroll to position [245, 0]
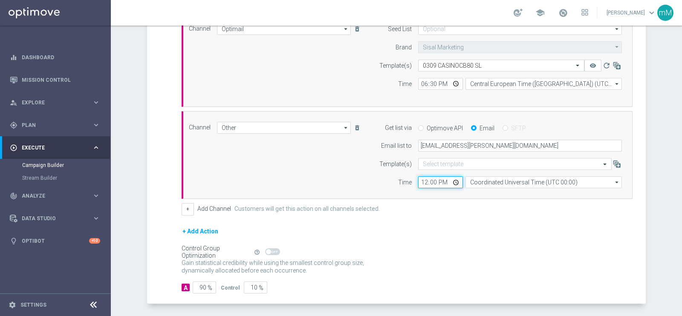
click at [420, 183] on input "12:00" at bounding box center [440, 182] width 45 height 12
type input "18:30"
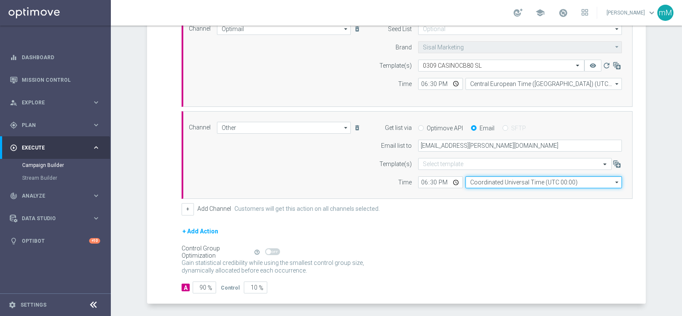
click at [473, 181] on input "Coordinated Universal Time (UTC 00:00)" at bounding box center [543, 182] width 156 height 12
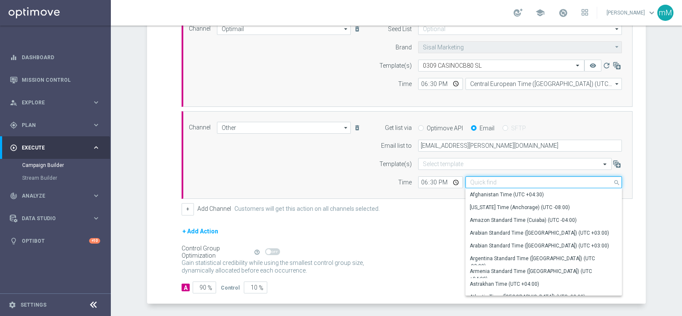
click at [473, 181] on input at bounding box center [543, 182] width 156 height 12
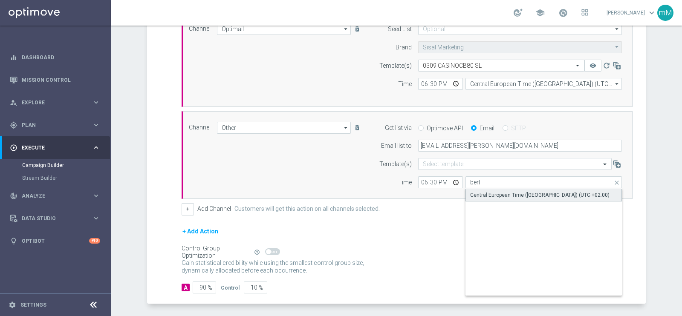
click at [476, 193] on div "Central European Time ([GEOGRAPHIC_DATA]) (UTC +02:00)" at bounding box center [539, 195] width 139 height 8
type input "Central European Time ([GEOGRAPHIC_DATA]) (UTC +02:00)"
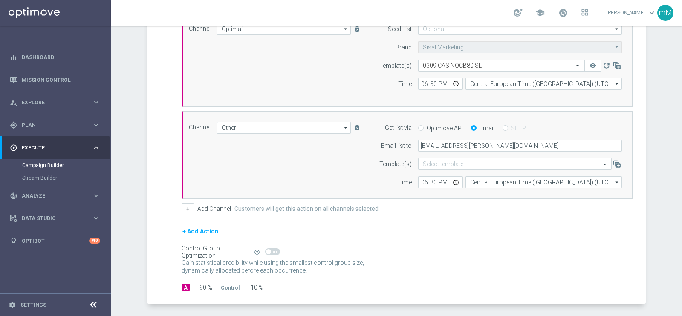
scroll to position [277, 0]
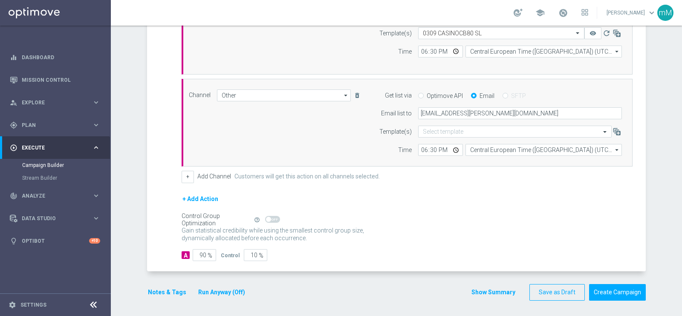
click at [228, 252] on button "Run Anyway (Off)" at bounding box center [221, 292] width 49 height 11
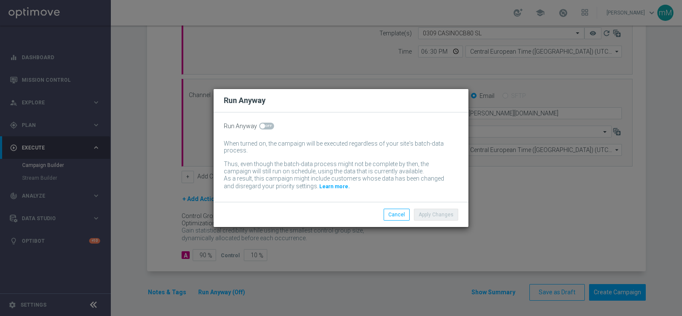
click at [266, 130] on div "Run Anyway When turned on, the campaign will be executed regardless of your sit…" at bounding box center [340, 156] width 255 height 89
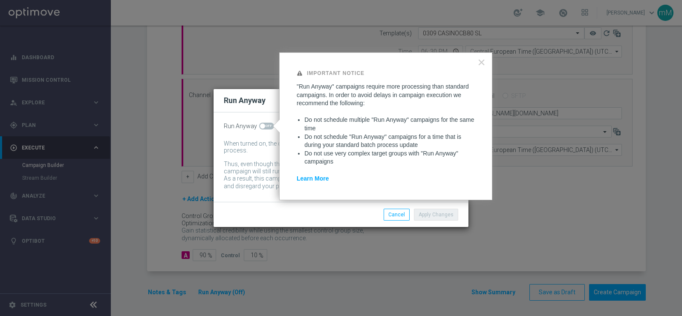
click at [265, 121] on div "Run Anyway When turned on, the campaign will be executed regardless of your sit…" at bounding box center [340, 156] width 255 height 89
click at [268, 128] on span at bounding box center [266, 126] width 15 height 7
click at [268, 128] on input "checkbox" at bounding box center [266, 126] width 15 height 7
checkbox input "true"
click at [437, 211] on button "Apply Changes" at bounding box center [436, 215] width 44 height 12
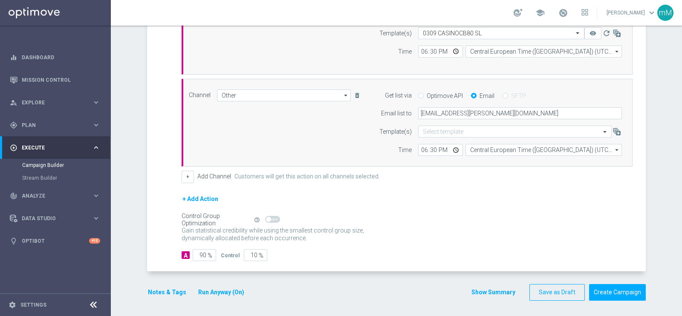
click at [164, 252] on button "Notes & Tags" at bounding box center [167, 292] width 40 height 11
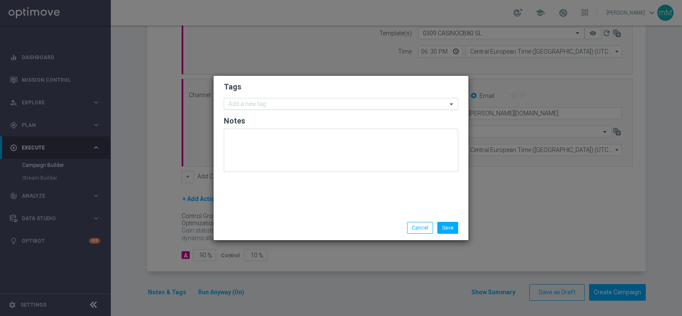
click at [276, 104] on input "text" at bounding box center [337, 104] width 219 height 7
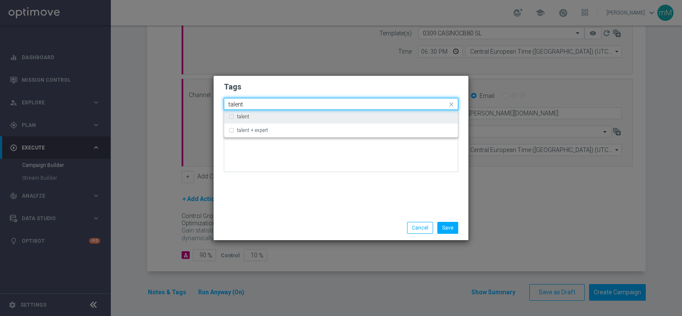
click at [267, 117] on div "talent" at bounding box center [345, 116] width 216 height 5
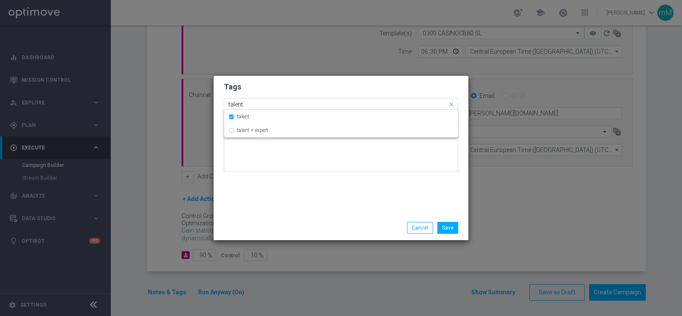
click at [259, 103] on input "talent" at bounding box center [337, 104] width 219 height 7
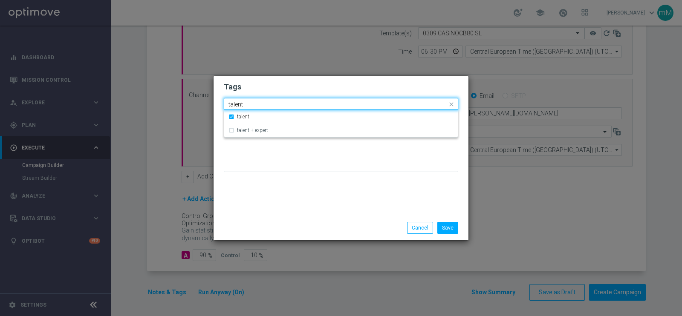
click at [259, 103] on input "talent" at bounding box center [337, 104] width 219 height 7
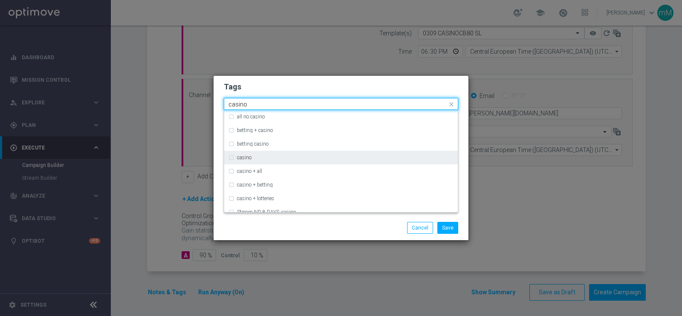
click at [253, 155] on div "casino" at bounding box center [345, 157] width 216 height 5
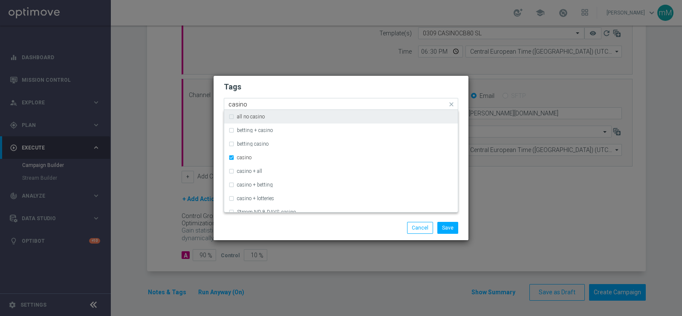
click at [249, 106] on input "casino" at bounding box center [337, 104] width 219 height 7
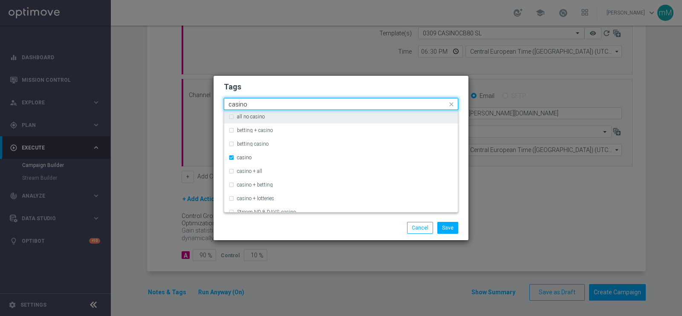
click at [249, 106] on input "casino" at bounding box center [337, 104] width 219 height 7
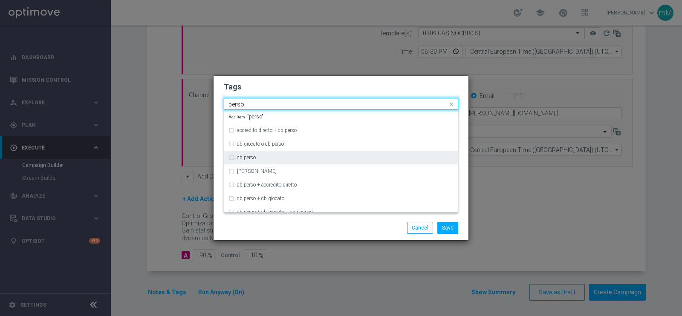
click at [249, 158] on label "cb perso" at bounding box center [246, 157] width 19 height 5
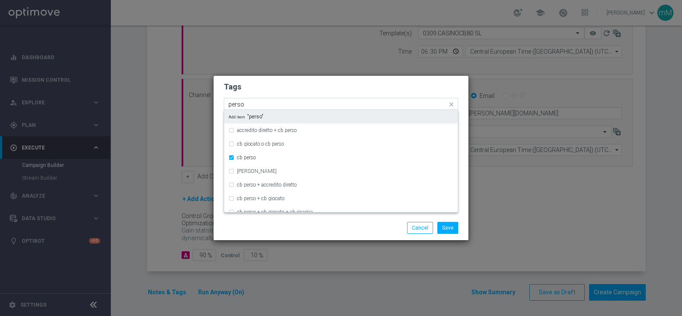
click at [245, 103] on input "perso" at bounding box center [337, 104] width 219 height 7
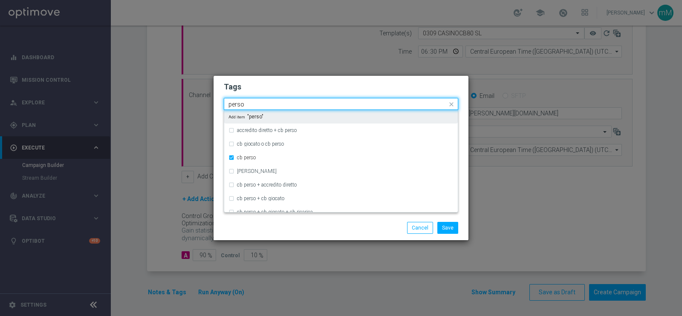
click at [245, 103] on input "perso" at bounding box center [337, 104] width 219 height 7
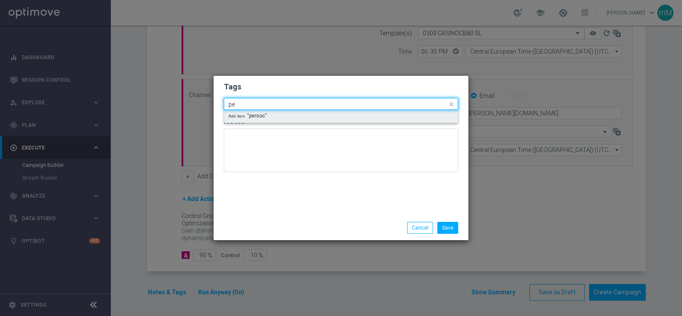
type input "p"
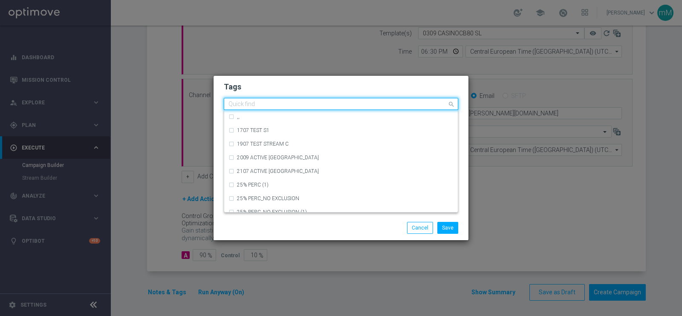
type input "v"
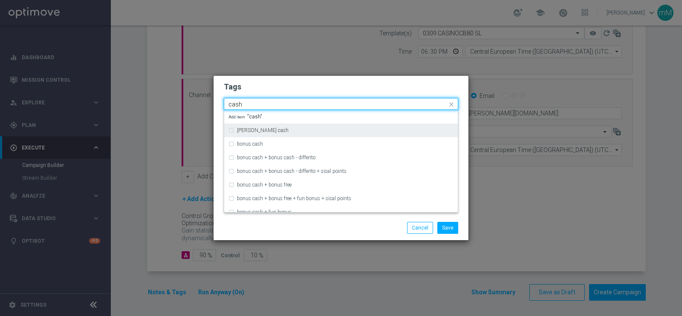
click at [243, 129] on label "[PERSON_NAME] cash" at bounding box center [263, 130] width 52 height 5
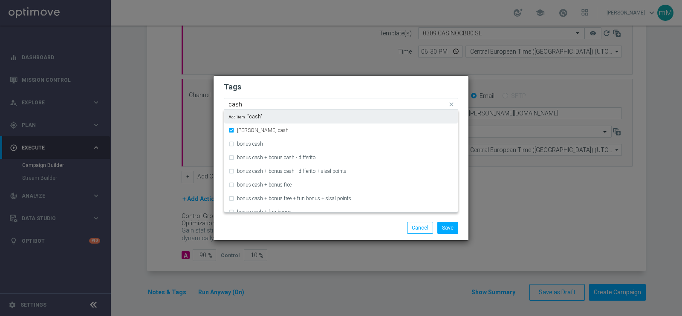
click at [241, 107] on input "cash" at bounding box center [337, 104] width 219 height 7
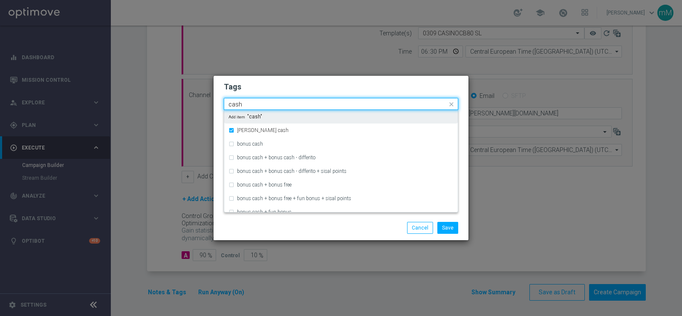
click at [241, 107] on input "cash" at bounding box center [337, 104] width 219 height 7
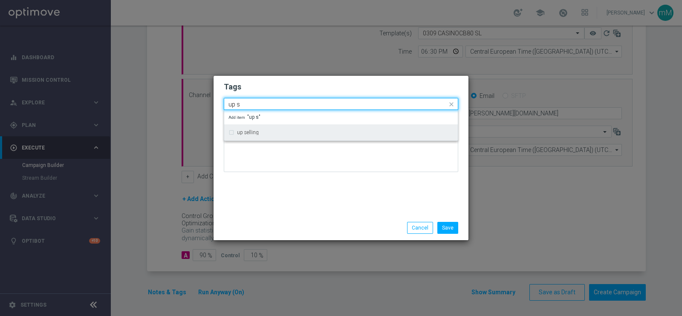
click at [246, 130] on label "up selling" at bounding box center [248, 132] width 22 height 5
type input "up s"
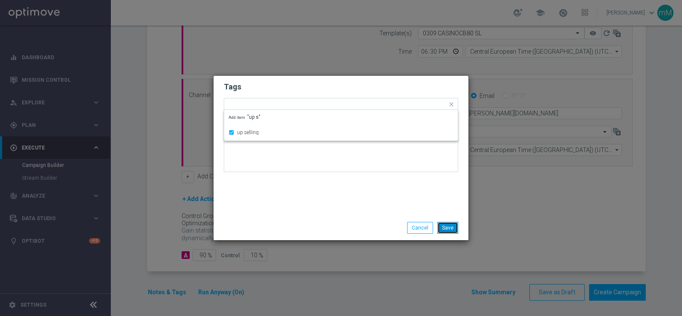
click at [449, 227] on button "Save" at bounding box center [447, 228] width 21 height 12
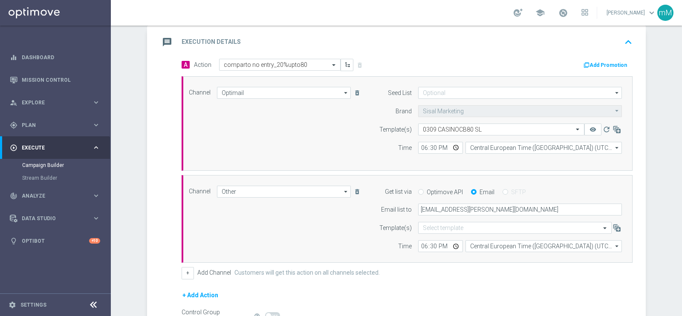
scroll to position [172, 0]
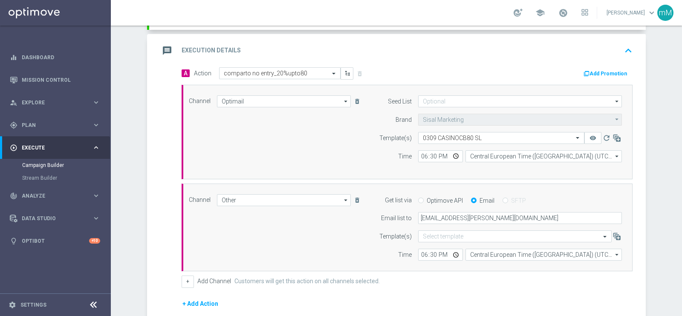
click at [545, 69] on button "Add Promotion" at bounding box center [605, 73] width 47 height 9
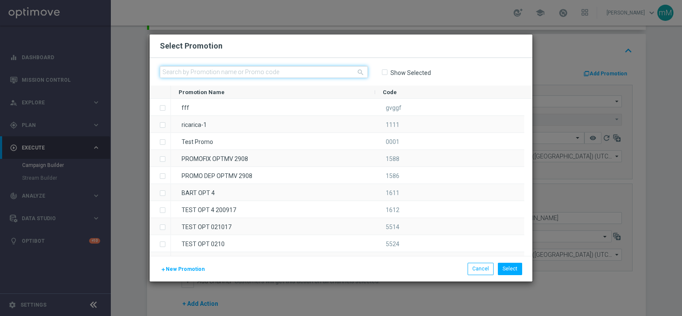
click at [269, 69] on input "text" at bounding box center [264, 72] width 208 height 12
paste input "333961"
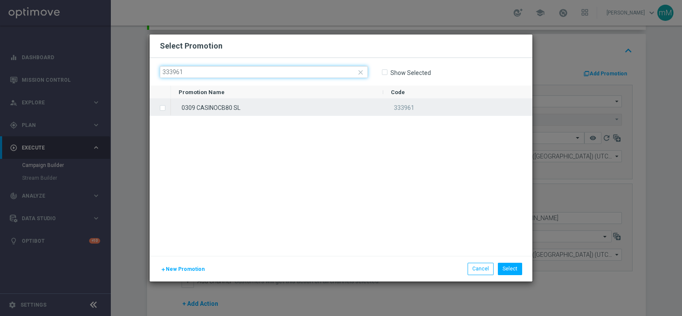
type input "333961"
click at [256, 109] on div "0309 CASINOCB80 SL" at bounding box center [277, 107] width 212 height 17
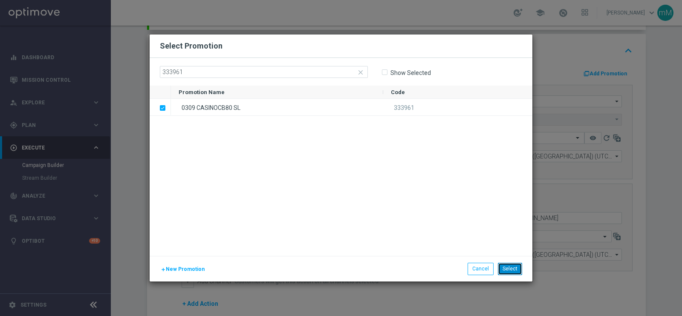
click at [507, 252] on button "Select" at bounding box center [510, 269] width 24 height 12
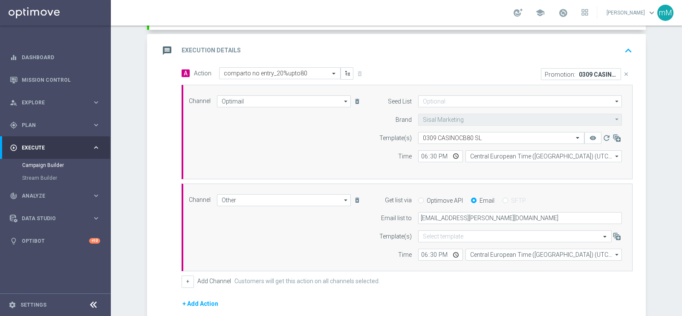
scroll to position [277, 0]
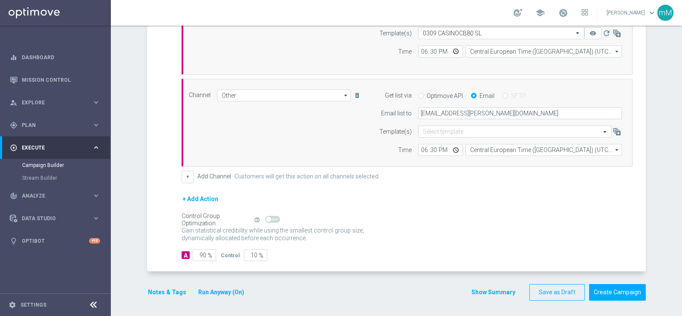
click at [487, 252] on button "Show Summary" at bounding box center [493, 293] width 45 height 10
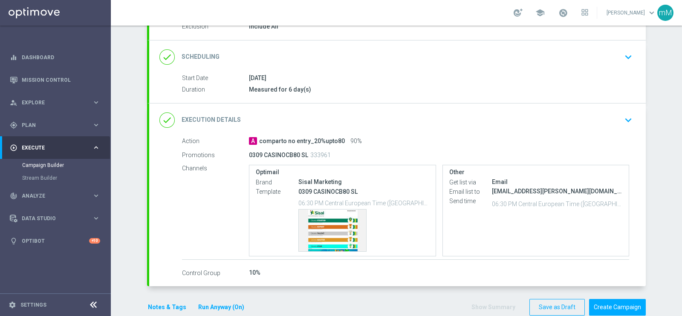
scroll to position [114, 0]
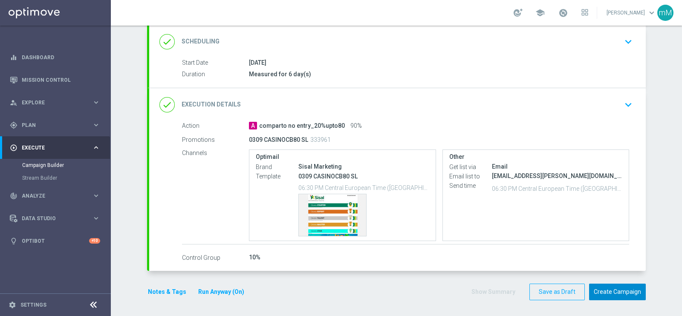
click at [545, 252] on button "Create Campaign" at bounding box center [617, 292] width 57 height 17
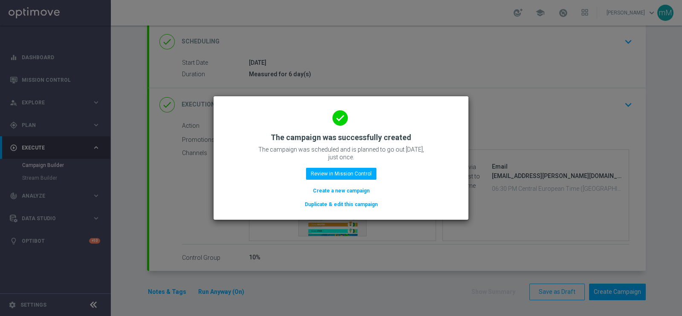
click at [361, 182] on div "done The campaign was successfully created The campaign was scheduled and is pl…" at bounding box center [341, 156] width 234 height 105
click at [360, 170] on button "Review in Mission Control" at bounding box center [341, 174] width 70 height 12
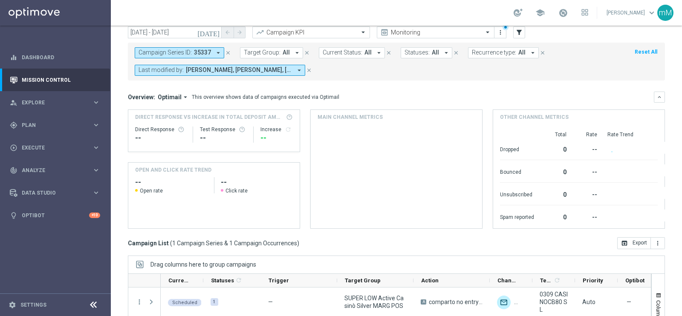
scroll to position [98, 0]
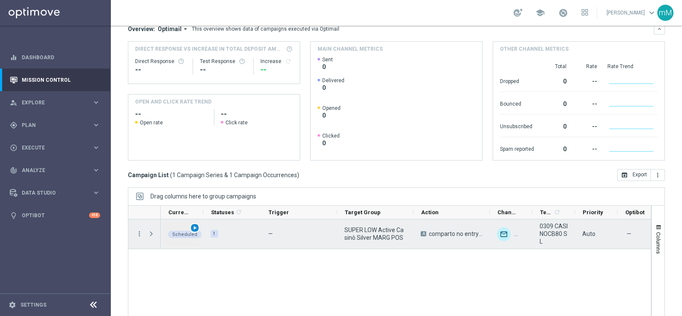
click at [194, 226] on span "play_arrow" at bounding box center [195, 228] width 6 height 6
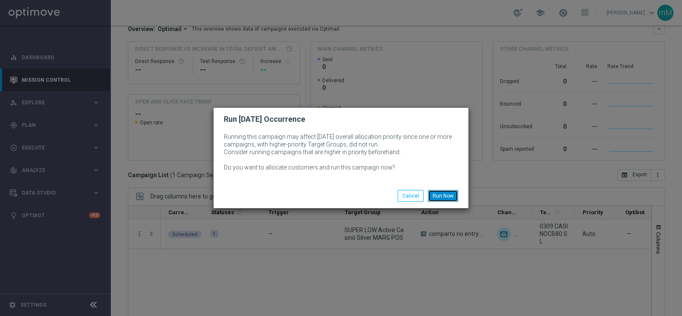
click at [442, 193] on button "Run Now" at bounding box center [443, 196] width 30 height 12
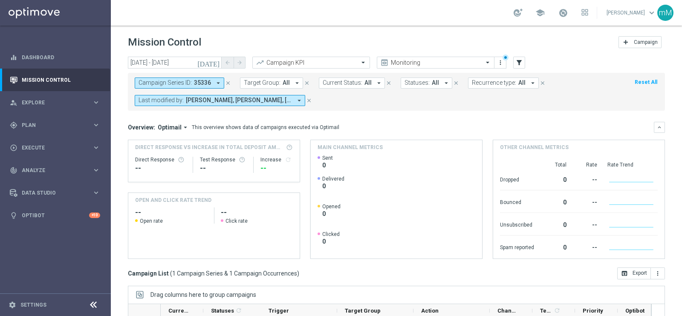
scroll to position [103, 0]
